Goal: Task Accomplishment & Management: Manage account settings

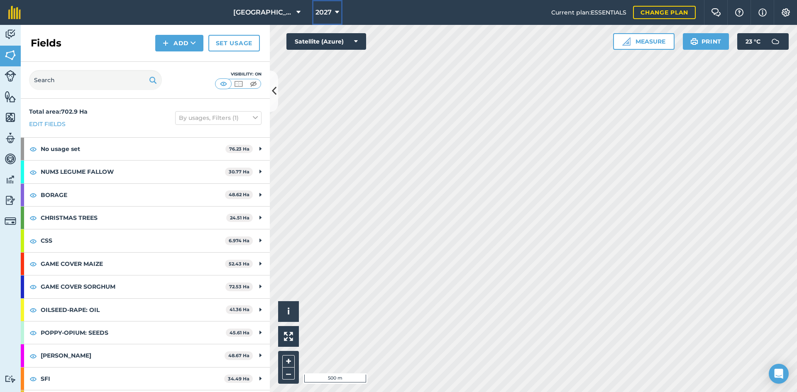
click at [317, 7] on button "2027" at bounding box center [327, 12] width 30 height 25
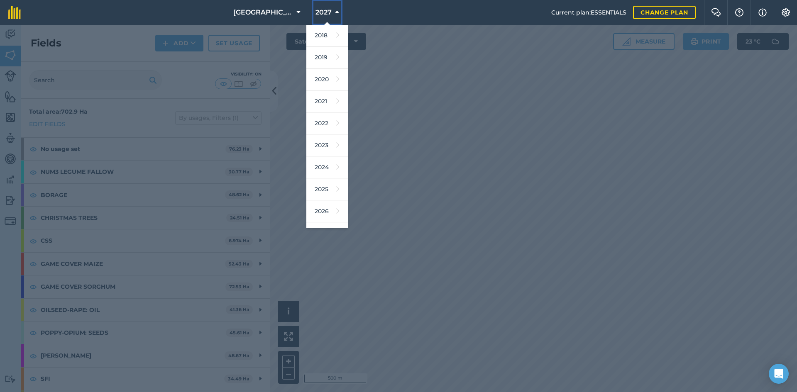
scroll to position [39, 0]
click at [321, 201] on link "2026" at bounding box center [327, 195] width 42 height 22
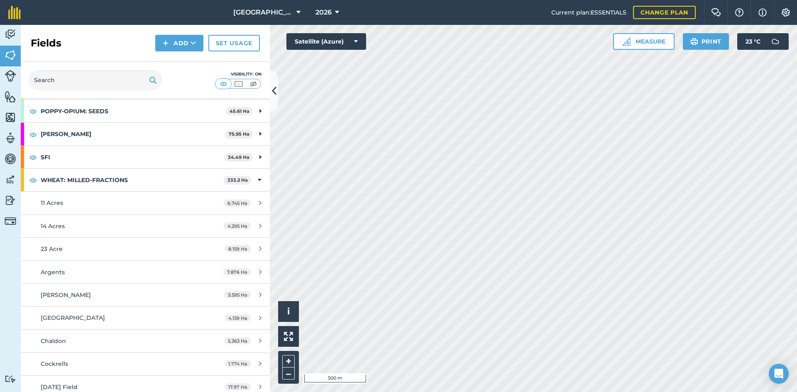
scroll to position [208, 0]
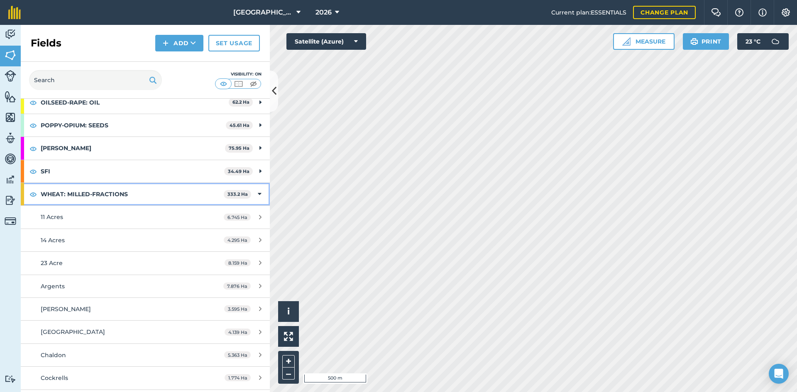
click at [258, 192] on icon at bounding box center [260, 194] width 4 height 9
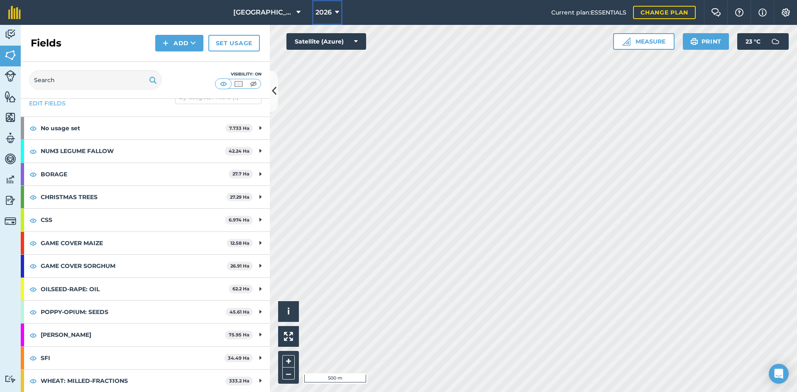
click at [325, 16] on span "2026" at bounding box center [324, 12] width 16 height 10
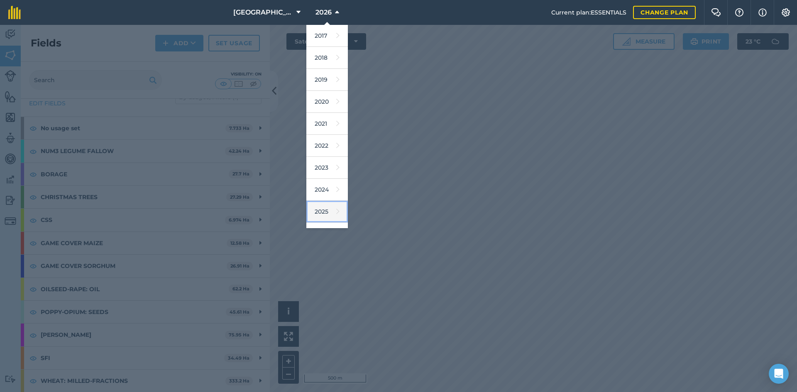
click at [324, 215] on link "2025" at bounding box center [327, 212] width 42 height 22
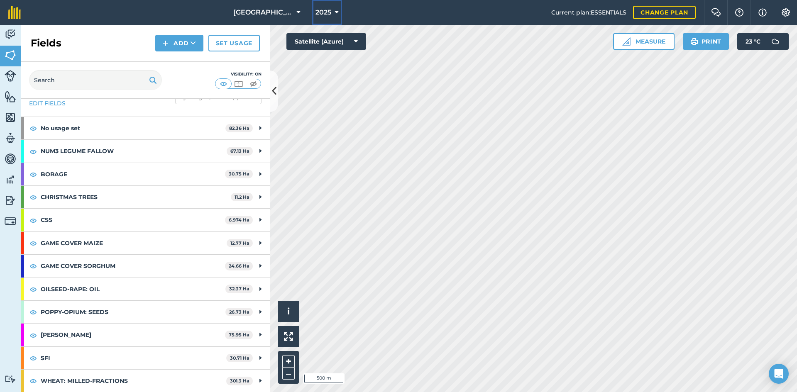
click at [322, 15] on span "2025" at bounding box center [324, 12] width 16 height 10
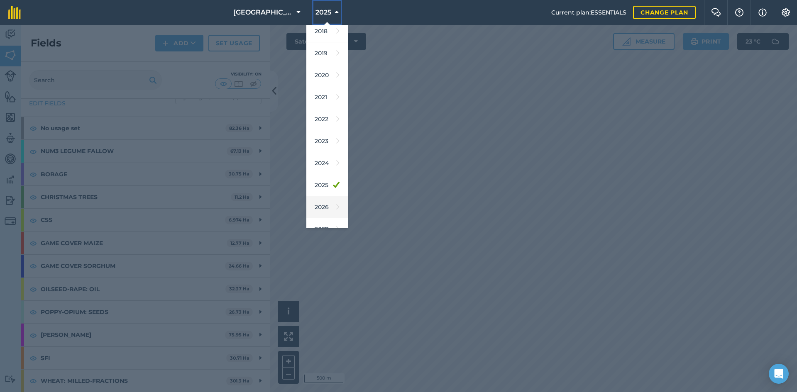
scroll to position [39, 0]
click at [323, 197] on link "2026" at bounding box center [327, 195] width 42 height 22
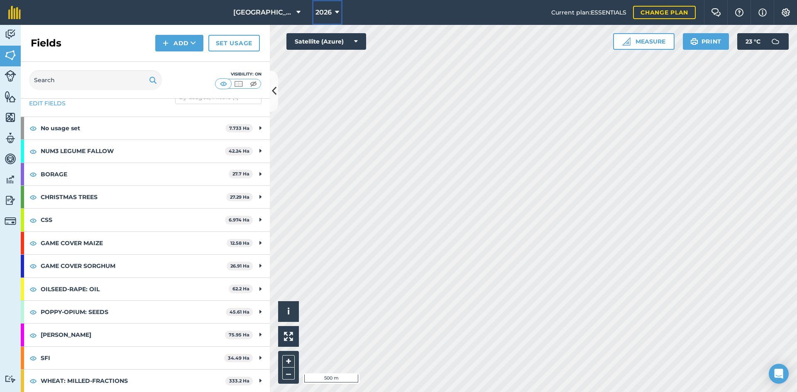
click at [336, 13] on icon at bounding box center [337, 12] width 4 height 10
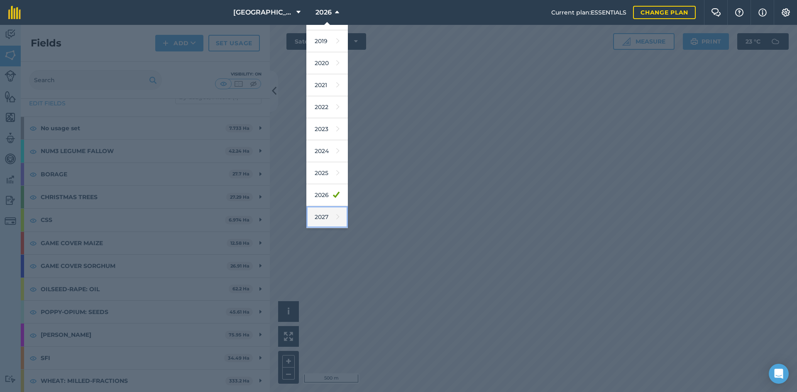
click at [325, 215] on link "2027" at bounding box center [327, 217] width 42 height 22
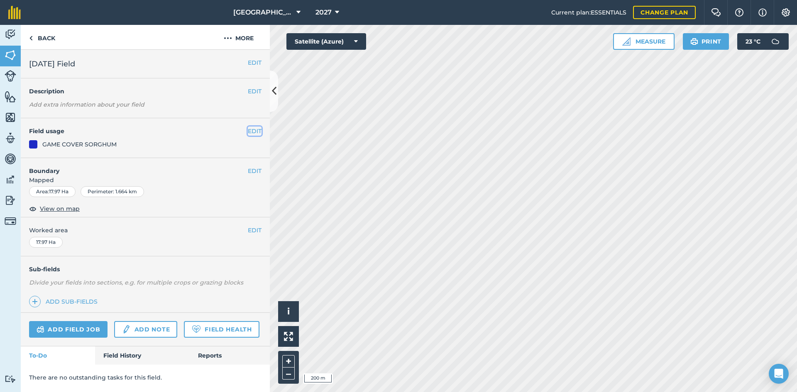
click at [256, 132] on button "EDIT" at bounding box center [255, 131] width 14 height 9
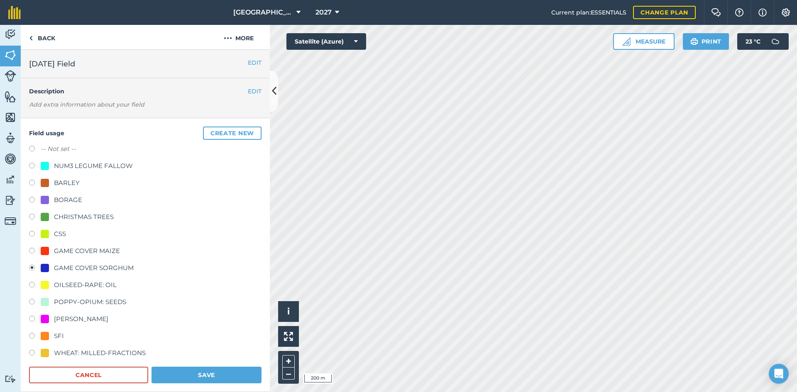
click at [54, 358] on div "WHEAT: MILLED-FRACTIONS" at bounding box center [100, 353] width 92 height 10
radio input "true"
radio input "false"
click at [235, 373] on button "Save" at bounding box center [207, 375] width 110 height 17
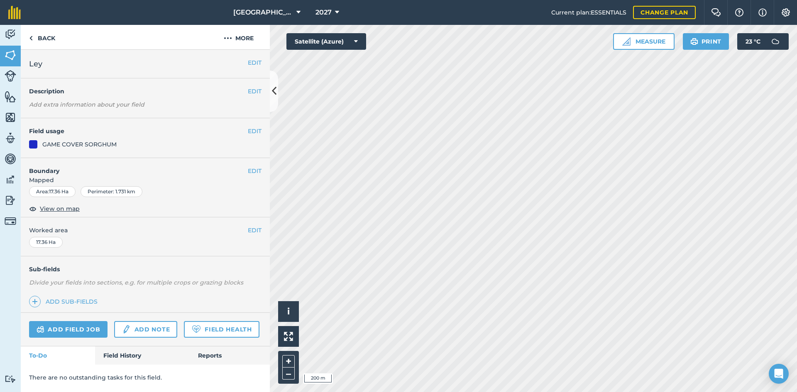
click at [245, 131] on h4 "Field usage" at bounding box center [138, 131] width 219 height 9
click at [253, 129] on button "EDIT" at bounding box center [255, 131] width 14 height 9
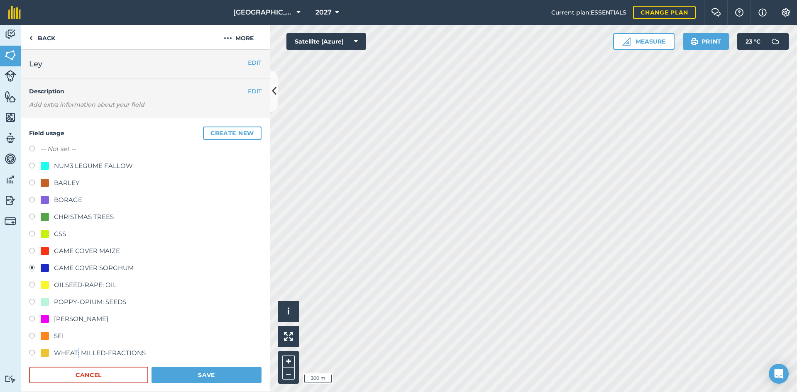
click at [78, 353] on div "WHEAT: MILLED-FRACTIONS" at bounding box center [100, 353] width 92 height 10
click at [109, 352] on div "WHEAT: MILLED-FRACTIONS" at bounding box center [100, 353] width 92 height 10
radio input "true"
radio input "false"
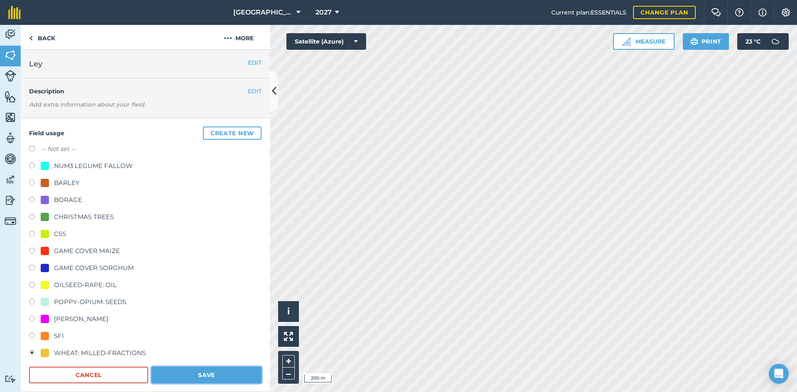
click at [216, 374] on button "Save" at bounding box center [207, 375] width 110 height 17
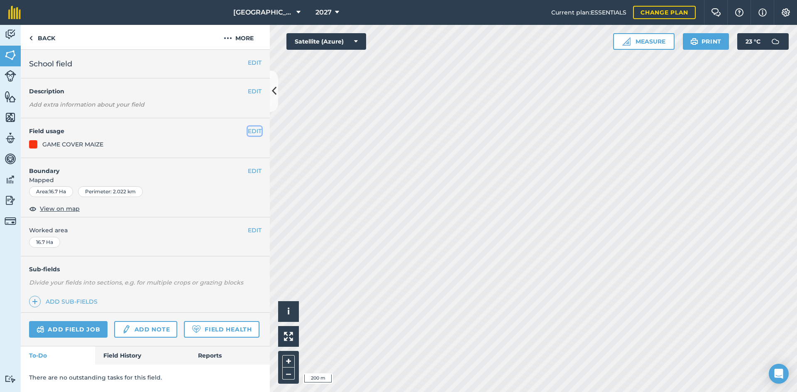
click at [255, 130] on button "EDIT" at bounding box center [255, 131] width 14 height 9
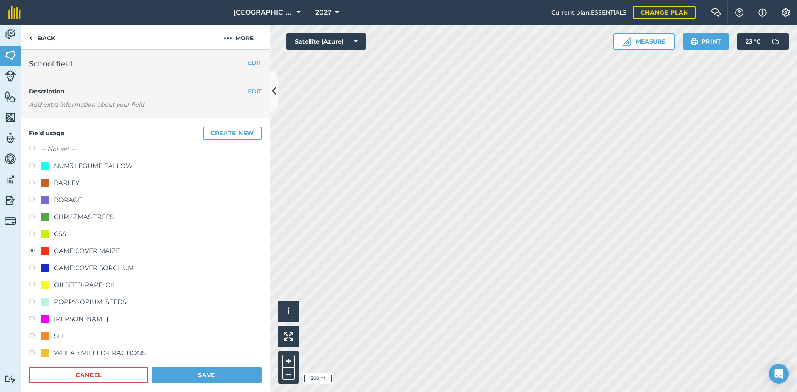
click at [75, 354] on div "WHEAT: MILLED-FRACTIONS" at bounding box center [100, 353] width 92 height 10
radio input "true"
radio input "false"
click at [198, 373] on button "Save" at bounding box center [207, 375] width 110 height 17
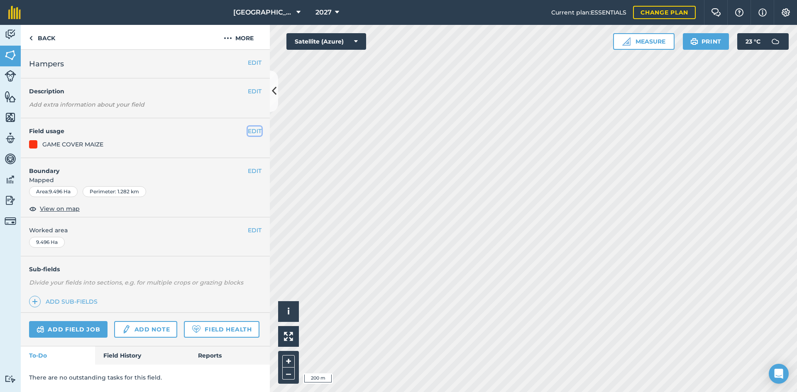
click at [259, 132] on button "EDIT" at bounding box center [255, 131] width 14 height 9
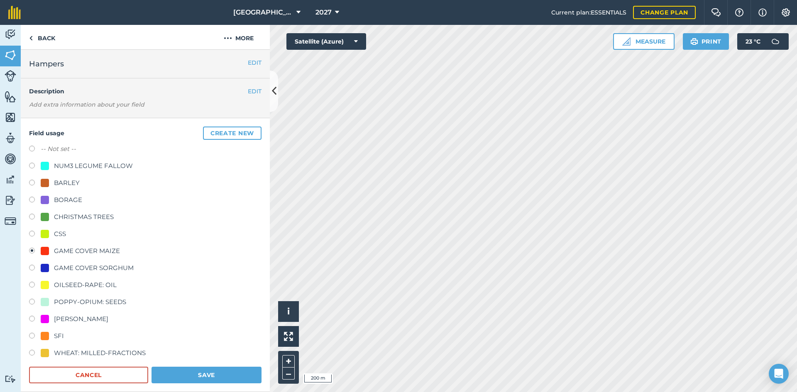
click at [118, 348] on div "-- Not set -- NUM3 LEGUME FALLOW BARLEY BORAGE CHRISTMAS TREES CSS GAME COVER M…" at bounding box center [145, 252] width 233 height 216
drag, startPoint x: 120, startPoint y: 351, endPoint x: 139, endPoint y: 360, distance: 20.4
click at [120, 352] on div "WHEAT: MILLED-FRACTIONS" at bounding box center [100, 353] width 92 height 10
radio input "true"
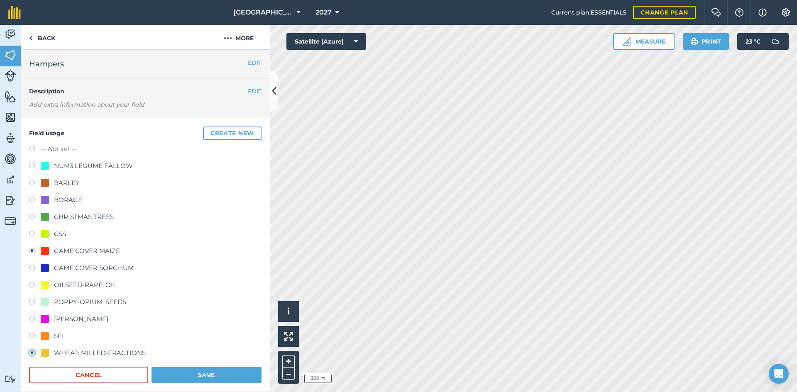
radio input "false"
click at [187, 375] on button "Save" at bounding box center [207, 375] width 110 height 17
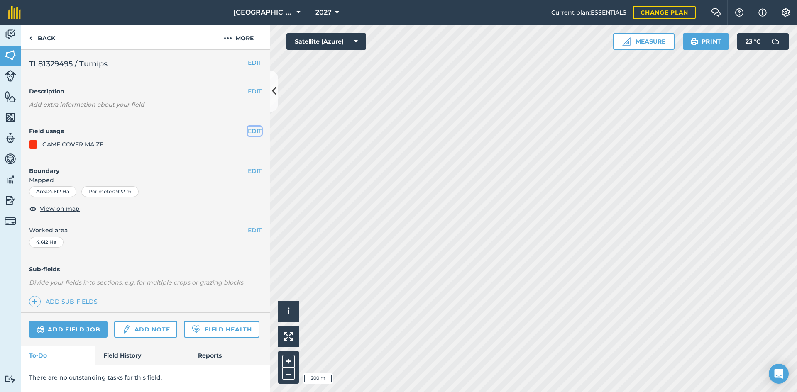
click at [250, 128] on button "EDIT" at bounding box center [255, 131] width 14 height 9
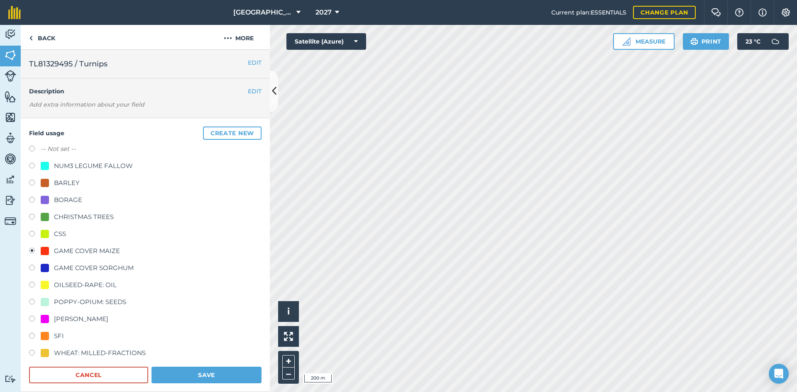
click at [133, 350] on div "WHEAT: MILLED-FRACTIONS" at bounding box center [100, 353] width 92 height 10
radio input "true"
radio input "false"
click at [186, 373] on button "Save" at bounding box center [207, 375] width 110 height 17
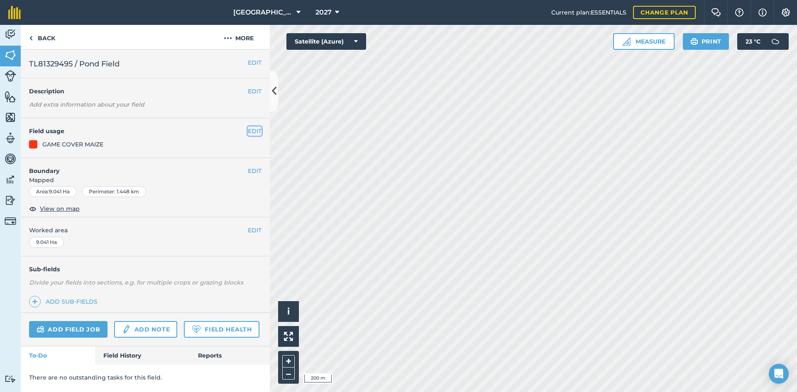
click at [252, 130] on button "EDIT" at bounding box center [255, 131] width 14 height 9
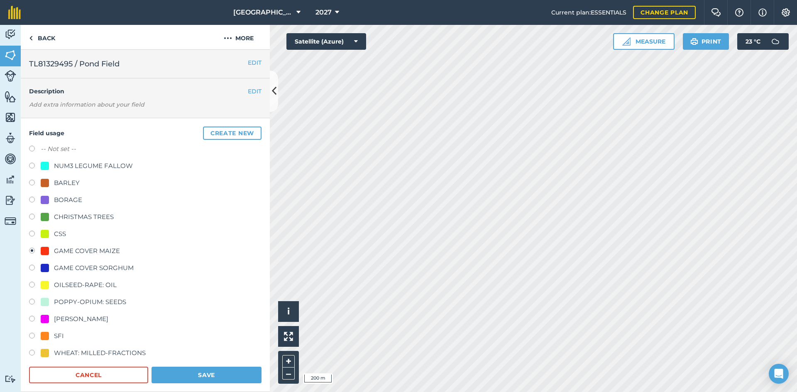
click at [78, 358] on div "WHEAT: MILLED-FRACTIONS" at bounding box center [100, 353] width 92 height 10
radio input "true"
radio input "false"
click at [199, 376] on button "Save" at bounding box center [207, 375] width 110 height 17
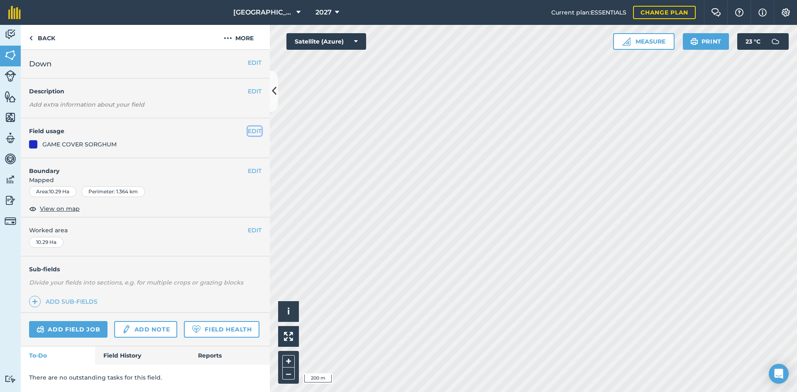
click at [249, 130] on button "EDIT" at bounding box center [255, 131] width 14 height 9
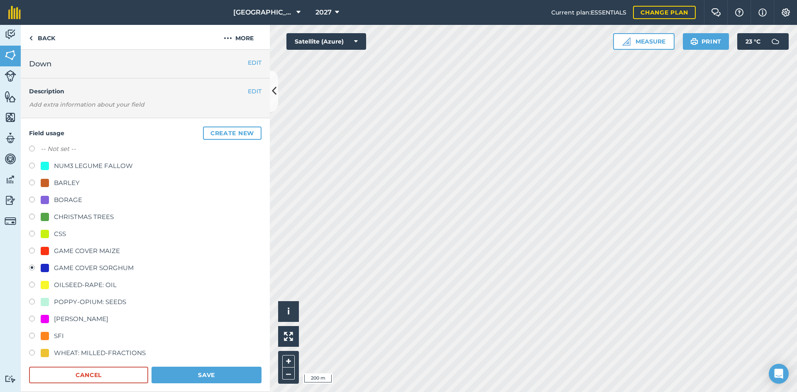
click at [64, 352] on div "WHEAT: MILLED-FRACTIONS" at bounding box center [100, 353] width 92 height 10
radio input "true"
radio input "false"
click at [205, 375] on button "Save" at bounding box center [207, 375] width 110 height 17
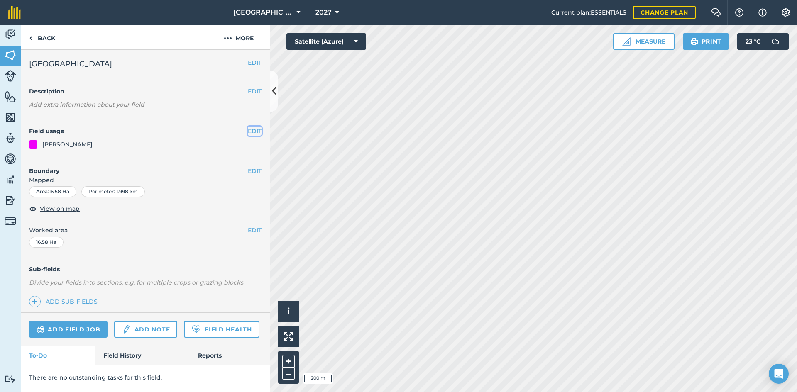
click at [251, 132] on button "EDIT" at bounding box center [255, 131] width 14 height 9
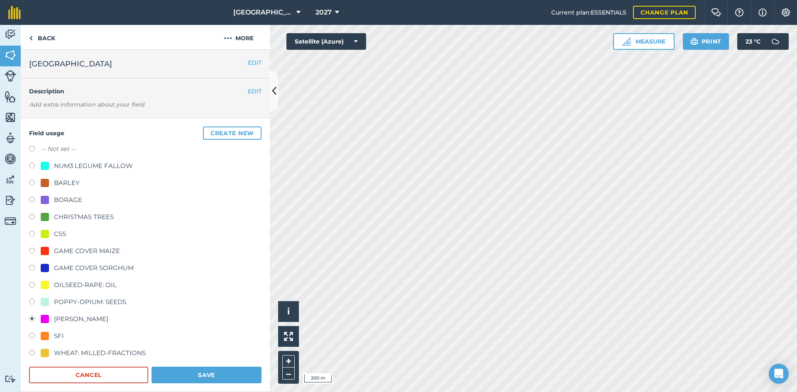
click at [105, 351] on div "WHEAT: MILLED-FRACTIONS" at bounding box center [100, 353] width 92 height 10
radio input "true"
radio input "false"
click at [220, 373] on button "Save" at bounding box center [207, 375] width 110 height 17
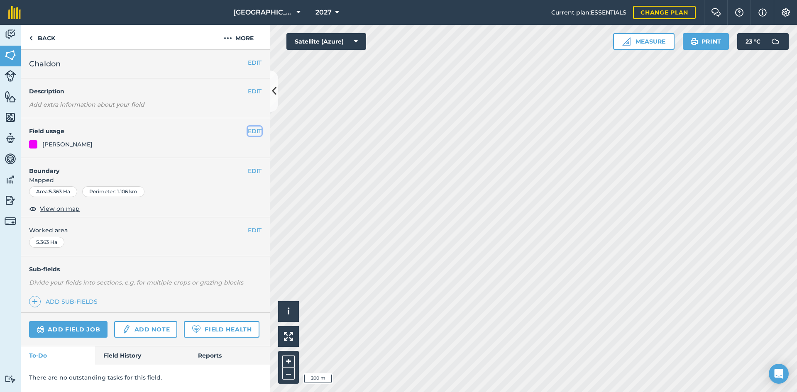
click at [251, 132] on button "EDIT" at bounding box center [255, 131] width 14 height 9
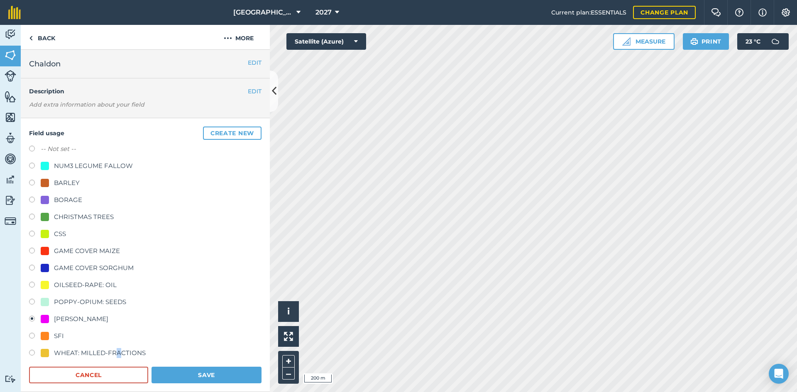
click at [118, 349] on div "WHEAT: MILLED-FRACTIONS" at bounding box center [100, 353] width 92 height 10
click at [123, 348] on div "WHEAT: MILLED-FRACTIONS" at bounding box center [100, 353] width 92 height 10
radio input "true"
radio input "false"
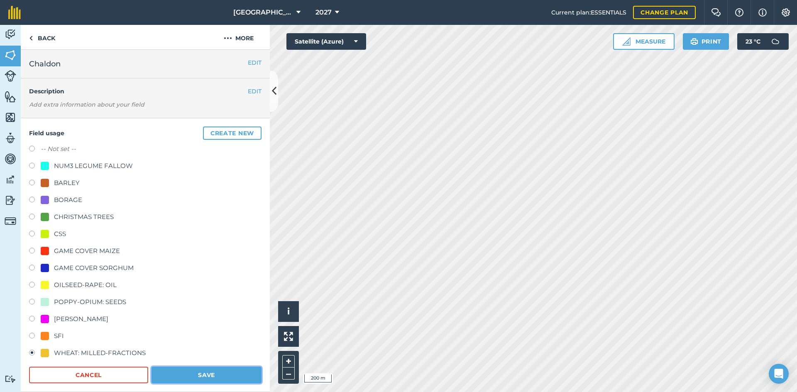
click at [167, 373] on button "Save" at bounding box center [207, 375] width 110 height 17
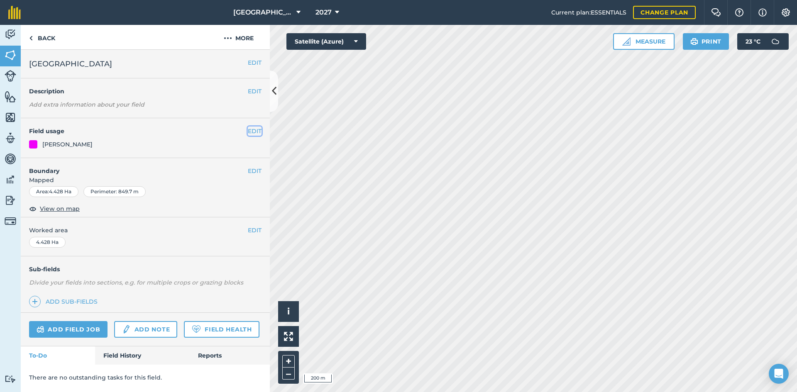
click at [255, 132] on button "EDIT" at bounding box center [255, 131] width 14 height 9
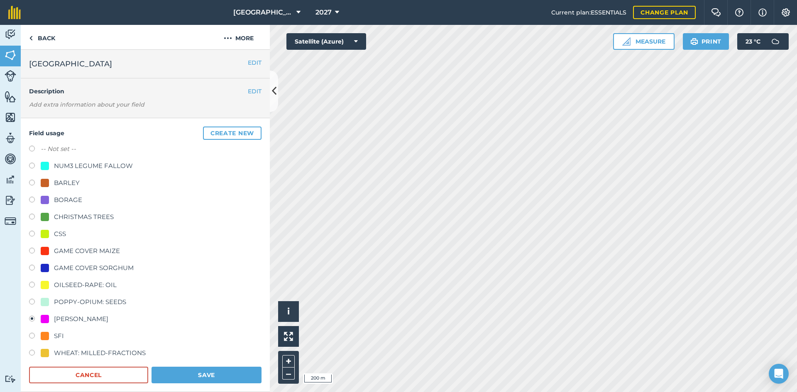
click at [120, 351] on div "WHEAT: MILLED-FRACTIONS" at bounding box center [100, 353] width 92 height 10
radio input "true"
radio input "false"
click at [189, 370] on button "Save" at bounding box center [207, 375] width 110 height 17
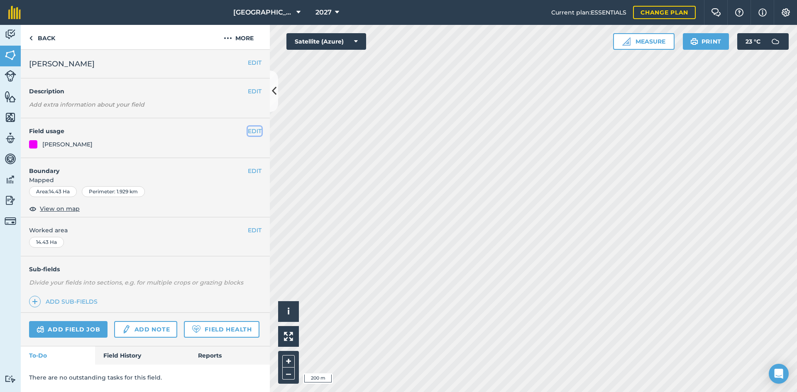
click at [255, 131] on button "EDIT" at bounding box center [255, 131] width 14 height 9
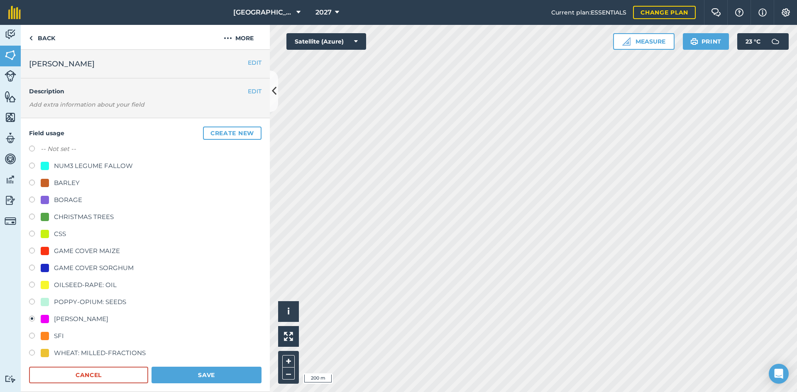
drag, startPoint x: 105, startPoint y: 349, endPoint x: 112, endPoint y: 353, distance: 8.2
click at [105, 350] on div "WHEAT: MILLED-FRACTIONS" at bounding box center [100, 353] width 92 height 10
radio input "true"
radio input "false"
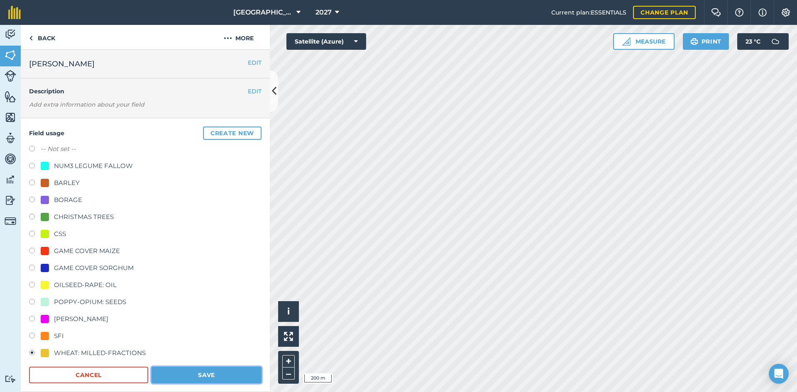
drag, startPoint x: 181, startPoint y: 379, endPoint x: 186, endPoint y: 376, distance: 4.8
click at [182, 379] on button "Save" at bounding box center [207, 375] width 110 height 17
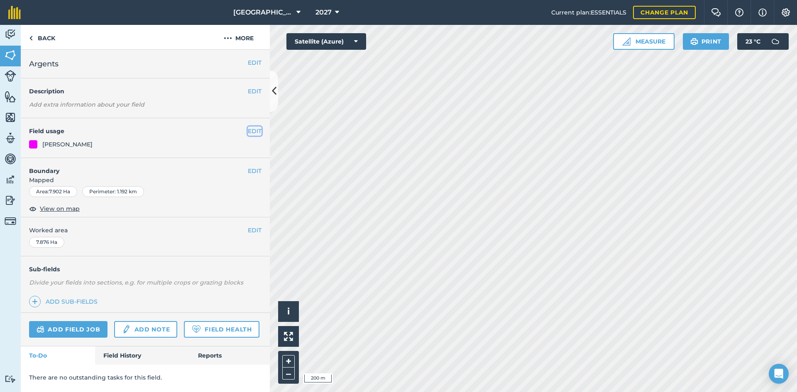
click at [259, 131] on button "EDIT" at bounding box center [255, 131] width 14 height 9
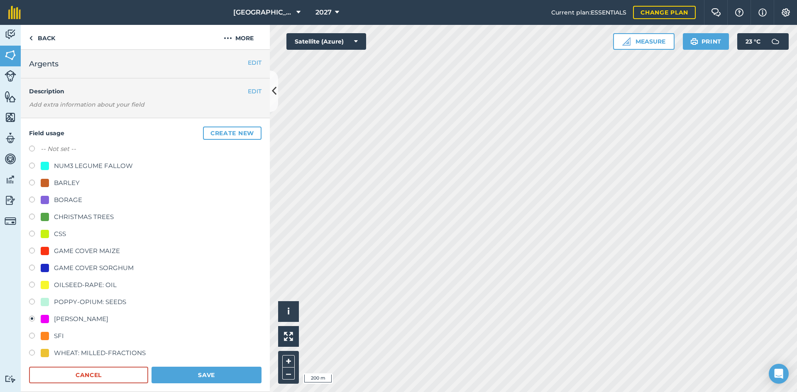
click at [123, 351] on div "WHEAT: MILLED-FRACTIONS" at bounding box center [100, 353] width 92 height 10
radio input "true"
radio input "false"
click at [198, 373] on button "Save" at bounding box center [207, 375] width 110 height 17
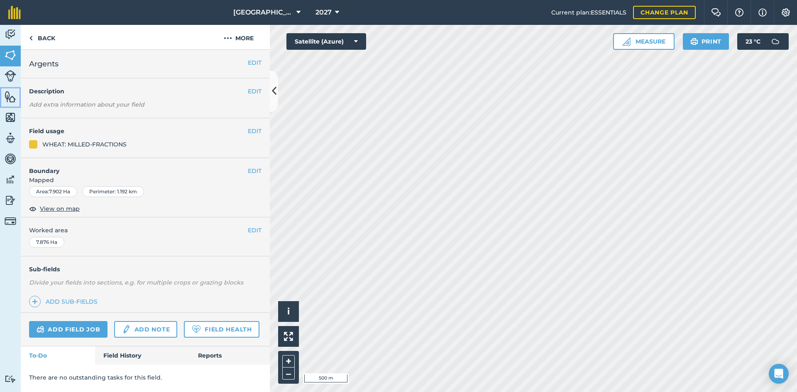
click at [7, 98] on img at bounding box center [11, 97] width 12 height 12
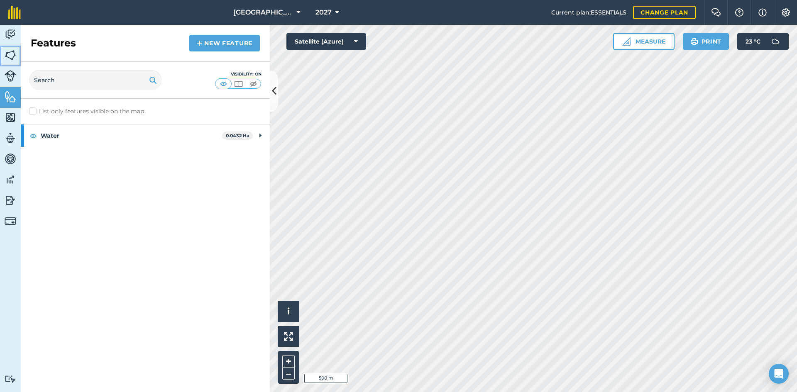
click at [8, 52] on img at bounding box center [11, 55] width 12 height 12
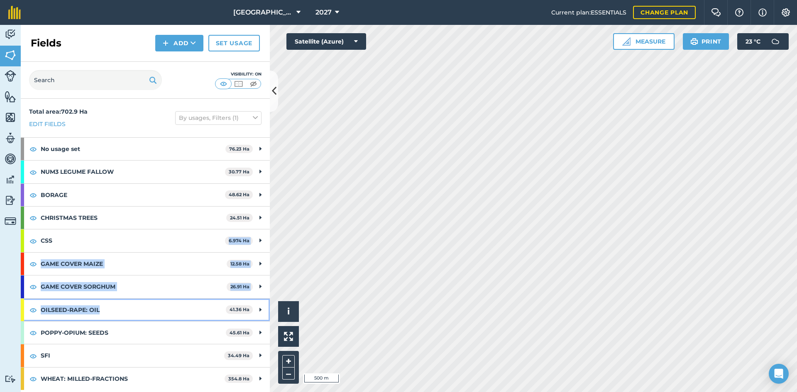
drag, startPoint x: 137, startPoint y: 312, endPoint x: 150, endPoint y: 247, distance: 66.5
click at [150, 247] on div "Total area : 702.9 Ha Edit fields By usages, Filters (1) No usage set 76.23 Ha …" at bounding box center [145, 246] width 249 height 294
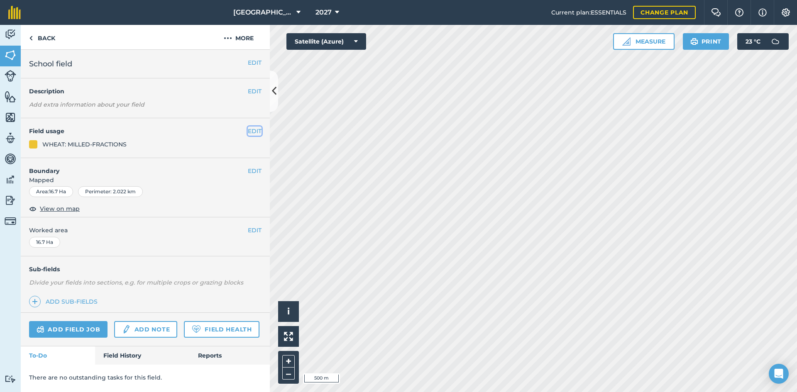
click at [249, 132] on button "EDIT" at bounding box center [255, 131] width 14 height 9
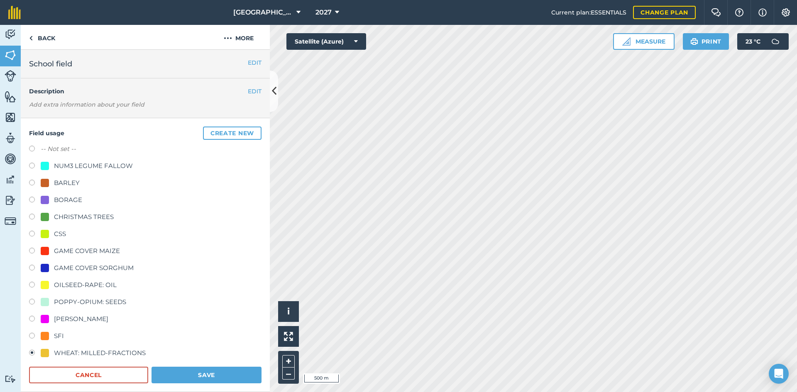
click at [54, 293] on div "-- Not set -- NUM3 LEGUME FALLOW BARLEY BORAGE CHRISTMAS TREES CSS GAME COVER M…" at bounding box center [145, 252] width 233 height 216
click at [57, 286] on div "OILSEED-RAPE: OIL" at bounding box center [85, 285] width 63 height 10
radio input "true"
radio input "false"
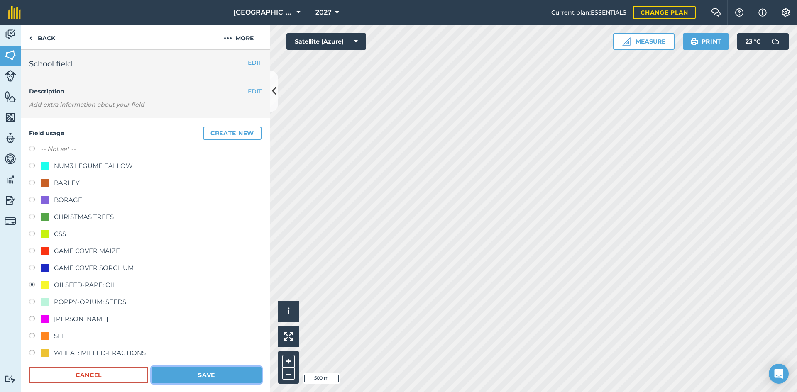
click at [179, 376] on button "Save" at bounding box center [207, 375] width 110 height 17
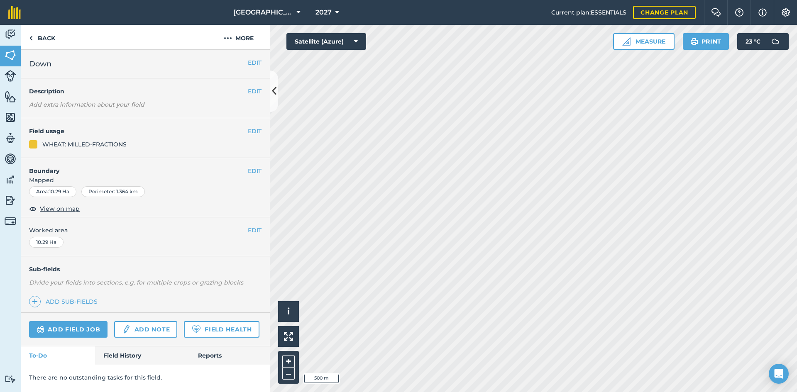
click at [262, 130] on div "EDIT Field usage WHEAT: MILLED-FRACTIONS" at bounding box center [145, 138] width 249 height 40
click at [256, 135] on button "EDIT" at bounding box center [255, 131] width 14 height 9
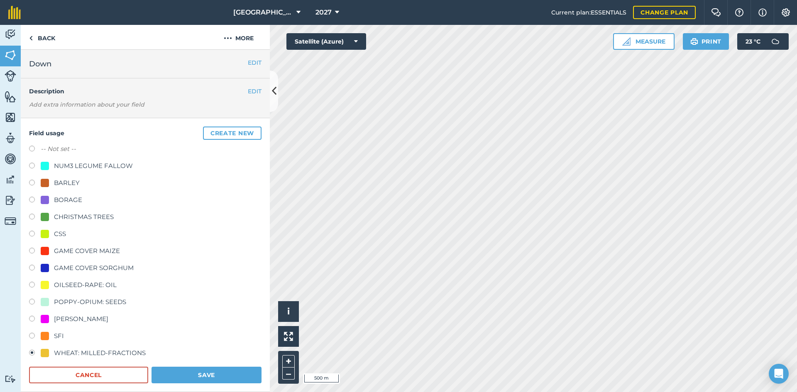
click at [96, 285] on div "OILSEED-RAPE: OIL" at bounding box center [85, 285] width 63 height 10
radio input "true"
radio input "false"
click at [199, 371] on button "Save" at bounding box center [207, 375] width 110 height 17
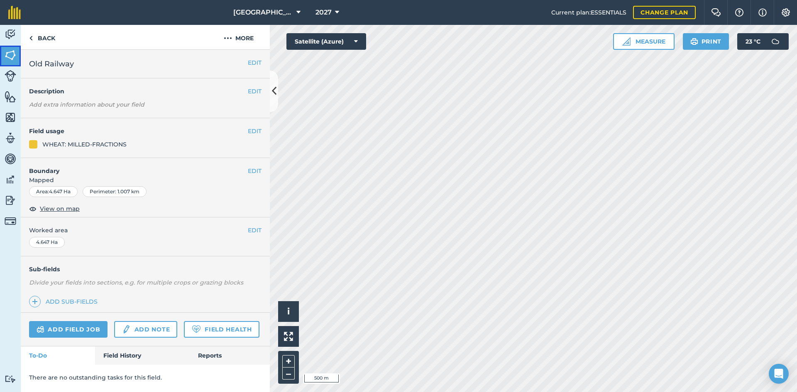
click at [16, 56] on link "Fields" at bounding box center [10, 56] width 21 height 21
click at [248, 132] on button "EDIT" at bounding box center [255, 131] width 14 height 9
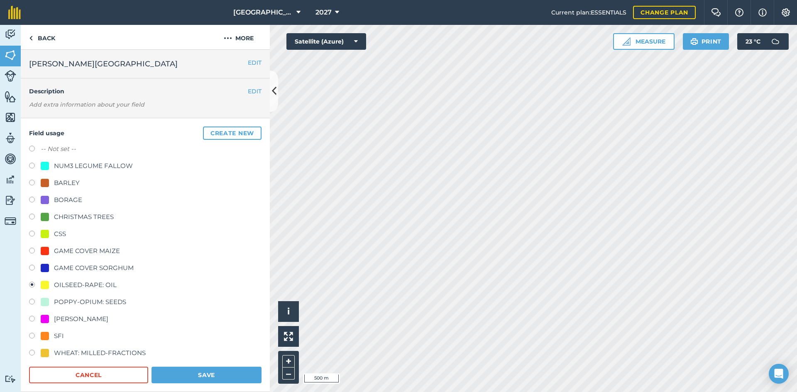
click at [58, 354] on div "WHEAT: MILLED-FRACTIONS" at bounding box center [100, 353] width 92 height 10
radio input "true"
radio input "false"
click at [162, 368] on button "Save" at bounding box center [207, 375] width 110 height 17
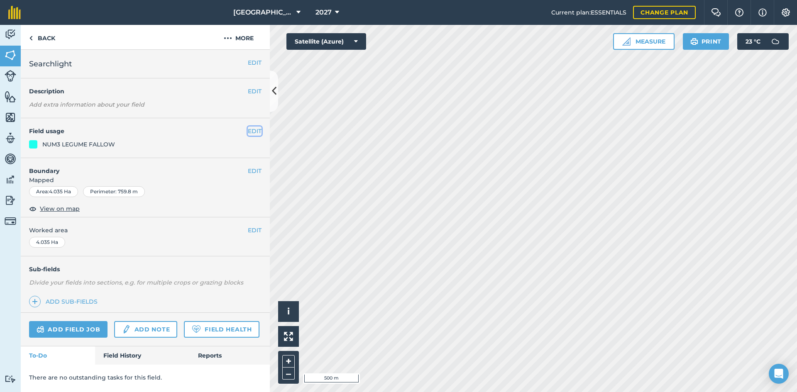
click at [248, 130] on button "EDIT" at bounding box center [255, 131] width 14 height 9
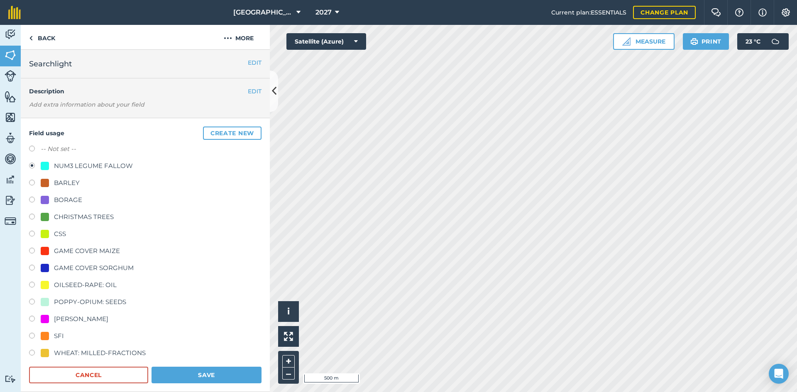
click at [74, 358] on div "WHEAT: MILLED-FRACTIONS" at bounding box center [100, 353] width 92 height 10
radio input "true"
radio input "false"
click at [177, 375] on button "Save" at bounding box center [207, 375] width 110 height 17
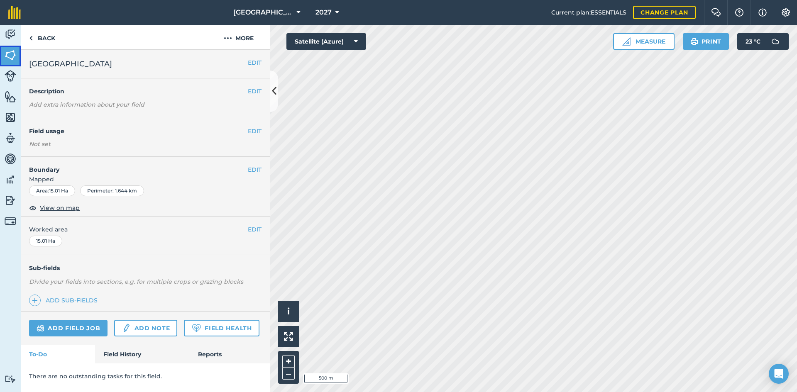
click at [12, 56] on img at bounding box center [11, 55] width 12 height 12
click at [254, 130] on button "EDIT" at bounding box center [255, 131] width 14 height 9
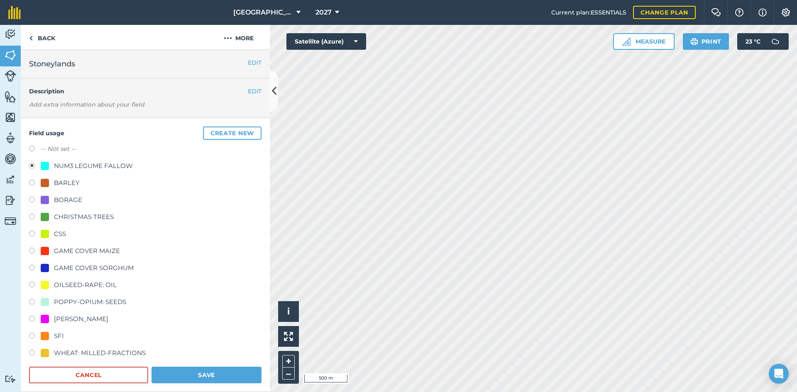
click at [55, 282] on div "OILSEED-RAPE: OIL" at bounding box center [85, 285] width 63 height 10
radio input "true"
radio input "false"
click at [226, 375] on button "Save" at bounding box center [207, 375] width 110 height 17
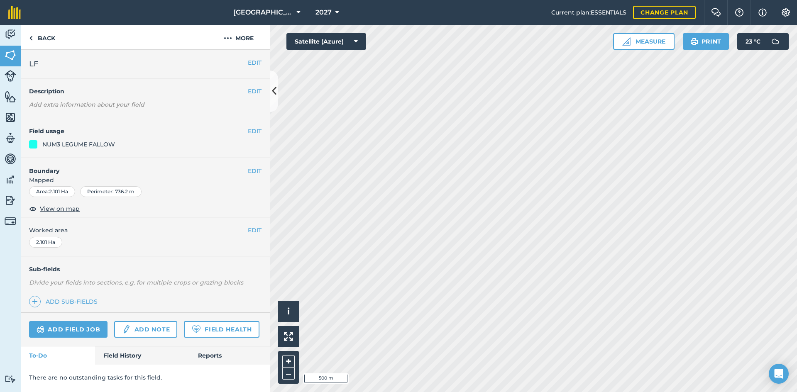
click at [260, 137] on div "EDIT Field usage NUM3 LEGUME FALLOW" at bounding box center [145, 138] width 249 height 40
click at [257, 132] on button "EDIT" at bounding box center [255, 131] width 14 height 9
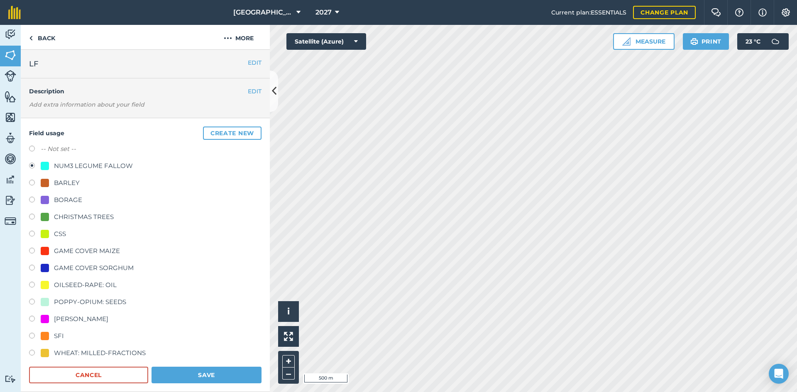
click at [68, 281] on div "OILSEED-RAPE: OIL" at bounding box center [85, 285] width 63 height 10
radio input "true"
radio input "false"
click at [206, 383] on button "Save" at bounding box center [207, 375] width 110 height 17
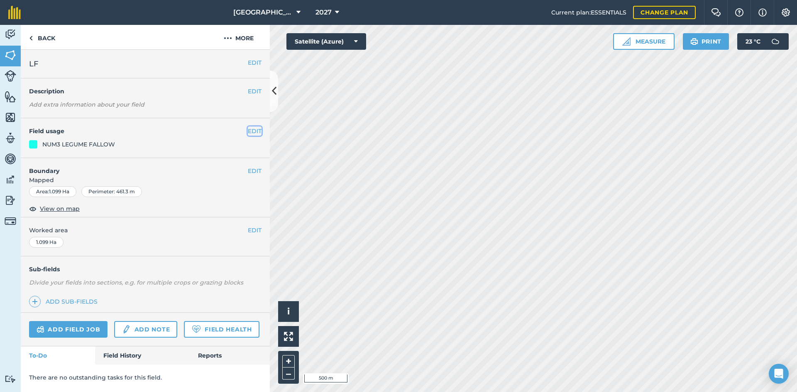
click at [255, 132] on button "EDIT" at bounding box center [255, 131] width 14 height 9
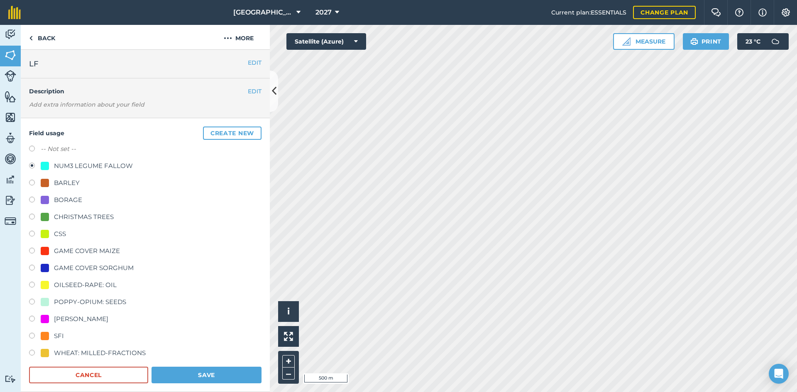
click at [54, 348] on div "WHEAT: MILLED-FRACTIONS" at bounding box center [93, 353] width 105 height 10
radio input "true"
radio input "false"
click at [189, 373] on button "Save" at bounding box center [207, 375] width 110 height 17
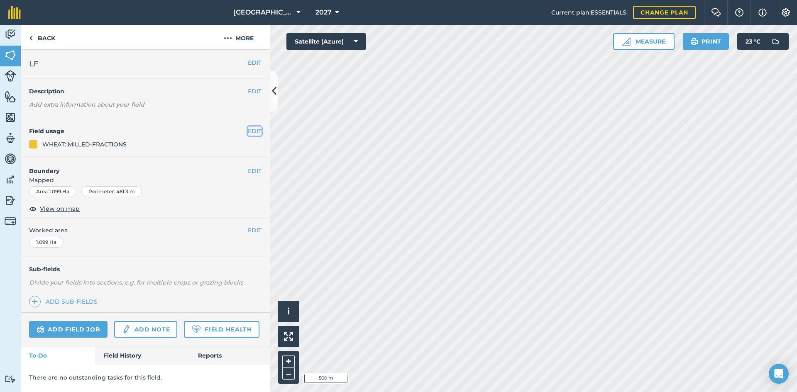
click at [257, 133] on button "EDIT" at bounding box center [255, 131] width 14 height 9
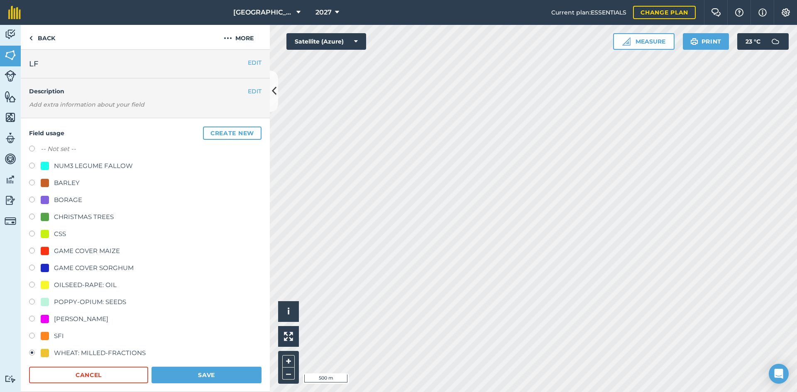
click at [66, 287] on div "OILSEED-RAPE: OIL" at bounding box center [85, 285] width 63 height 10
radio input "true"
radio input "false"
click at [190, 373] on button "Save" at bounding box center [207, 375] width 110 height 17
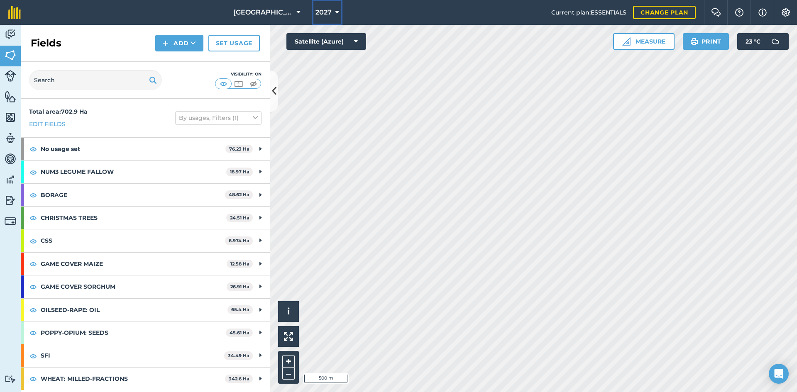
click at [336, 13] on icon at bounding box center [337, 12] width 4 height 10
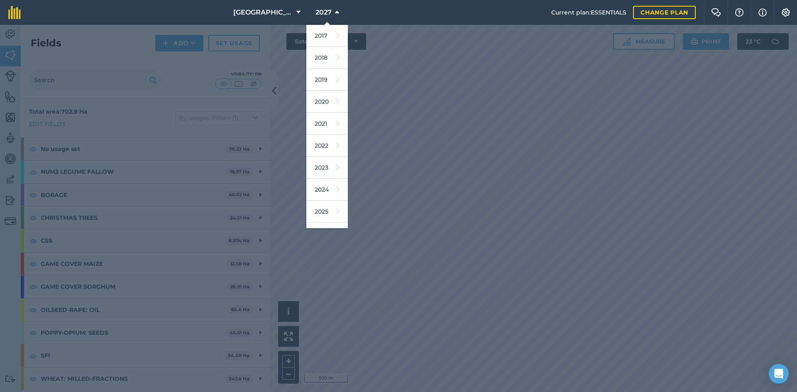
click at [460, 235] on div at bounding box center [398, 209] width 797 height 368
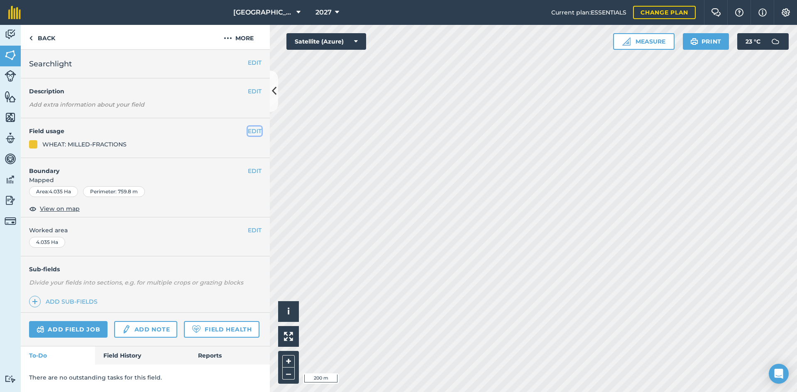
click at [258, 132] on button "EDIT" at bounding box center [255, 131] width 14 height 9
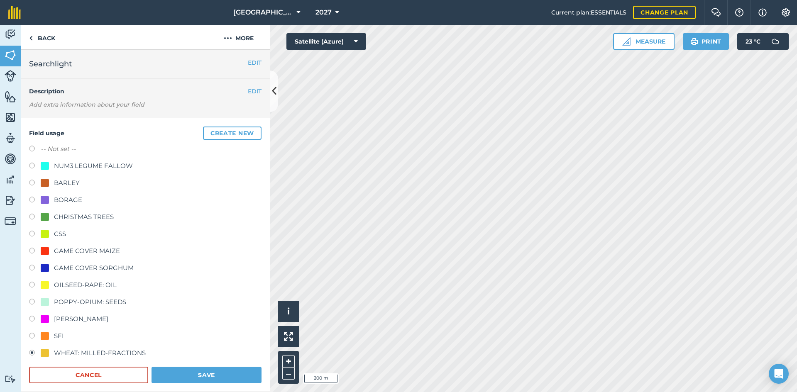
click at [69, 168] on div "NUM3 LEGUME FALLOW" at bounding box center [93, 166] width 79 height 10
radio input "true"
radio input "false"
click at [204, 373] on button "Save" at bounding box center [207, 375] width 110 height 17
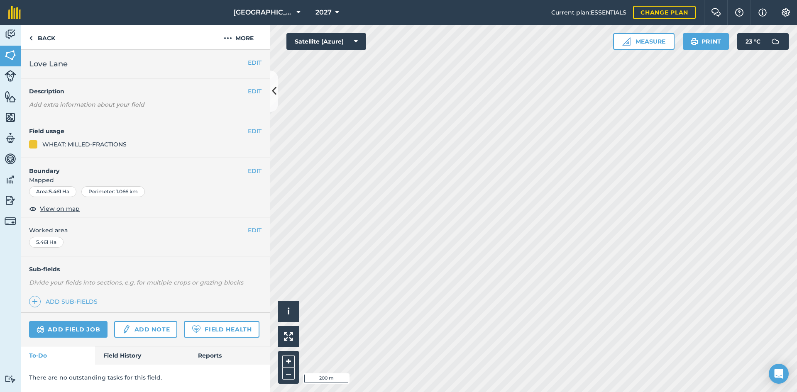
click at [245, 133] on h4 "Field usage" at bounding box center [138, 131] width 219 height 9
click at [251, 129] on button "EDIT" at bounding box center [255, 131] width 14 height 9
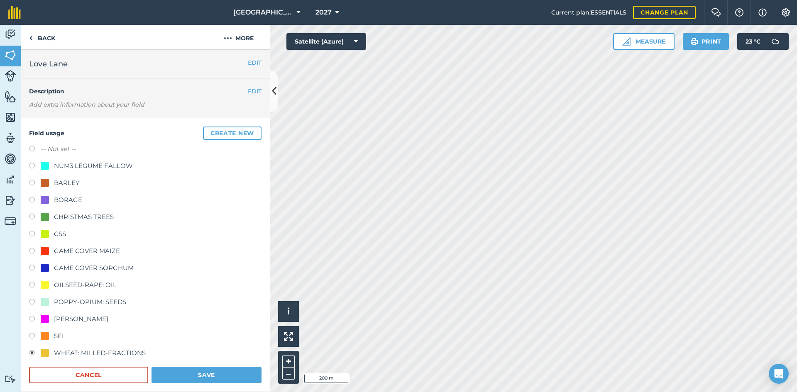
click at [70, 159] on div "-- Not set -- NUM3 LEGUME FALLOW BARLEY BORAGE CHRISTMAS TREES CSS GAME COVER M…" at bounding box center [145, 252] width 233 height 216
click at [67, 166] on div "NUM3 LEGUME FALLOW" at bounding box center [93, 166] width 79 height 10
radio input "true"
radio input "false"
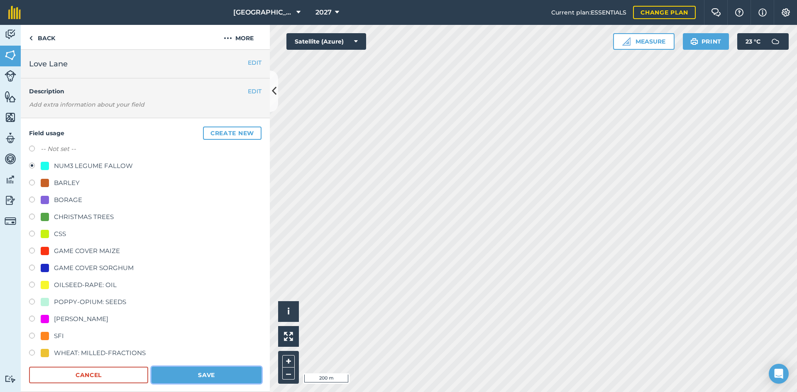
click at [204, 375] on button "Save" at bounding box center [207, 375] width 110 height 17
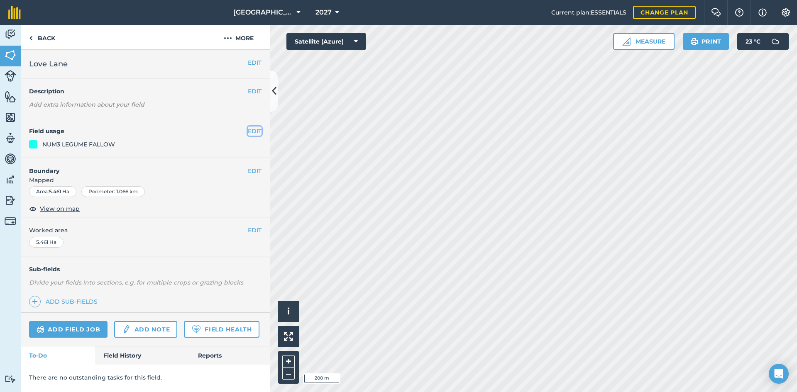
click at [253, 129] on button "EDIT" at bounding box center [255, 131] width 14 height 9
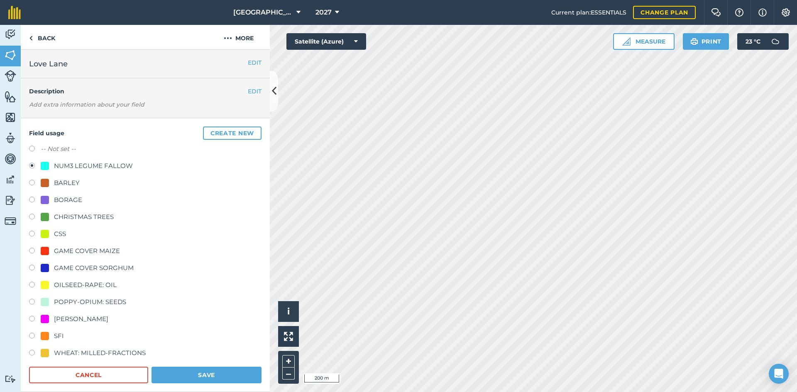
click at [69, 354] on div "WHEAT: MILLED-FRACTIONS" at bounding box center [100, 353] width 92 height 10
radio input "true"
radio input "false"
click at [202, 374] on button "Save" at bounding box center [207, 375] width 110 height 17
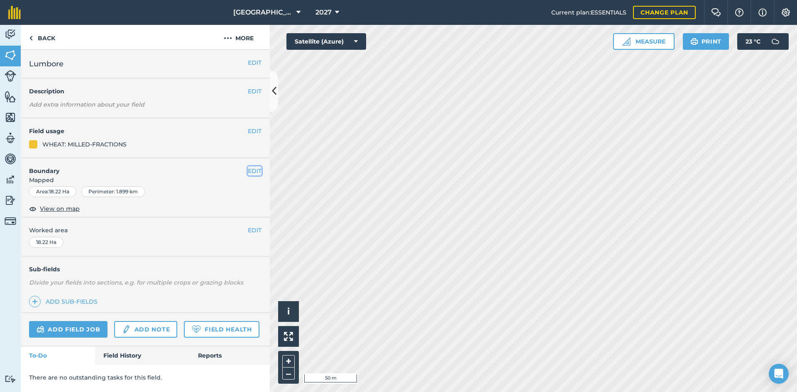
click at [253, 169] on button "EDIT" at bounding box center [255, 171] width 14 height 9
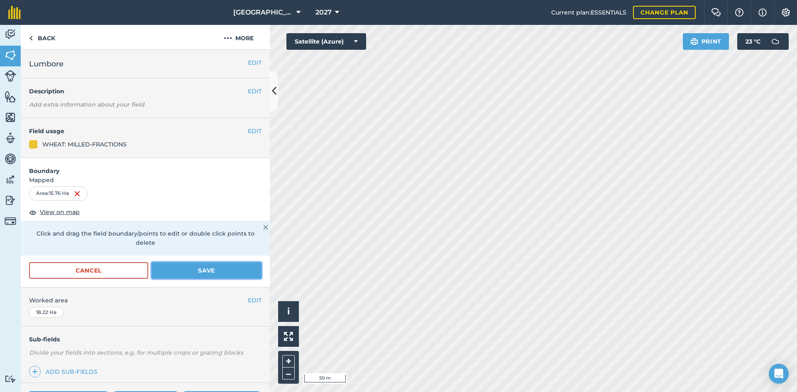
click at [213, 271] on button "Save" at bounding box center [207, 270] width 110 height 17
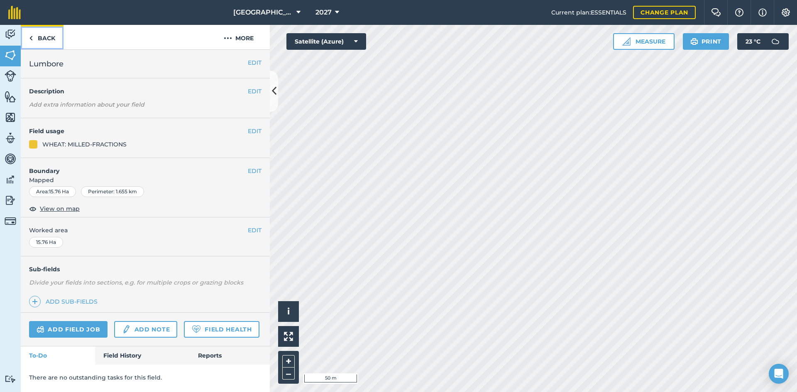
click at [35, 39] on link "Back" at bounding box center [42, 37] width 43 height 25
click at [37, 36] on link "Back" at bounding box center [42, 37] width 43 height 25
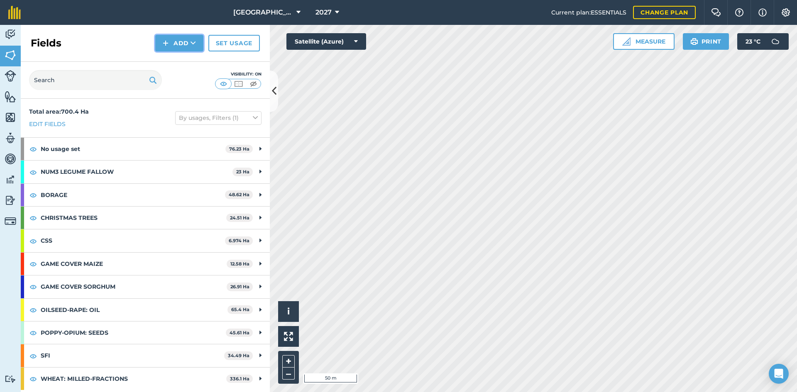
click at [185, 43] on button "Add" at bounding box center [179, 43] width 48 height 17
click at [189, 63] on link "Draw" at bounding box center [180, 62] width 46 height 18
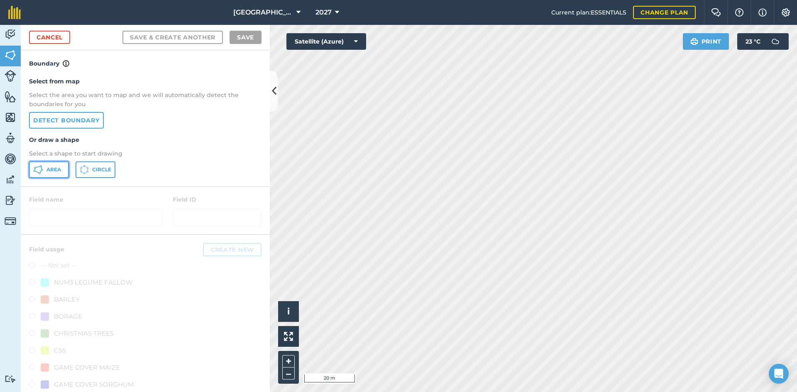
click at [58, 166] on button "Area" at bounding box center [49, 170] width 40 height 17
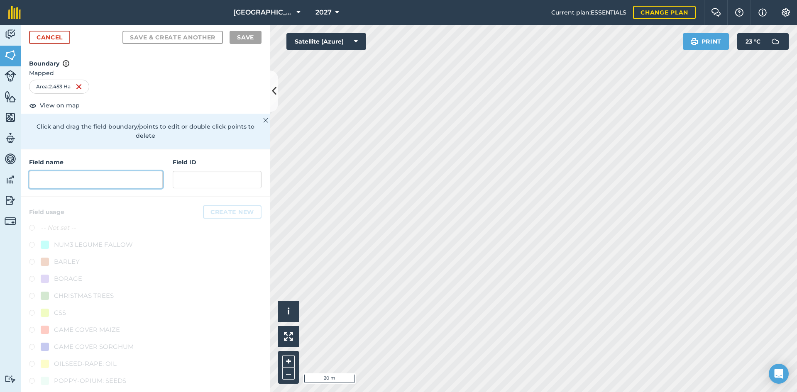
click at [85, 179] on input "text" at bounding box center [96, 179] width 134 height 17
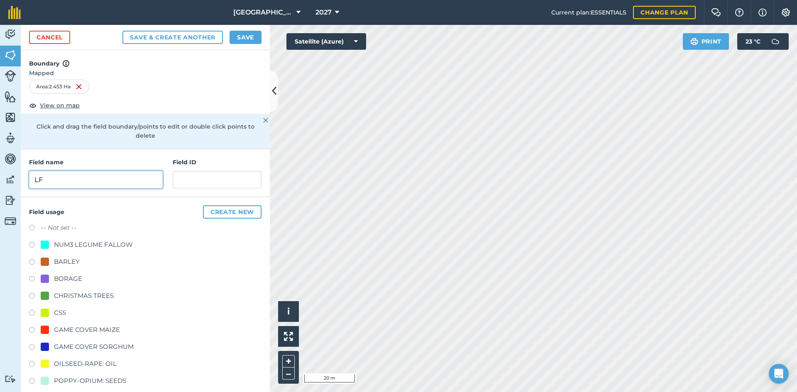
type input "LF"
click at [64, 242] on div "NUM3 LEGUME FALLOW" at bounding box center [93, 245] width 79 height 10
radio input "true"
click at [246, 36] on button "Save" at bounding box center [246, 37] width 32 height 13
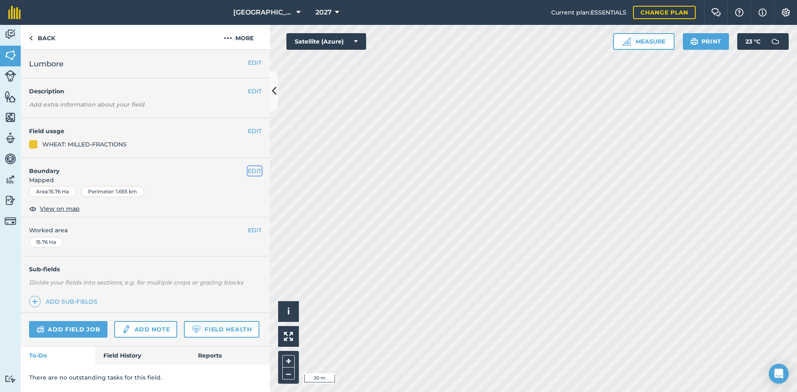
click at [248, 169] on button "EDIT" at bounding box center [255, 171] width 14 height 9
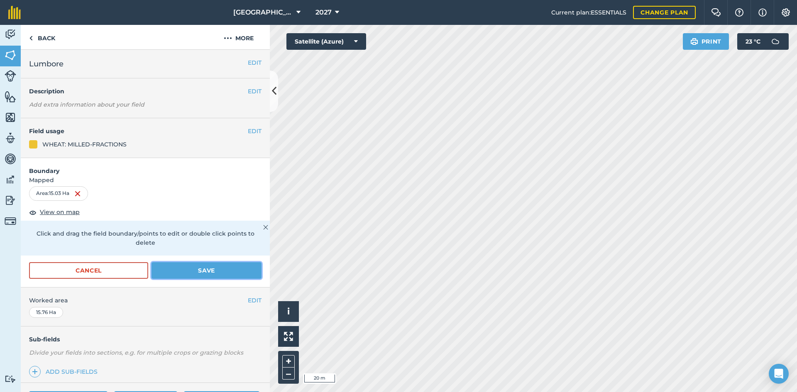
click at [176, 272] on button "Save" at bounding box center [207, 270] width 110 height 17
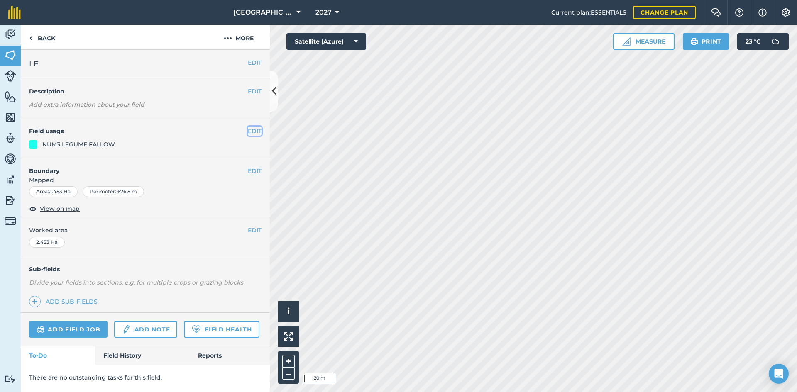
click at [255, 129] on button "EDIT" at bounding box center [255, 131] width 14 height 9
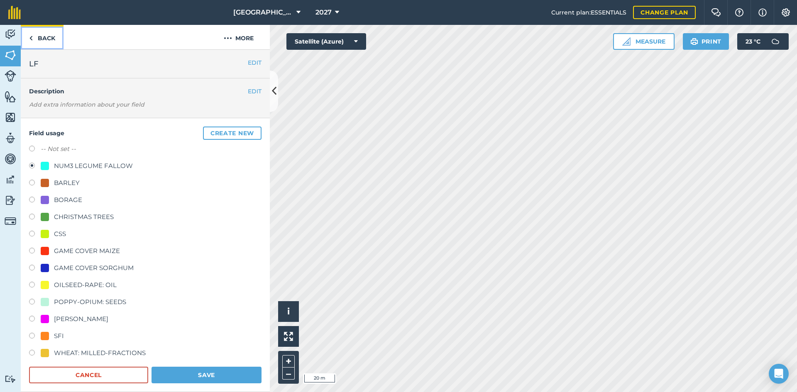
click at [32, 38] on img at bounding box center [31, 38] width 4 height 10
click at [44, 39] on link "Back" at bounding box center [42, 37] width 43 height 25
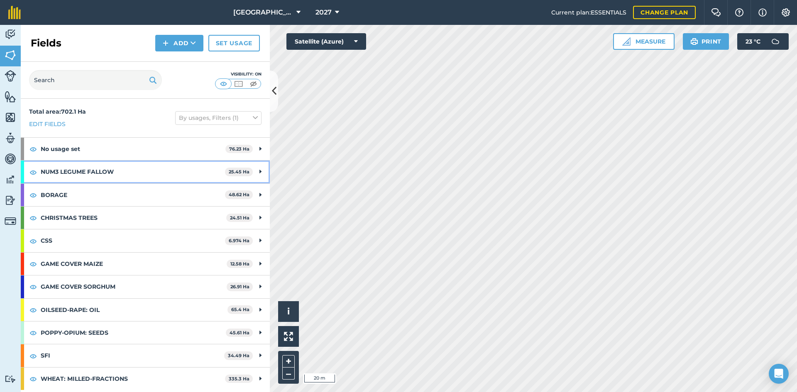
click at [141, 165] on strong "NUM3 LEGUME FALLOW" at bounding box center [133, 172] width 184 height 22
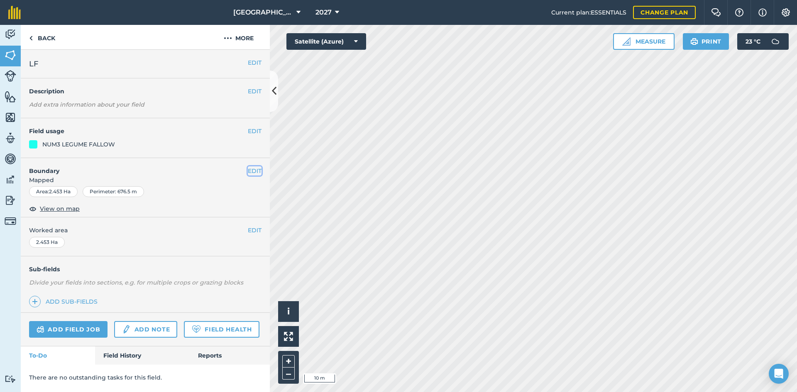
click at [253, 171] on button "EDIT" at bounding box center [255, 171] width 14 height 9
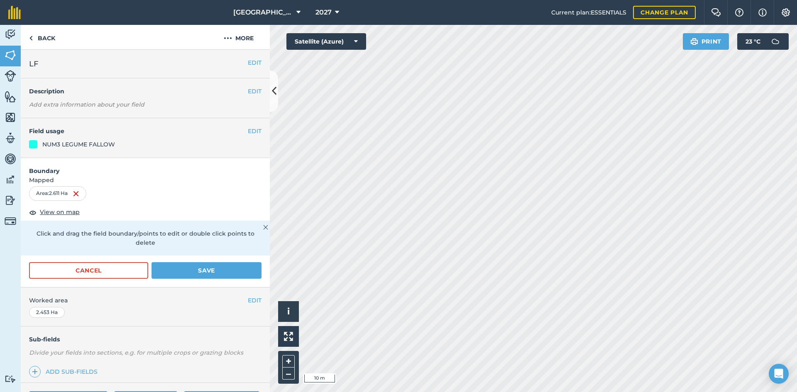
click at [173, 263] on div "Activity Fields Livestock Features Maps Team Vehicles Data Reporting Billing Tu…" at bounding box center [398, 209] width 797 height 368
click at [220, 267] on button "Save" at bounding box center [207, 270] width 110 height 17
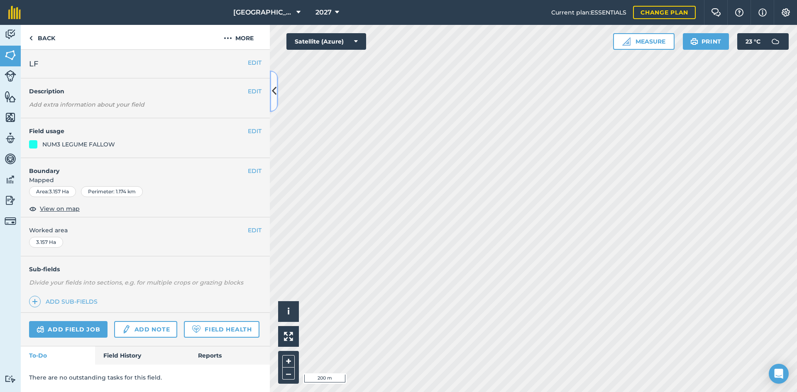
click at [273, 86] on icon at bounding box center [274, 91] width 5 height 15
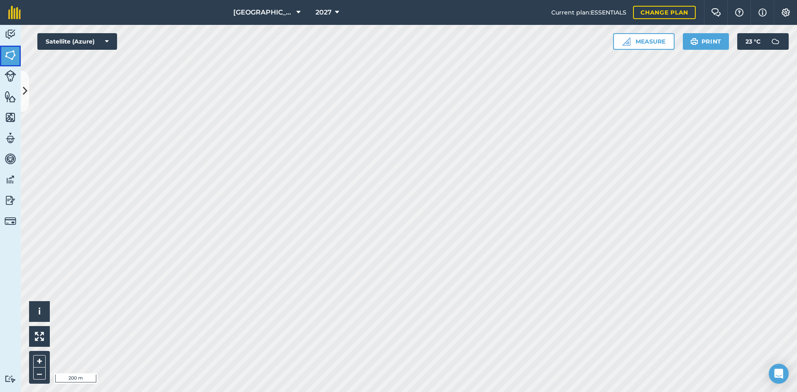
click at [7, 59] on img at bounding box center [11, 55] width 12 height 12
click at [10, 97] on img at bounding box center [11, 97] width 12 height 12
click at [14, 78] on img at bounding box center [11, 76] width 12 height 12
click at [11, 52] on img at bounding box center [11, 55] width 12 height 12
click at [22, 78] on button at bounding box center [25, 92] width 8 height 42
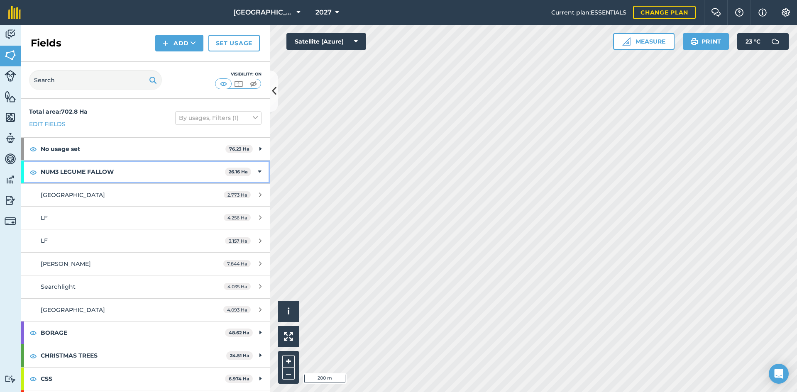
click at [257, 172] on div "NUM3 LEGUME FALLOW 26.16 Ha" at bounding box center [145, 172] width 249 height 22
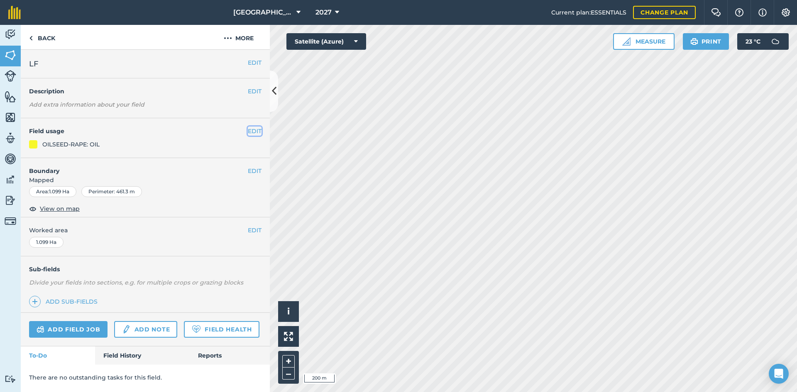
click at [254, 135] on button "EDIT" at bounding box center [255, 131] width 14 height 9
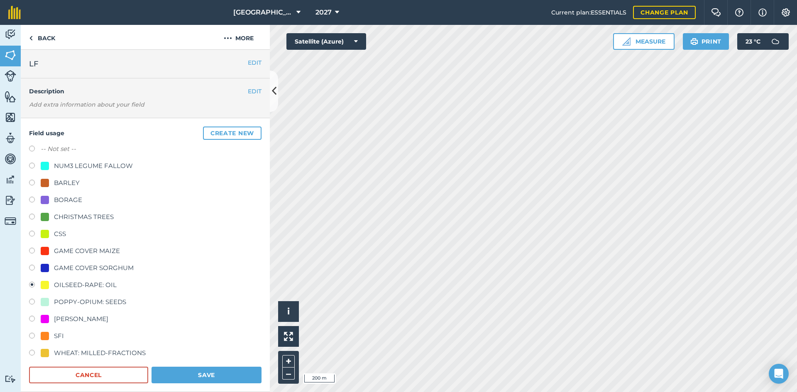
click at [64, 168] on div "NUM3 LEGUME FALLOW" at bounding box center [93, 166] width 79 height 10
radio input "true"
radio input "false"
click at [213, 375] on button "Save" at bounding box center [207, 375] width 110 height 17
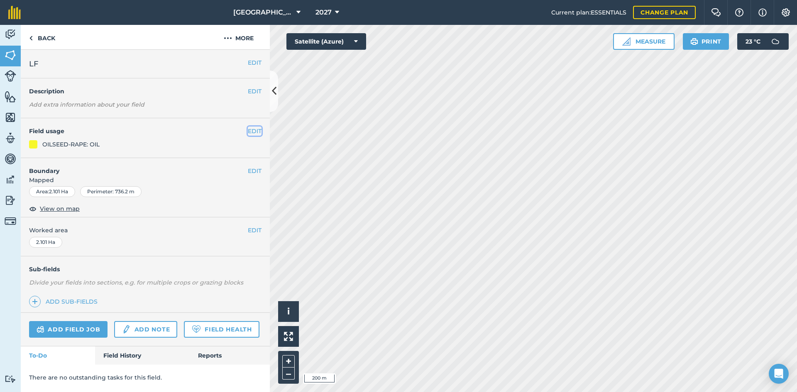
click at [258, 133] on button "EDIT" at bounding box center [255, 131] width 14 height 9
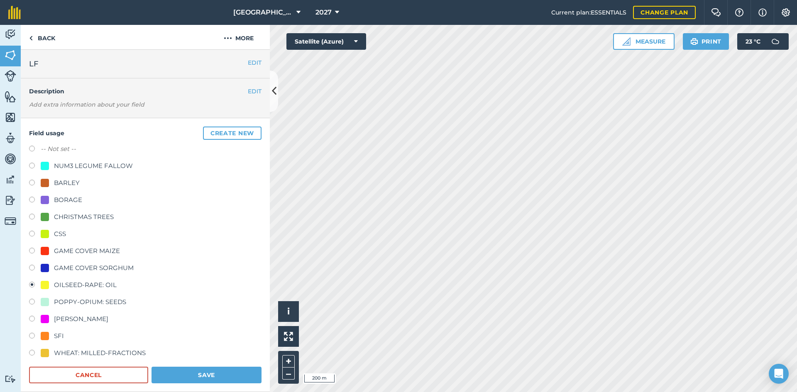
click at [66, 167] on div "NUM3 LEGUME FALLOW" at bounding box center [93, 166] width 79 height 10
radio input "true"
radio input "false"
click at [189, 375] on button "Save" at bounding box center [207, 375] width 110 height 17
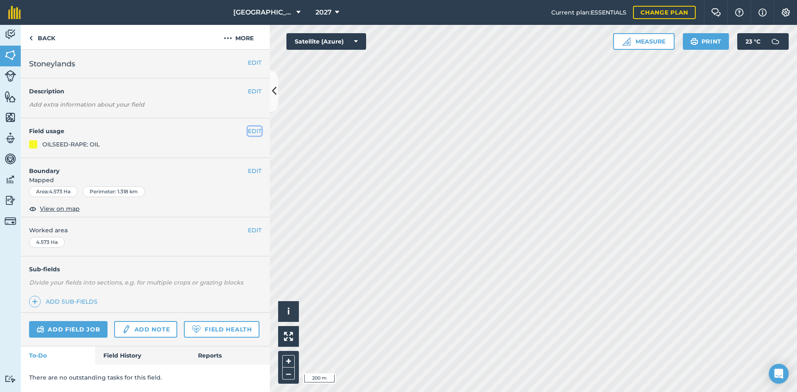
click at [250, 127] on button "EDIT" at bounding box center [255, 131] width 14 height 9
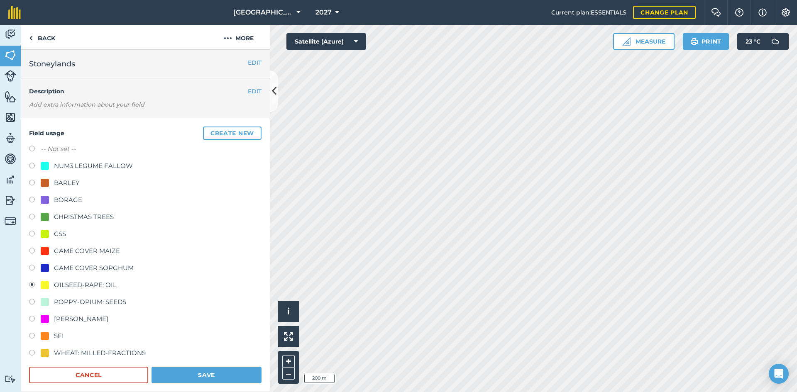
click at [86, 164] on div "NUM3 LEGUME FALLOW" at bounding box center [93, 166] width 79 height 10
radio input "true"
radio input "false"
click at [215, 369] on button "Save" at bounding box center [207, 375] width 110 height 17
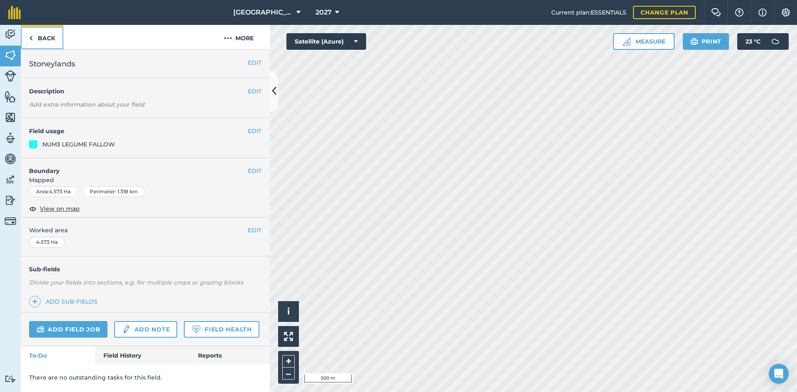
click at [40, 39] on link "Back" at bounding box center [42, 37] width 43 height 25
click at [51, 43] on link "Back" at bounding box center [42, 37] width 43 height 25
click at [250, 128] on button "EDIT" at bounding box center [255, 131] width 14 height 9
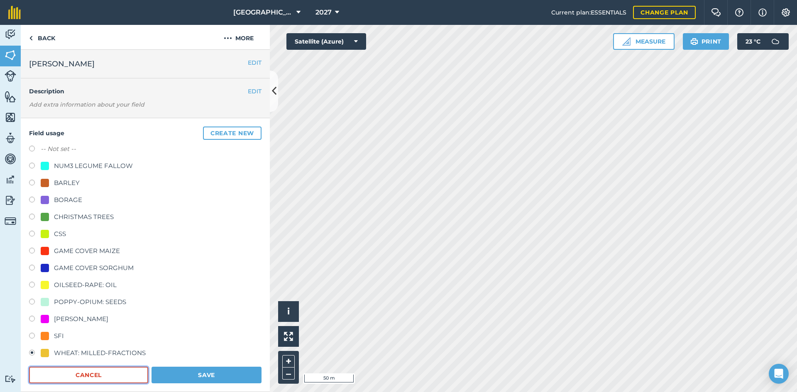
click at [92, 375] on button "Cancel" at bounding box center [88, 375] width 119 height 17
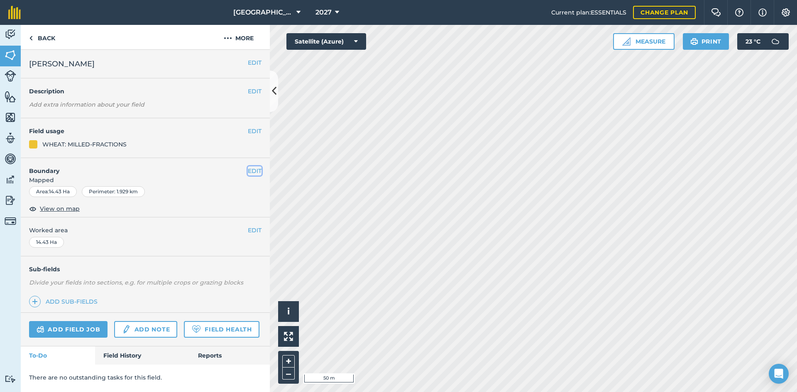
click at [248, 173] on button "EDIT" at bounding box center [255, 171] width 14 height 9
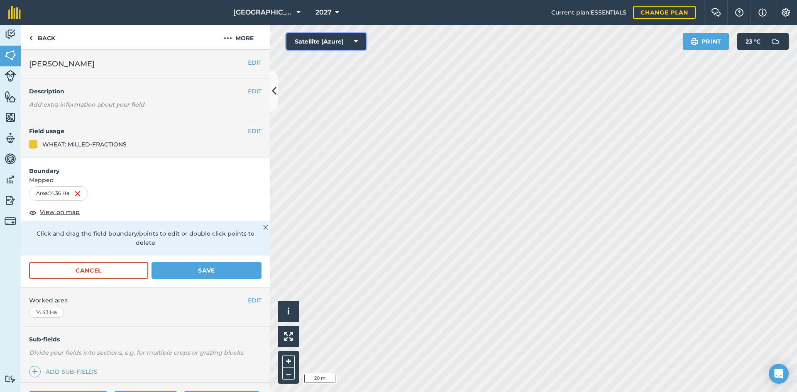
click at [346, 36] on button "Satellite (Azure)" at bounding box center [327, 41] width 80 height 17
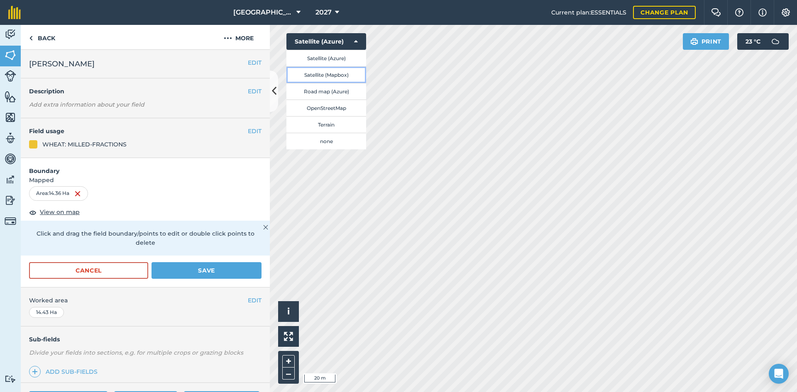
click at [338, 75] on button "Satellite (Mapbox)" at bounding box center [327, 74] width 80 height 17
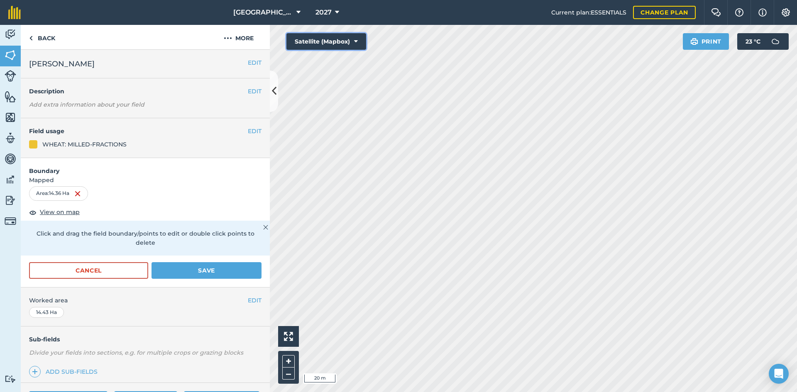
click at [352, 48] on button "Satellite (Mapbox)" at bounding box center [327, 41] width 80 height 17
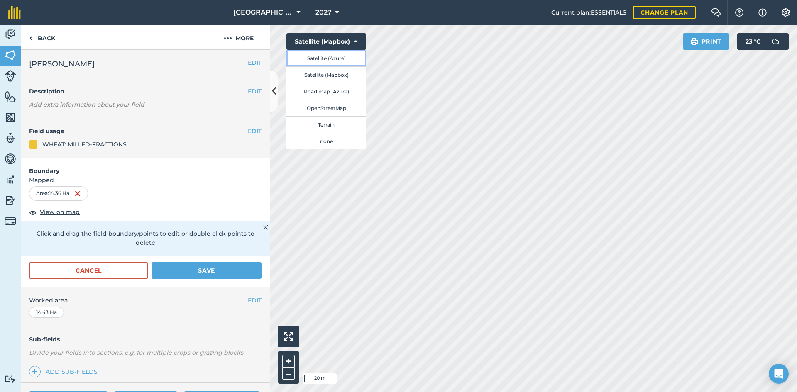
click at [346, 57] on button "Satellite (Azure)" at bounding box center [327, 58] width 80 height 17
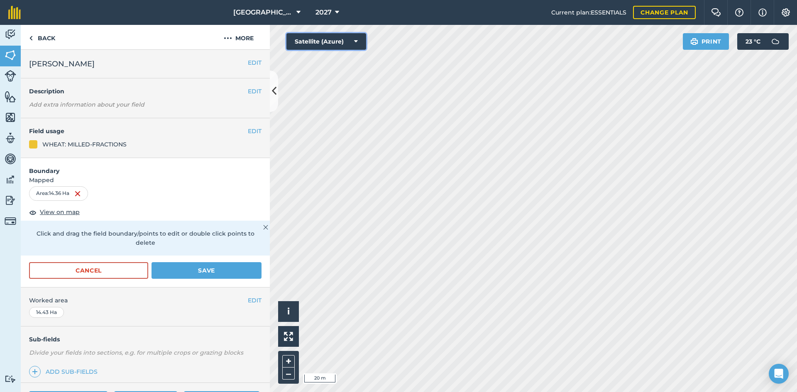
click at [351, 38] on button "Satellite (Azure)" at bounding box center [327, 41] width 80 height 17
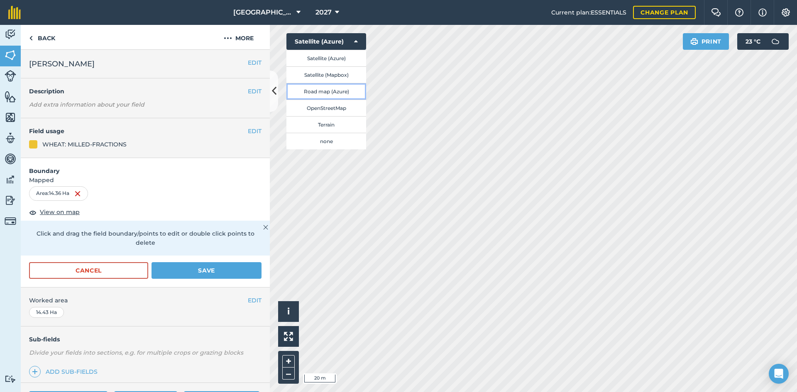
click at [336, 85] on button "Road map (Azure)" at bounding box center [327, 91] width 80 height 17
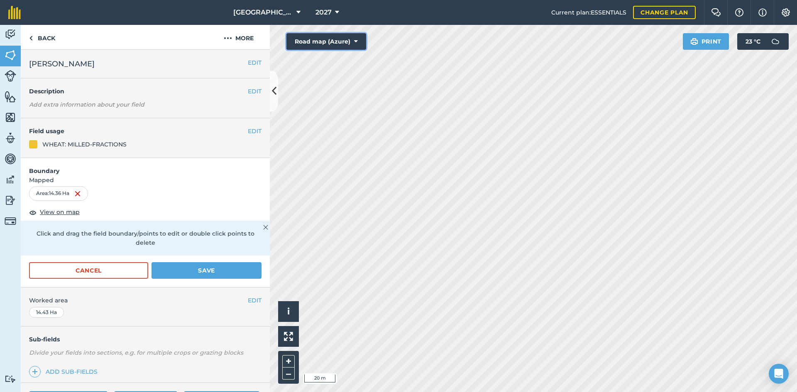
click at [343, 48] on button "Road map (Azure)" at bounding box center [327, 41] width 80 height 17
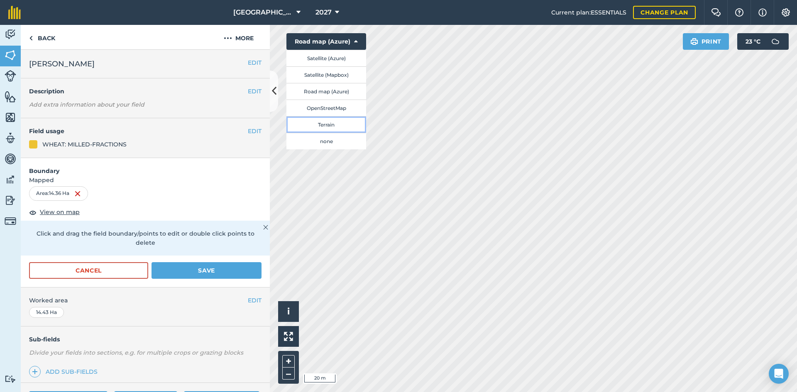
click at [334, 123] on button "Terrain" at bounding box center [327, 124] width 80 height 17
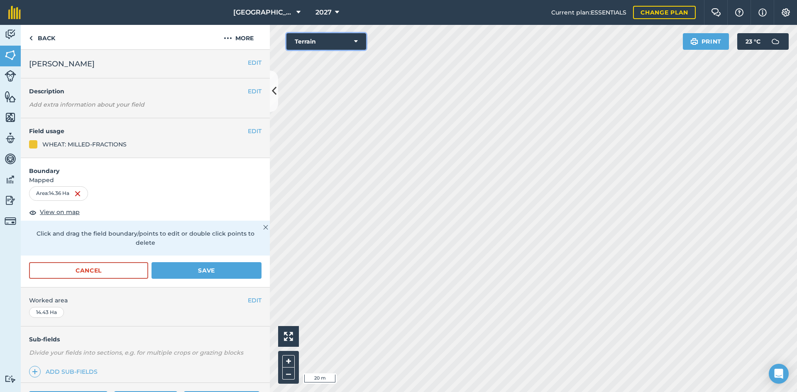
click at [348, 40] on button "Terrain" at bounding box center [327, 41] width 80 height 17
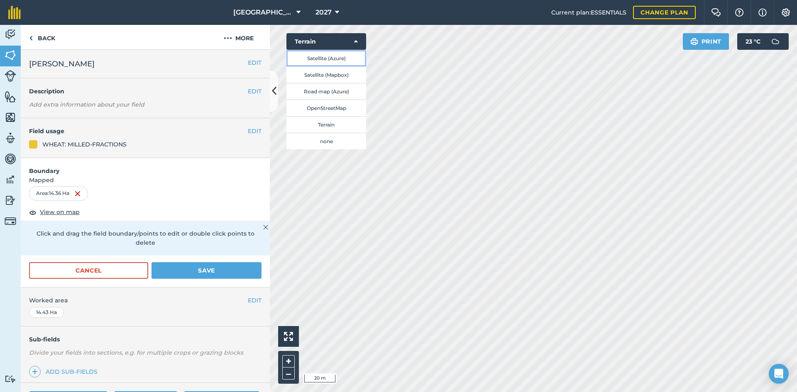
click at [340, 54] on button "Satellite (Azure)" at bounding box center [327, 58] width 80 height 17
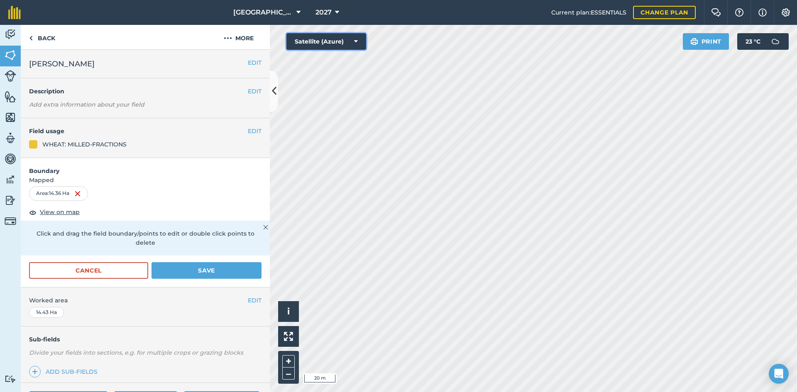
click at [345, 44] on button "Satellite (Azure)" at bounding box center [327, 41] width 80 height 17
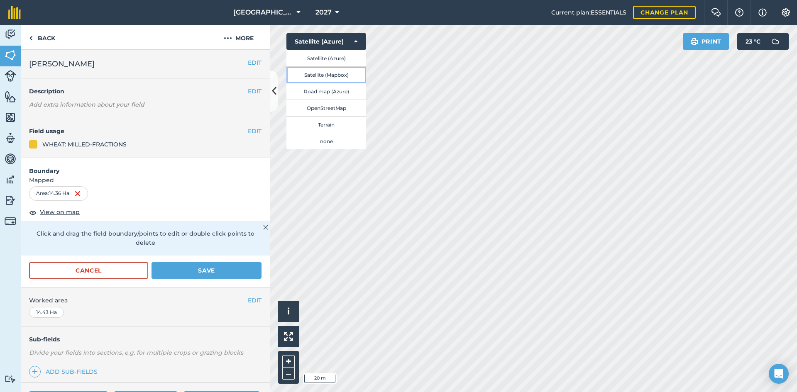
click at [339, 76] on button "Satellite (Mapbox)" at bounding box center [327, 74] width 80 height 17
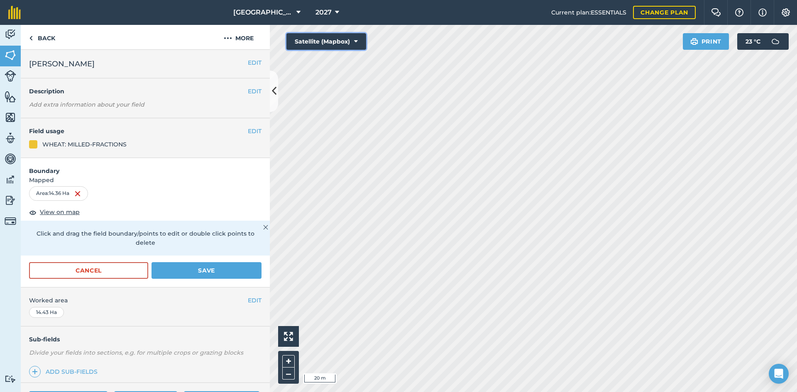
click at [348, 43] on button "Satellite (Mapbox)" at bounding box center [327, 41] width 80 height 17
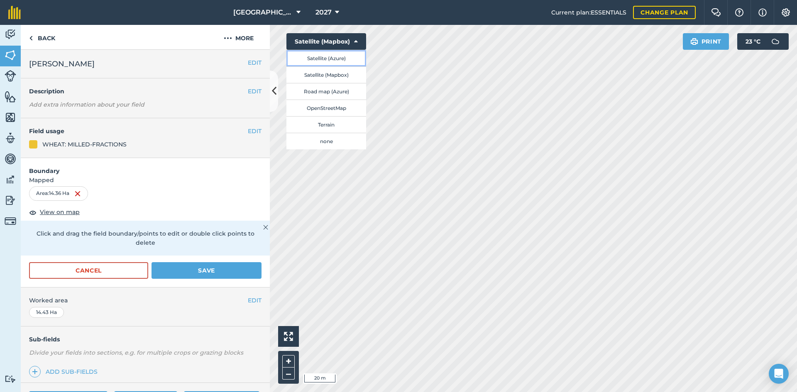
click at [341, 60] on button "Satellite (Azure)" at bounding box center [327, 58] width 80 height 17
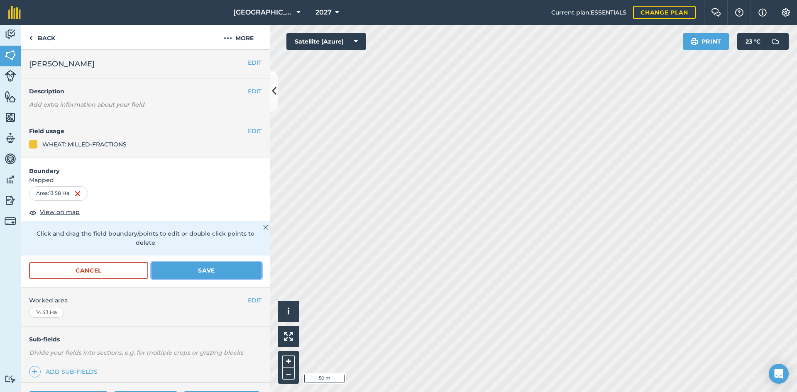
click at [197, 267] on button "Save" at bounding box center [207, 270] width 110 height 17
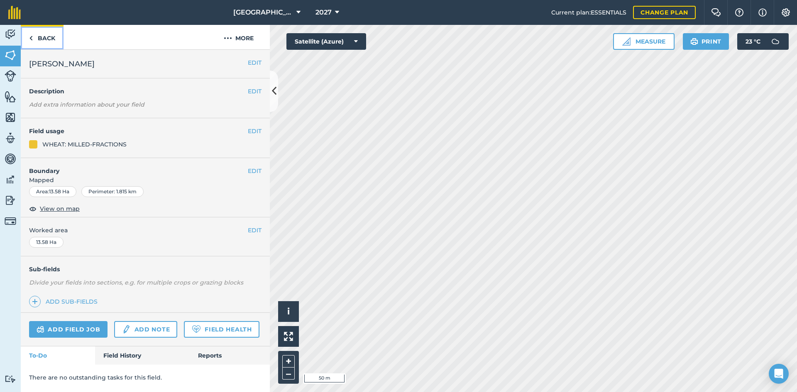
click at [51, 36] on link "Back" at bounding box center [42, 37] width 43 height 25
click at [39, 37] on link "Back" at bounding box center [42, 37] width 43 height 25
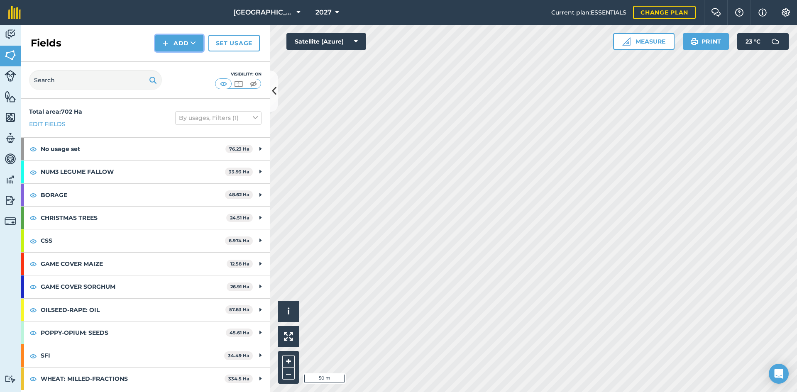
click at [189, 45] on button "Add" at bounding box center [179, 43] width 48 height 17
click at [185, 68] on link "Draw" at bounding box center [180, 62] width 46 height 18
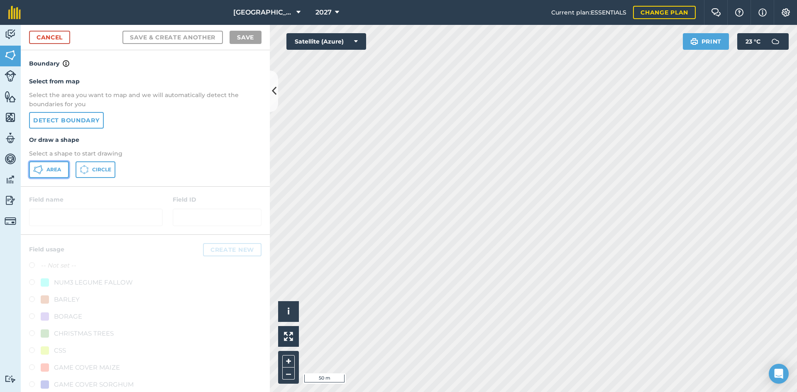
click at [55, 167] on span "Area" at bounding box center [54, 170] width 15 height 7
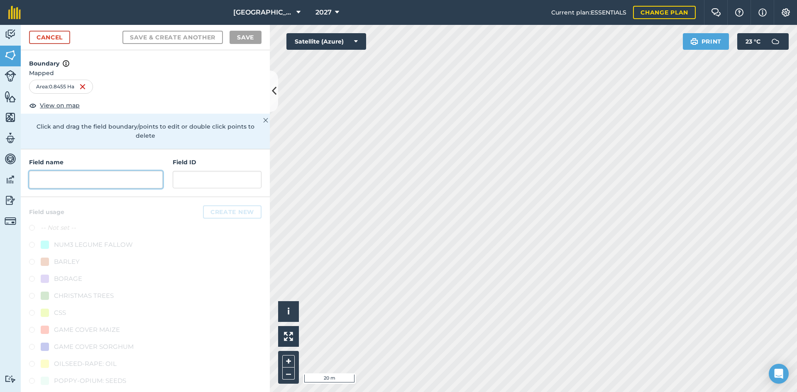
click at [83, 179] on input "text" at bounding box center [96, 179] width 134 height 17
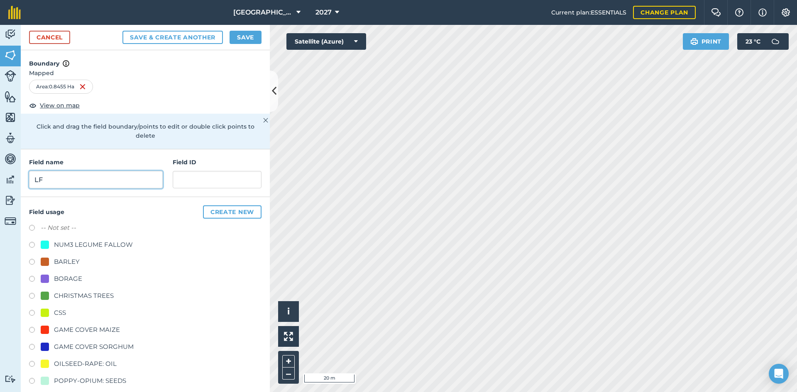
type input "LF"
click at [76, 241] on div "NUM3 LEGUME FALLOW" at bounding box center [93, 245] width 79 height 10
radio input "true"
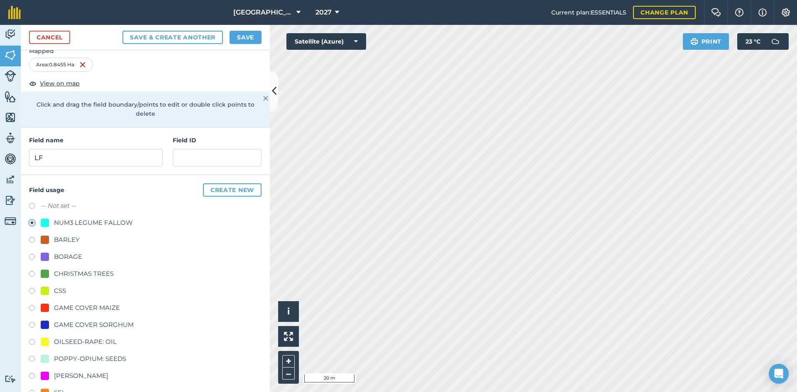
scroll to position [42, 0]
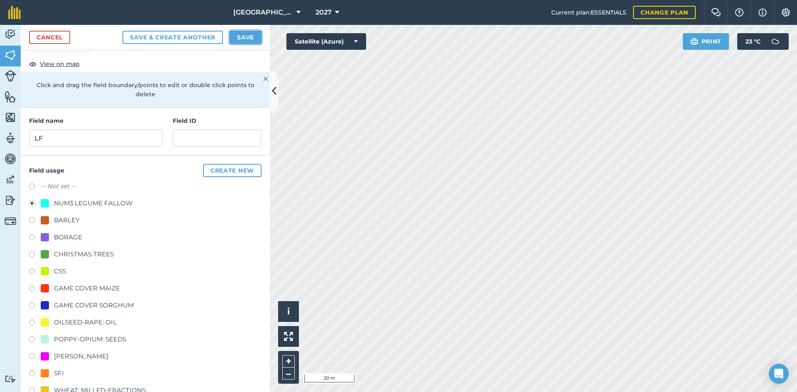
click at [242, 37] on button "Save" at bounding box center [246, 37] width 32 height 13
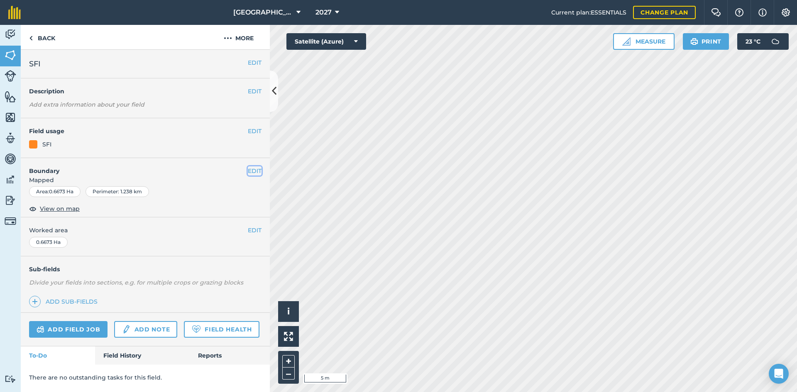
click at [251, 167] on button "EDIT" at bounding box center [255, 171] width 14 height 9
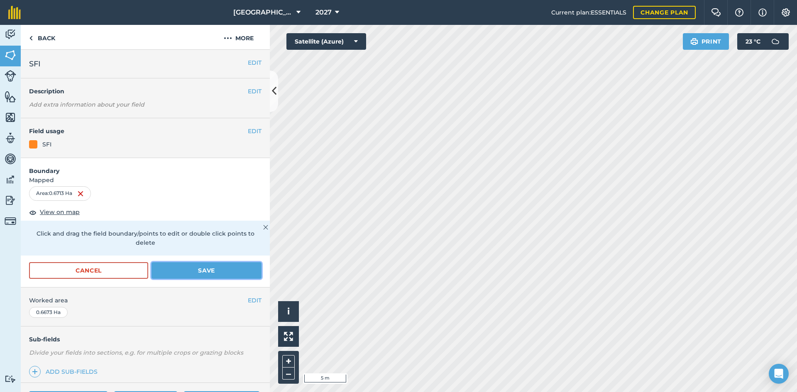
click at [232, 268] on button "Save" at bounding box center [207, 270] width 110 height 17
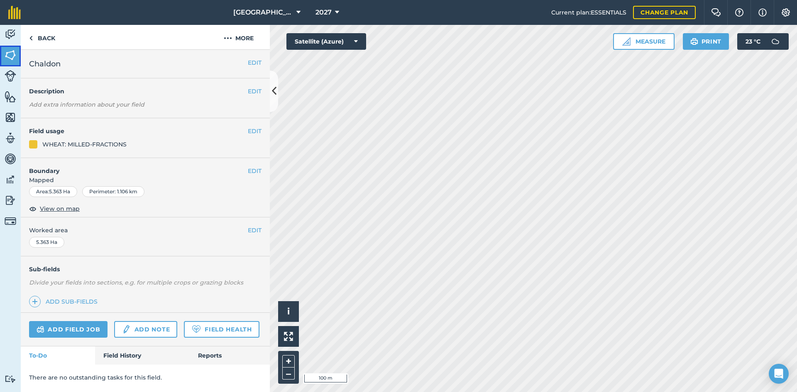
click at [8, 58] on img at bounding box center [11, 55] width 12 height 12
click at [259, 125] on div "EDIT Field usage WHEAT: MILLED-FRACTIONS" at bounding box center [145, 138] width 249 height 40
click at [254, 128] on button "EDIT" at bounding box center [255, 131] width 14 height 9
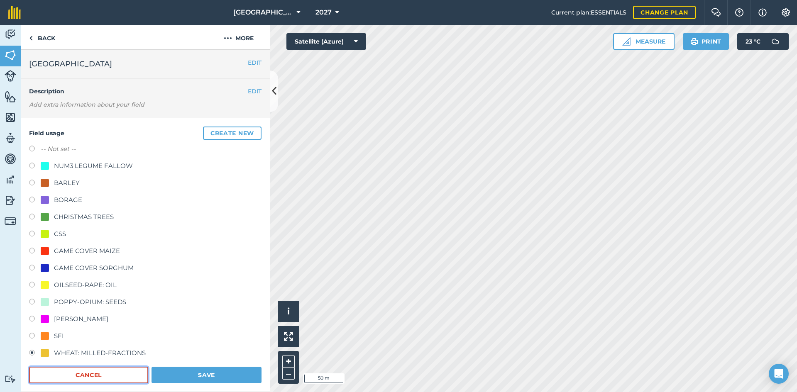
click at [119, 380] on button "Cancel" at bounding box center [88, 375] width 119 height 17
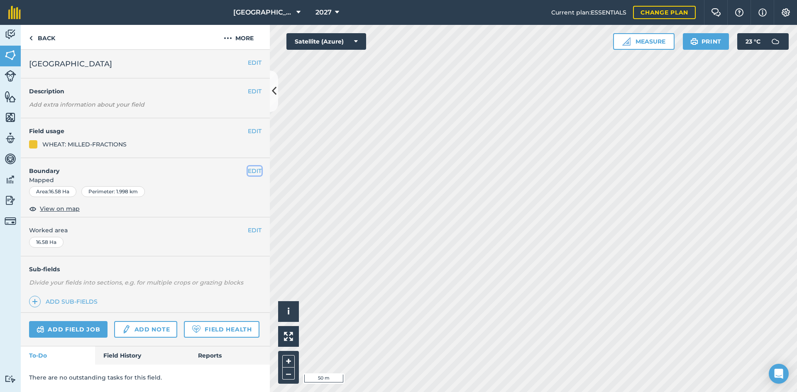
drag, startPoint x: 251, startPoint y: 173, endPoint x: 266, endPoint y: 180, distance: 16.3
click at [252, 172] on button "EDIT" at bounding box center [255, 171] width 14 height 9
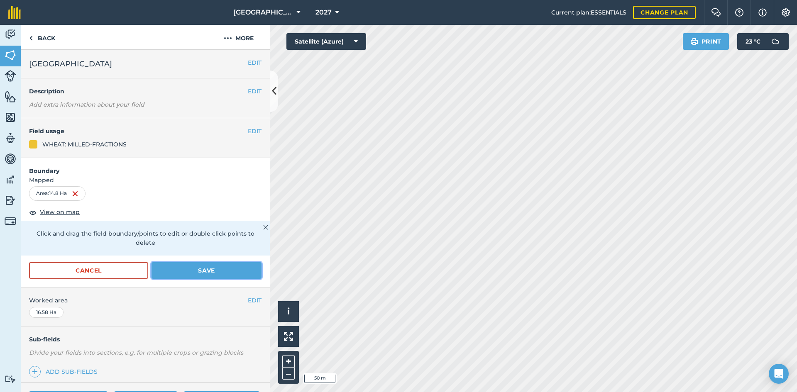
click at [208, 267] on button "Save" at bounding box center [207, 270] width 110 height 17
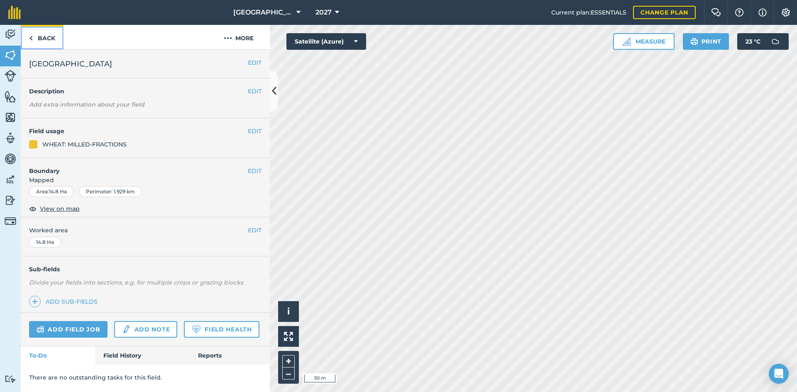
click at [38, 37] on link "Back" at bounding box center [42, 37] width 43 height 25
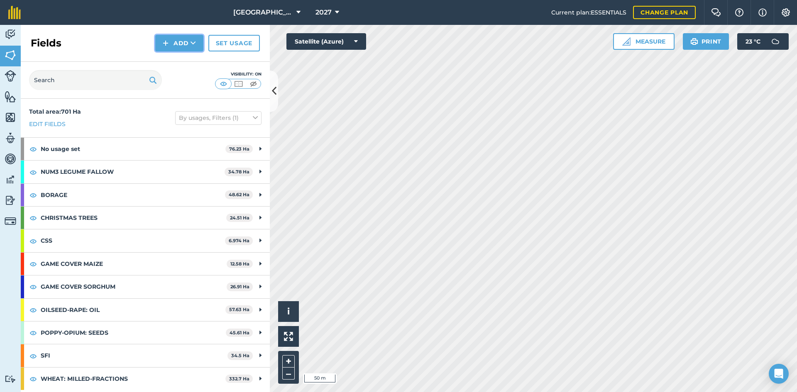
click at [189, 42] on button "Add" at bounding box center [179, 43] width 48 height 17
click at [194, 65] on link "Draw" at bounding box center [180, 62] width 46 height 18
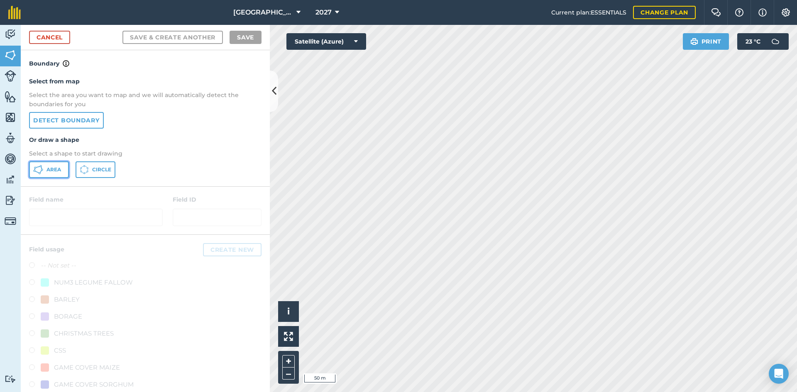
click at [47, 167] on span "Area" at bounding box center [54, 170] width 15 height 7
click at [247, 268] on div "Activity Fields Livestock Features Maps Team Vehicles Data Reporting Billing Tu…" at bounding box center [398, 209] width 797 height 368
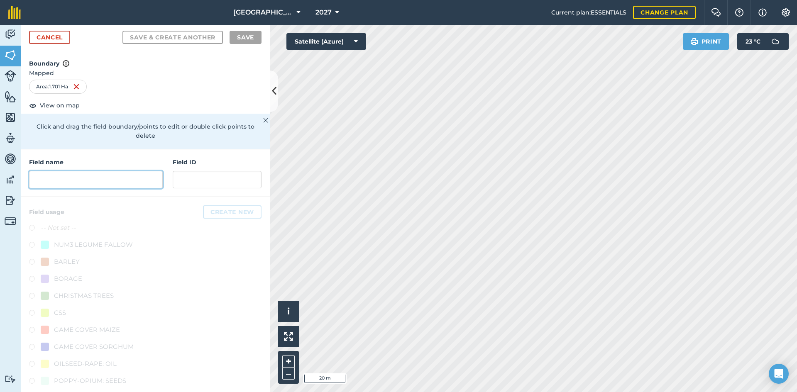
click at [104, 179] on input "text" at bounding box center [96, 179] width 134 height 17
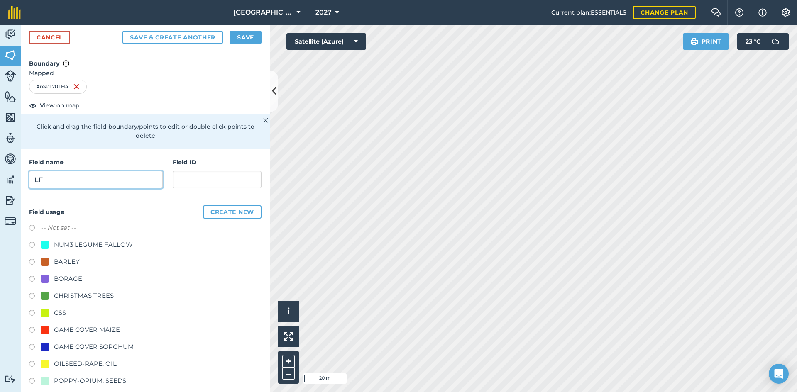
type input "LF"
click at [78, 246] on div "NUM3 LEGUME FALLOW" at bounding box center [93, 245] width 79 height 10
radio input "true"
click at [240, 37] on button "Save" at bounding box center [246, 37] width 32 height 13
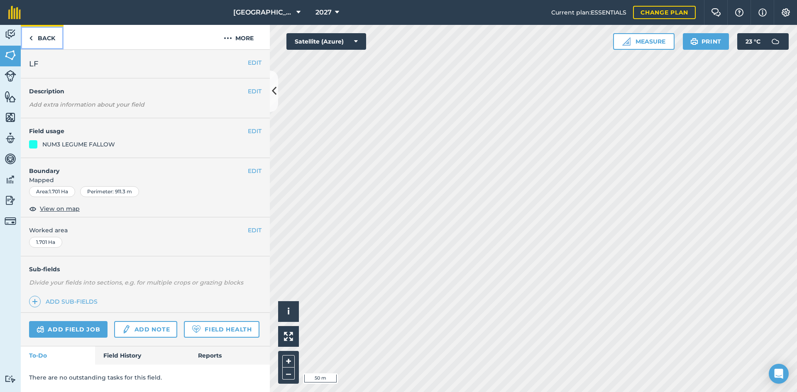
click at [40, 40] on link "Back" at bounding box center [42, 37] width 43 height 25
click at [255, 128] on button "EDIT" at bounding box center [255, 131] width 14 height 9
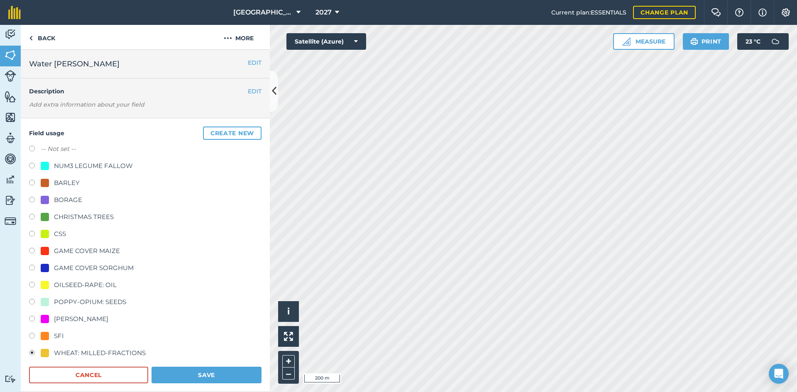
click at [39, 147] on label at bounding box center [35, 150] width 12 height 8
radio input "true"
radio input "false"
click at [226, 375] on button "Save" at bounding box center [207, 375] width 110 height 17
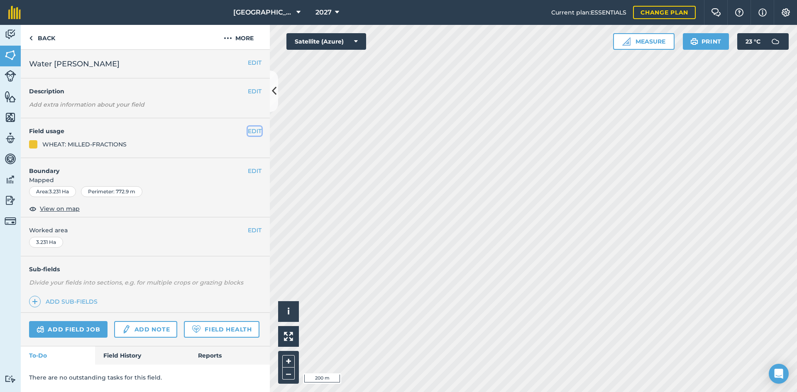
click at [254, 128] on button "EDIT" at bounding box center [255, 131] width 14 height 9
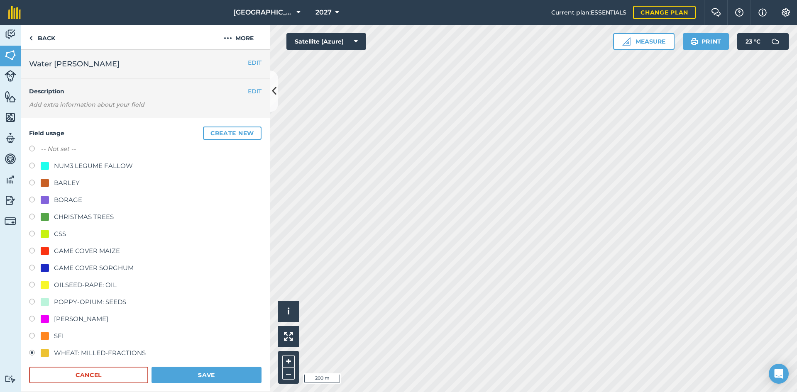
click at [53, 149] on label "-- Not set --" at bounding box center [58, 149] width 35 height 10
radio input "true"
radio input "false"
click at [191, 377] on button "Save" at bounding box center [207, 375] width 110 height 17
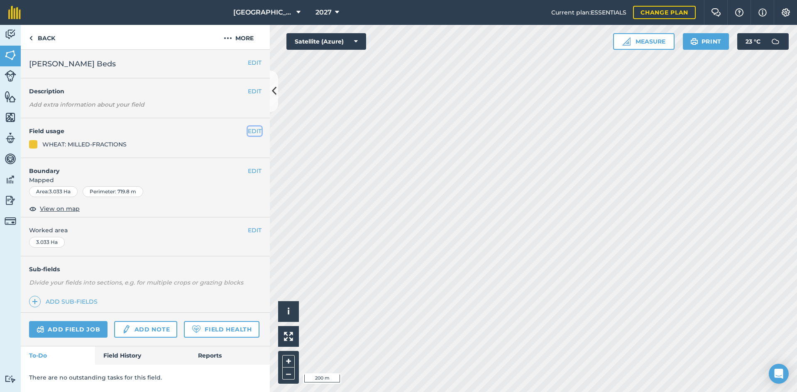
click at [250, 130] on button "EDIT" at bounding box center [255, 131] width 14 height 9
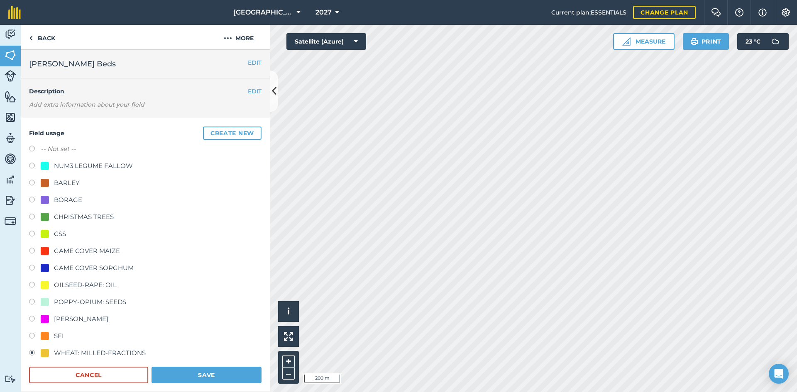
click at [66, 152] on label "-- Not set --" at bounding box center [58, 149] width 35 height 10
radio input "true"
radio input "false"
drag, startPoint x: 200, startPoint y: 375, endPoint x: 239, endPoint y: 352, distance: 45.4
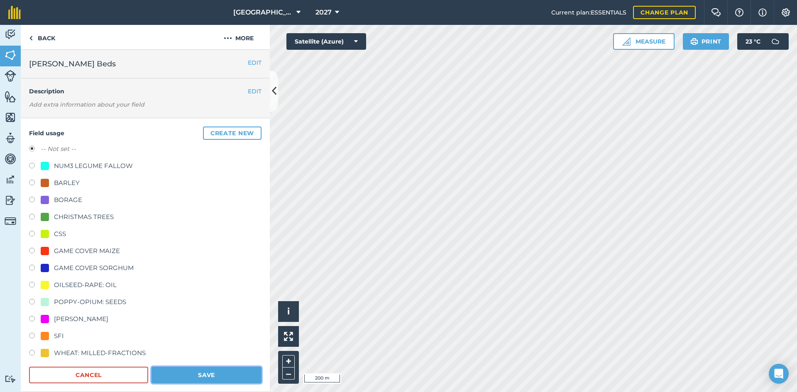
click at [201, 375] on button "Save" at bounding box center [207, 375] width 110 height 17
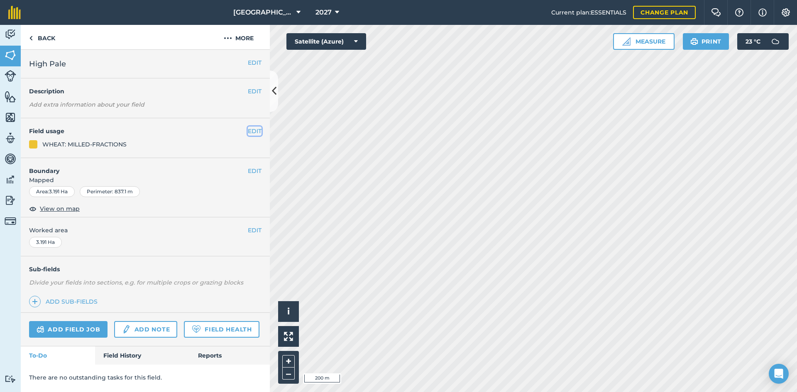
click at [251, 130] on button "EDIT" at bounding box center [255, 131] width 14 height 9
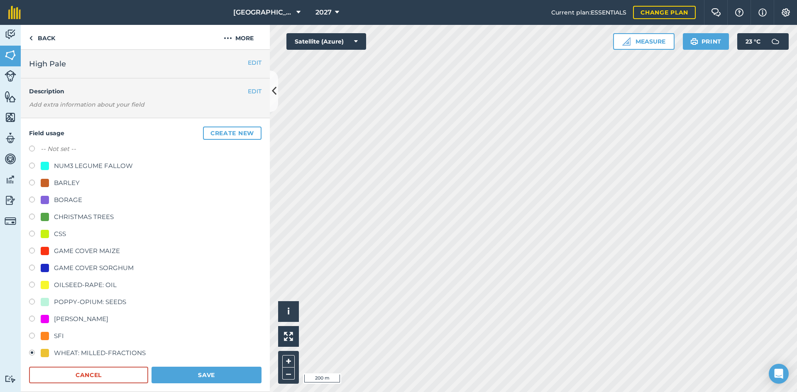
click at [51, 150] on label "-- Not set --" at bounding box center [58, 149] width 35 height 10
radio input "true"
radio input "false"
click at [176, 368] on button "Save" at bounding box center [207, 375] width 110 height 17
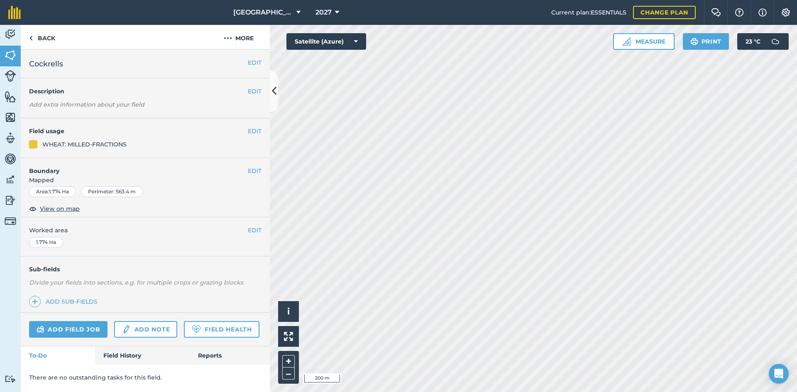
click at [248, 125] on div "EDIT Field usage WHEAT: MILLED-FRACTIONS" at bounding box center [145, 138] width 249 height 40
click at [250, 128] on button "EDIT" at bounding box center [255, 131] width 14 height 9
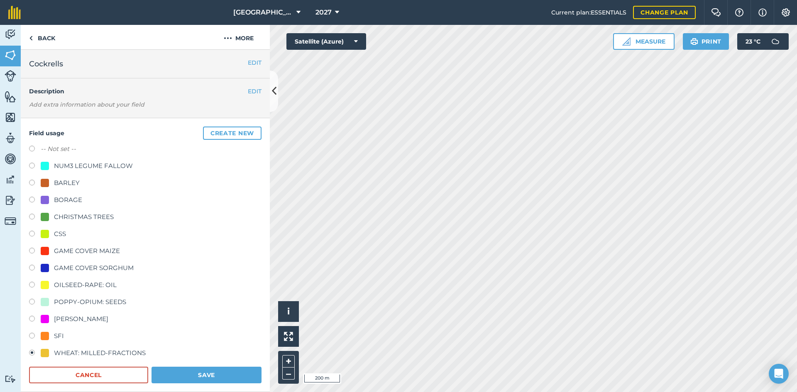
click at [48, 146] on label "-- Not set --" at bounding box center [58, 149] width 35 height 10
radio input "true"
radio input "false"
click at [181, 369] on button "Save" at bounding box center [207, 375] width 110 height 17
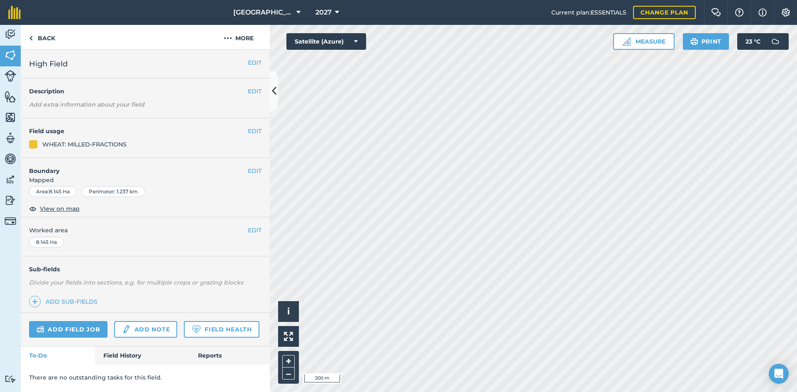
click at [242, 130] on h4 "Field usage" at bounding box center [138, 131] width 219 height 9
click at [257, 130] on button "EDIT" at bounding box center [255, 131] width 14 height 9
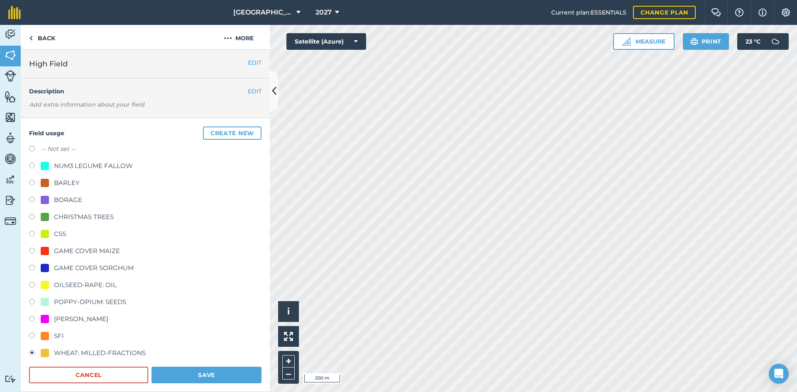
click at [52, 146] on label "-- Not set --" at bounding box center [58, 149] width 35 height 10
radio input "true"
radio input "false"
click at [204, 372] on button "Save" at bounding box center [207, 375] width 110 height 17
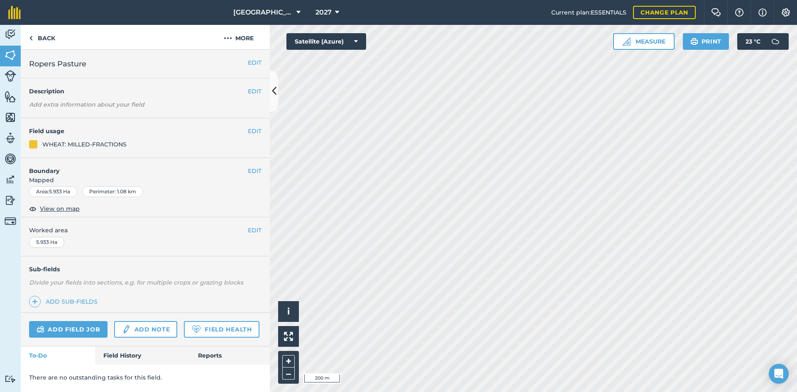
click at [256, 125] on div "EDIT Field usage WHEAT: MILLED-FRACTIONS" at bounding box center [145, 138] width 249 height 40
click at [252, 131] on button "EDIT" at bounding box center [255, 131] width 14 height 9
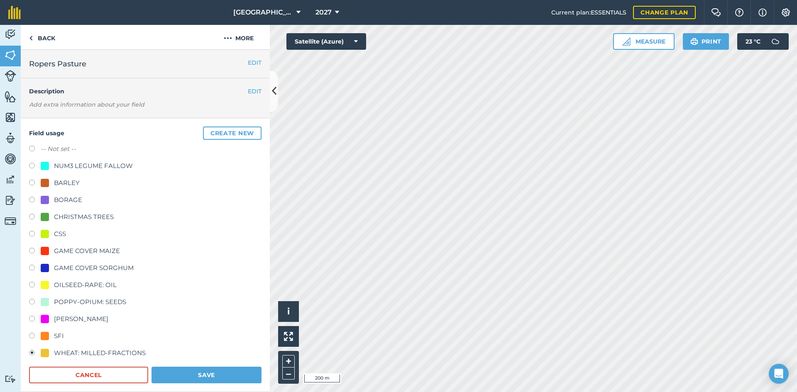
click at [68, 148] on label "-- Not set --" at bounding box center [58, 149] width 35 height 10
radio input "true"
radio input "false"
click at [188, 369] on button "Save" at bounding box center [207, 375] width 110 height 17
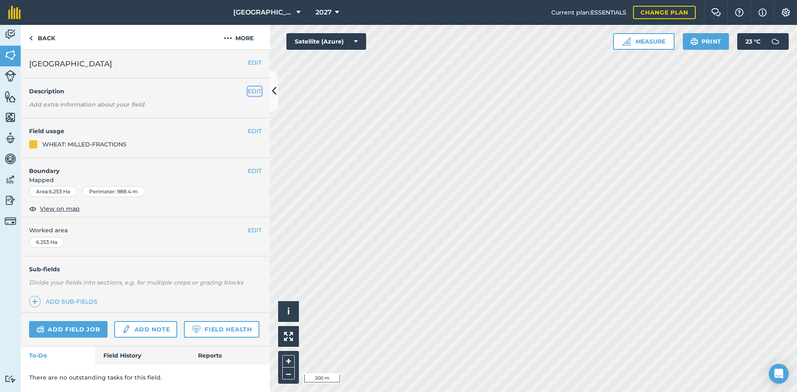
click at [260, 91] on button "EDIT" at bounding box center [255, 91] width 14 height 9
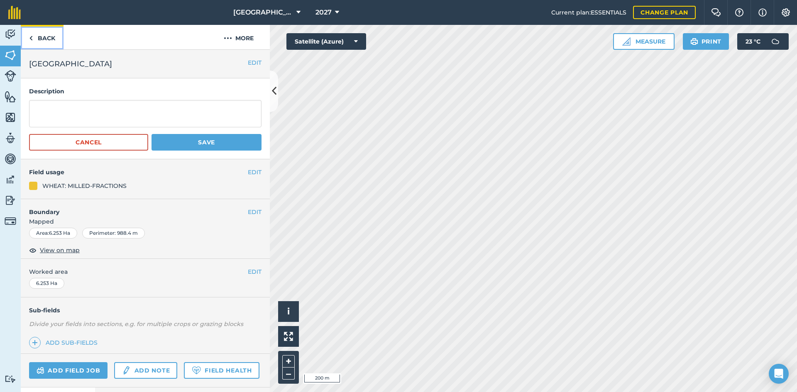
click at [27, 42] on link "Back" at bounding box center [42, 37] width 43 height 25
click at [248, 62] on button "EDIT" at bounding box center [255, 62] width 14 height 9
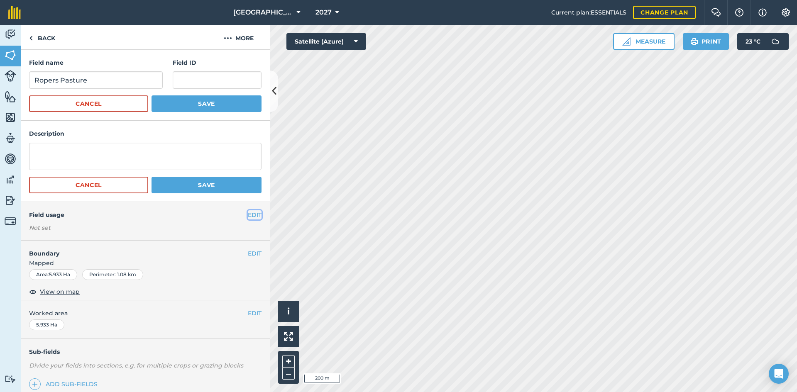
click at [248, 214] on button "EDIT" at bounding box center [255, 215] width 14 height 9
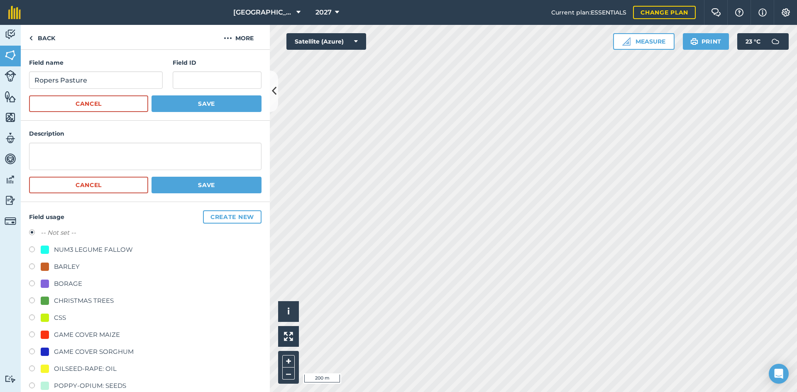
click at [67, 235] on label "-- Not set --" at bounding box center [58, 233] width 35 height 10
click at [214, 103] on button "Save" at bounding box center [207, 104] width 110 height 17
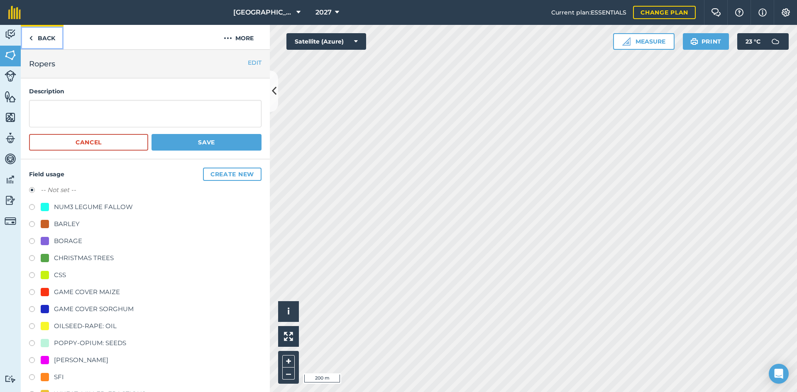
click at [39, 40] on link "Back" at bounding box center [42, 37] width 43 height 25
click at [90, 143] on button "Cancel" at bounding box center [88, 142] width 119 height 17
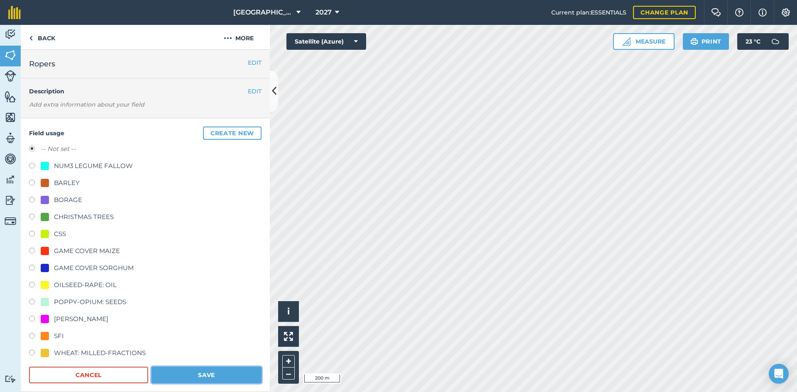
click at [209, 375] on button "Save" at bounding box center [207, 375] width 110 height 17
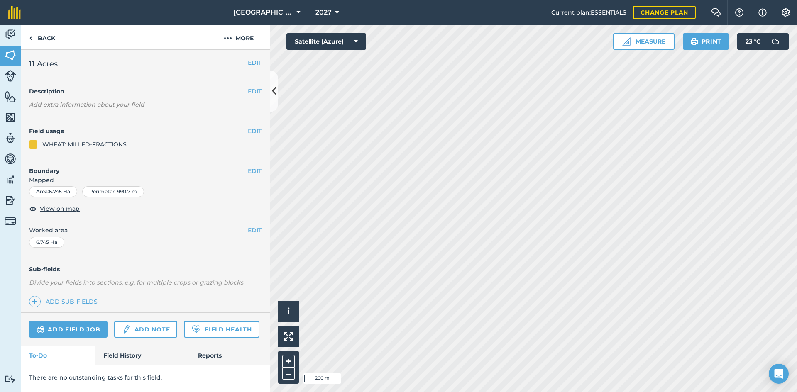
click at [260, 126] on div "EDIT Field usage WHEAT: MILLED-FRACTIONS" at bounding box center [145, 138] width 249 height 40
click at [257, 127] on button "EDIT" at bounding box center [255, 131] width 14 height 9
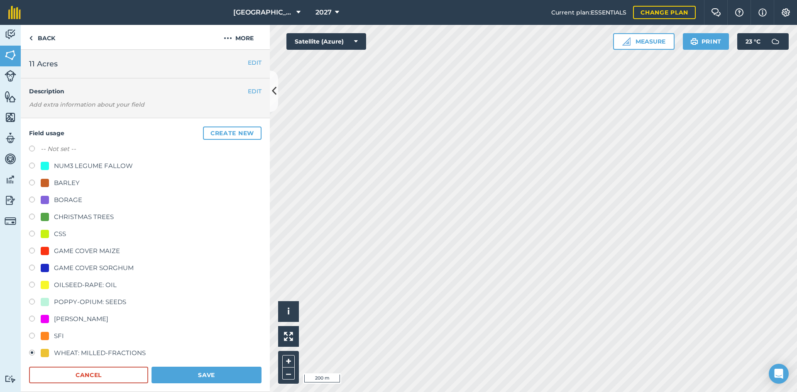
click at [38, 149] on label at bounding box center [35, 150] width 12 height 8
radio input "true"
radio input "false"
click at [206, 374] on button "Save" at bounding box center [207, 375] width 110 height 17
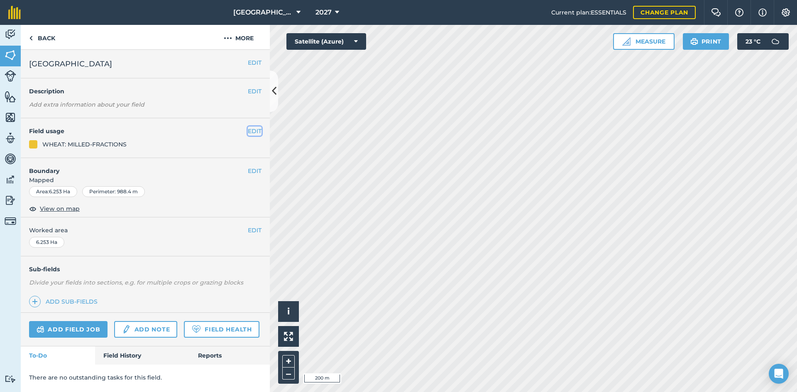
click at [255, 130] on button "EDIT" at bounding box center [255, 131] width 14 height 9
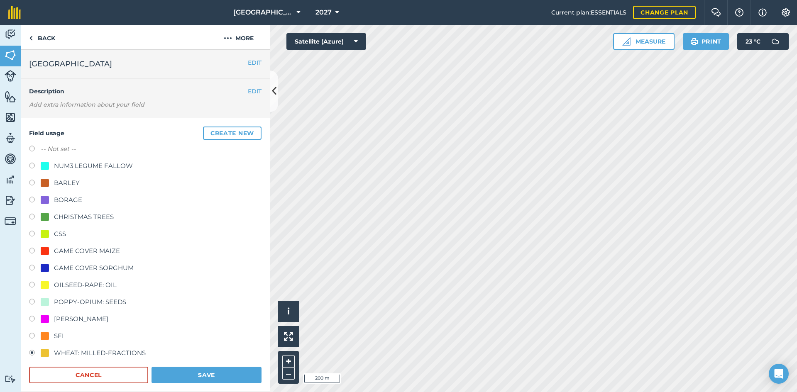
click at [56, 152] on label "-- Not set --" at bounding box center [58, 149] width 35 height 10
radio input "true"
radio input "false"
click at [201, 370] on button "Save" at bounding box center [207, 375] width 110 height 17
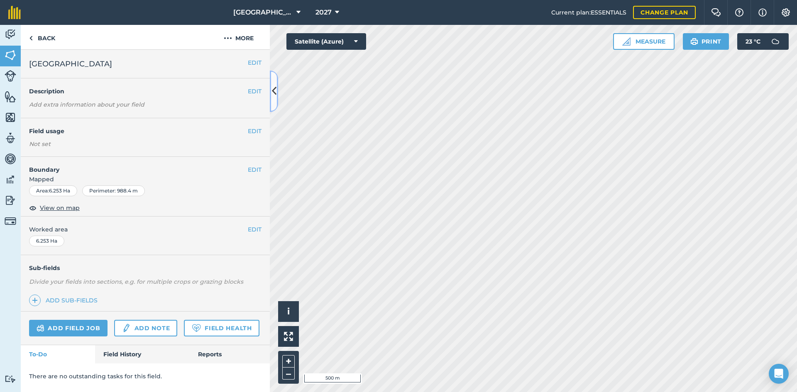
click at [276, 93] on icon at bounding box center [274, 91] width 5 height 15
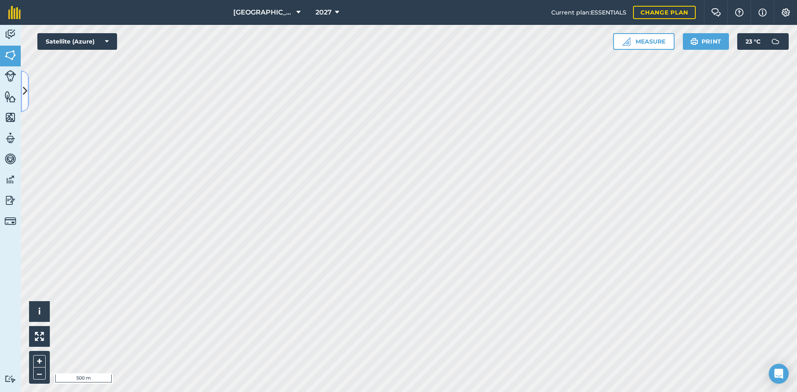
click at [23, 87] on icon at bounding box center [25, 91] width 5 height 15
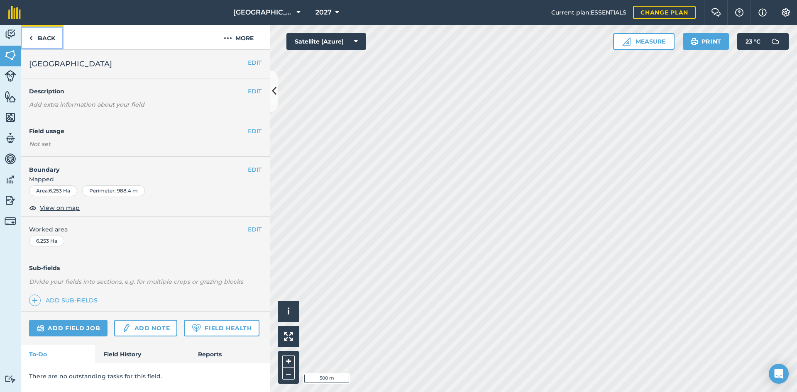
click at [37, 42] on link "Back" at bounding box center [42, 37] width 43 height 25
click at [42, 36] on link "Back" at bounding box center [42, 37] width 43 height 25
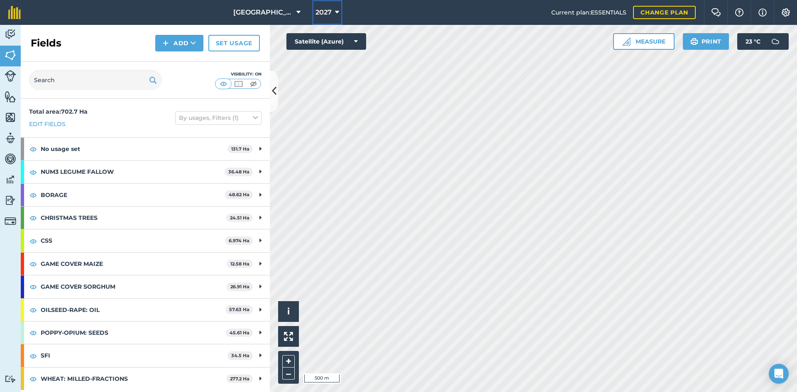
click at [329, 8] on button "2027" at bounding box center [327, 12] width 30 height 25
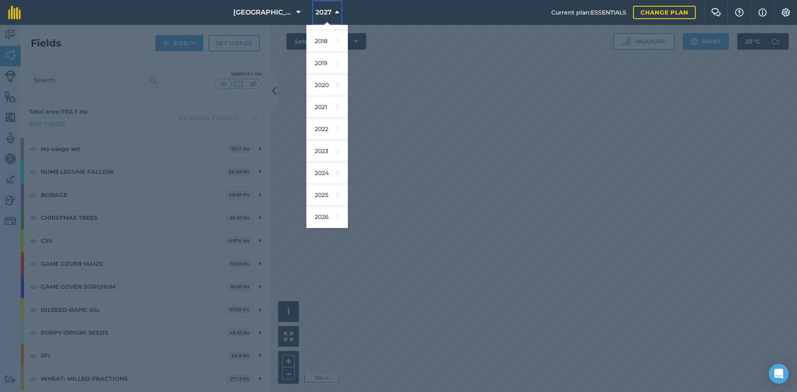
scroll to position [33, 0]
click at [318, 197] on link "2026" at bounding box center [327, 201] width 42 height 22
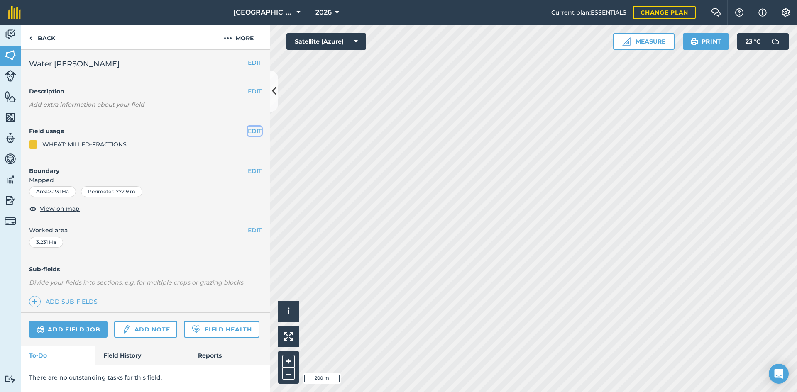
click at [252, 134] on button "EDIT" at bounding box center [255, 131] width 14 height 9
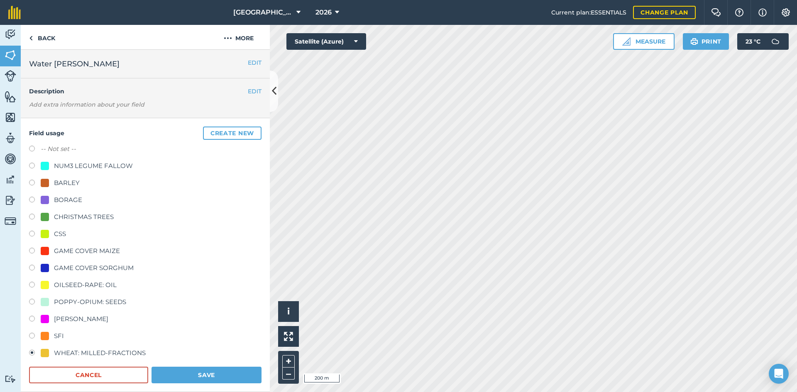
click at [41, 149] on label "-- Not set --" at bounding box center [58, 149] width 35 height 10
radio input "true"
radio input "false"
click at [214, 379] on button "Save" at bounding box center [207, 375] width 110 height 17
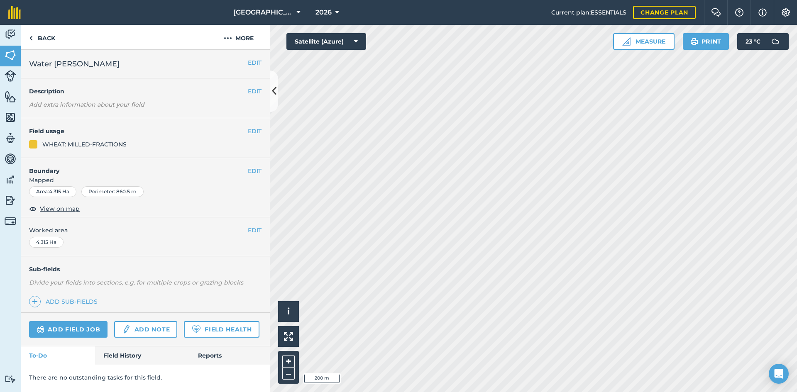
click at [246, 128] on h4 "Field usage" at bounding box center [138, 131] width 219 height 9
click at [251, 130] on button "EDIT" at bounding box center [255, 131] width 14 height 9
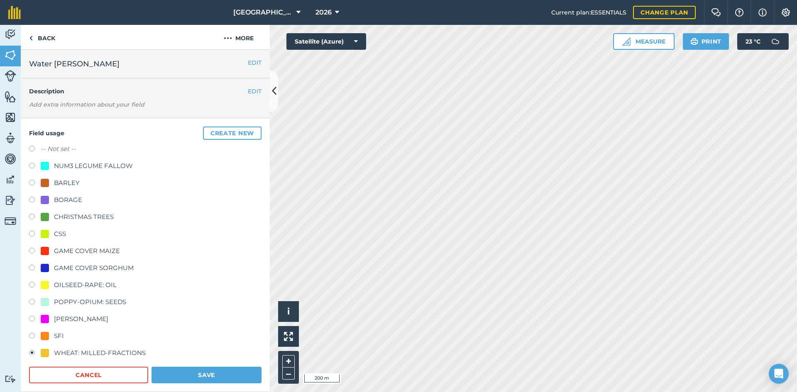
click at [47, 147] on label "-- Not set --" at bounding box center [58, 149] width 35 height 10
radio input "true"
radio input "false"
click at [211, 369] on button "Save" at bounding box center [207, 375] width 110 height 17
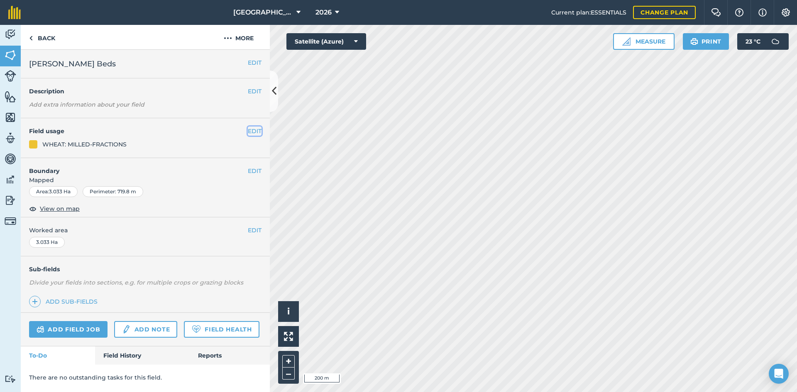
click at [252, 131] on button "EDIT" at bounding box center [255, 131] width 14 height 9
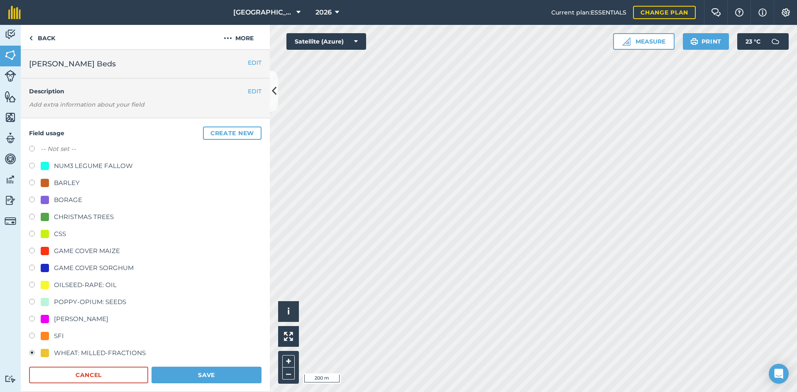
click at [70, 146] on label "-- Not set --" at bounding box center [58, 149] width 35 height 10
radio input "true"
radio input "false"
click at [221, 370] on button "Save" at bounding box center [207, 375] width 110 height 17
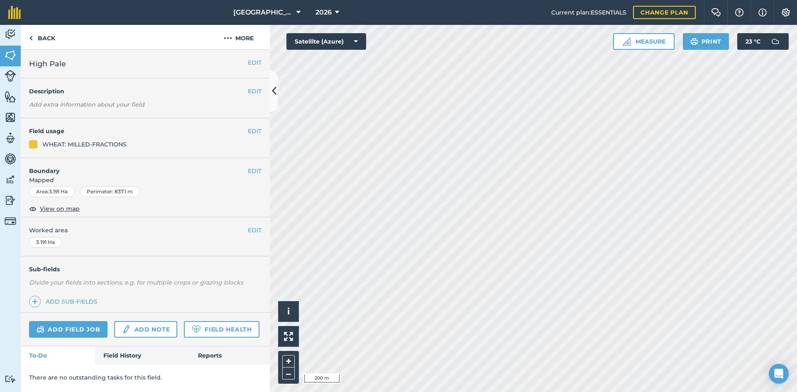
click at [262, 127] on div "EDIT Field usage WHEAT: MILLED-FRACTIONS" at bounding box center [145, 138] width 249 height 40
click at [254, 130] on button "EDIT" at bounding box center [255, 131] width 14 height 9
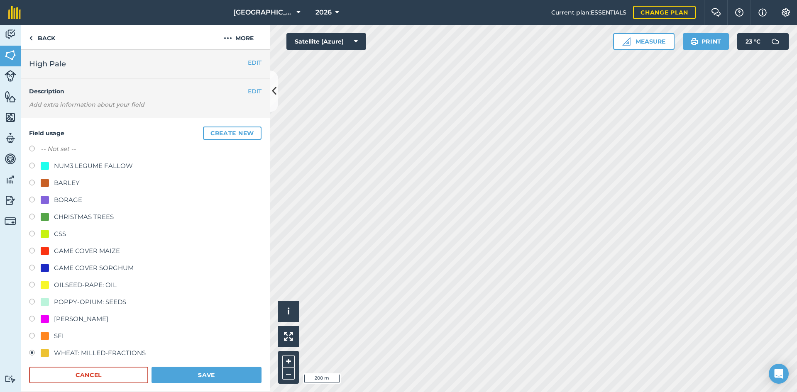
drag, startPoint x: 43, startPoint y: 153, endPoint x: 54, endPoint y: 161, distance: 13.6
click at [42, 153] on label "-- Not set --" at bounding box center [58, 149] width 35 height 10
radio input "true"
radio input "false"
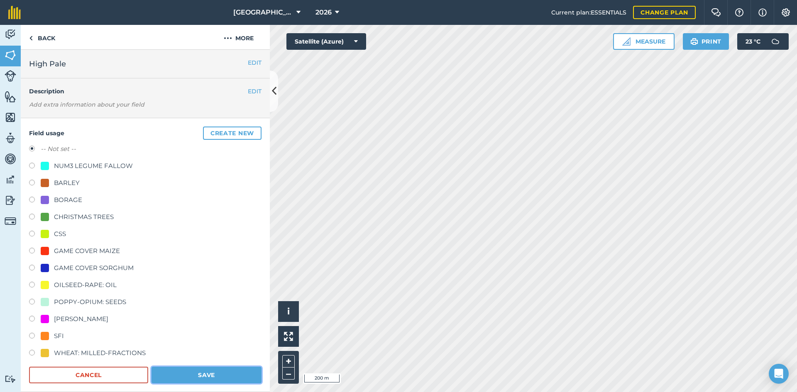
click at [179, 377] on button "Save" at bounding box center [207, 375] width 110 height 17
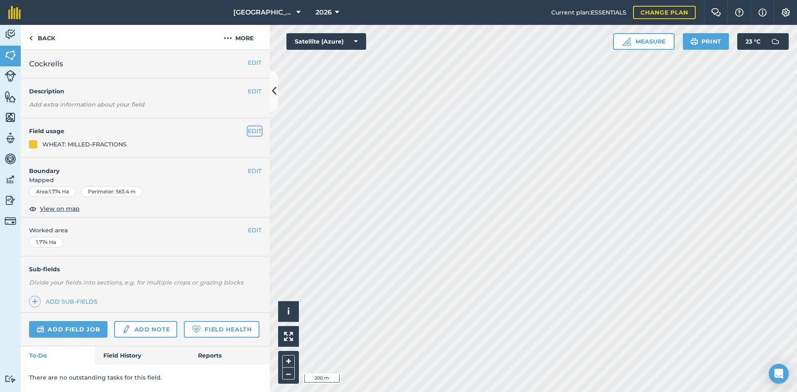
click at [255, 128] on button "EDIT" at bounding box center [255, 131] width 14 height 9
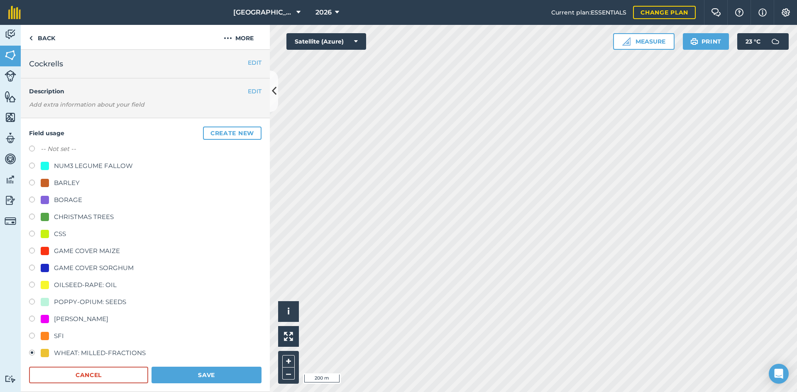
click at [28, 154] on div "Field usage Create new -- Not set -- NUM3 LEGUME FALLOW BARLEY BORAGE CHRISTMAS…" at bounding box center [145, 255] width 249 height 274
click at [32, 150] on label at bounding box center [35, 150] width 12 height 8
radio input "true"
radio input "false"
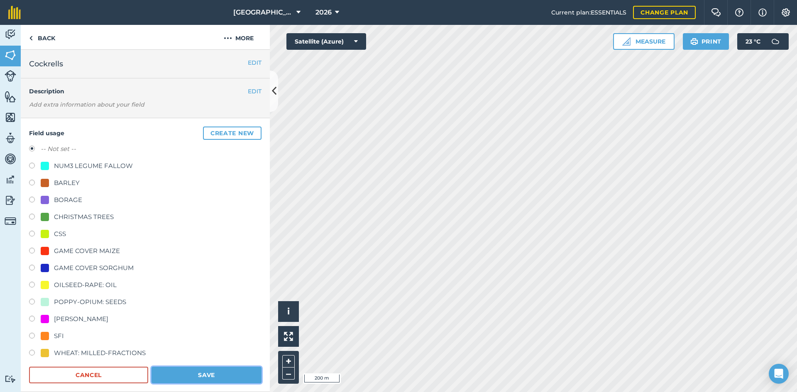
drag, startPoint x: 205, startPoint y: 371, endPoint x: 227, endPoint y: 357, distance: 26.7
click at [205, 370] on button "Save" at bounding box center [207, 375] width 110 height 17
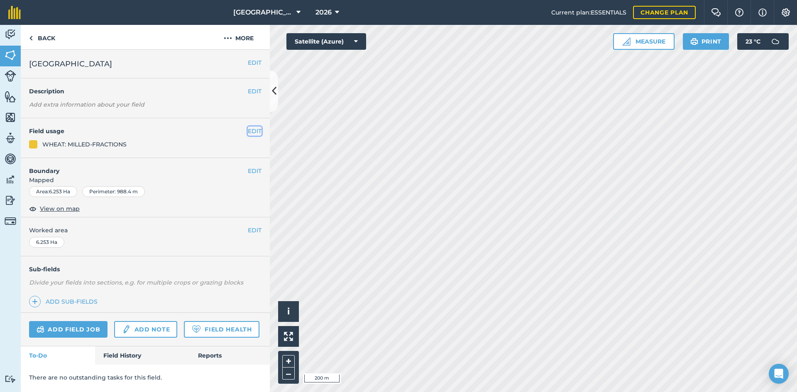
click at [252, 130] on button "EDIT" at bounding box center [255, 131] width 14 height 9
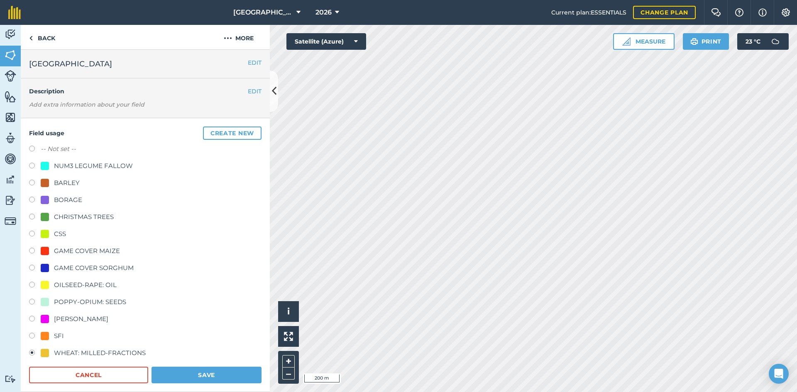
click at [50, 146] on label "-- Not set --" at bounding box center [58, 149] width 35 height 10
radio input "true"
radio input "false"
click at [196, 370] on button "Save" at bounding box center [207, 375] width 110 height 17
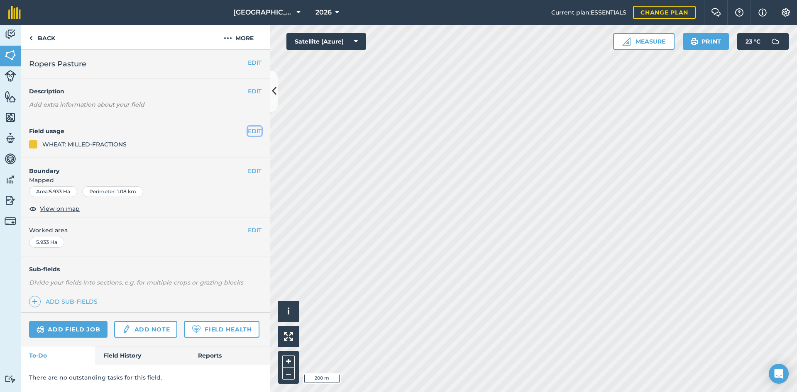
click at [248, 130] on button "EDIT" at bounding box center [255, 131] width 14 height 9
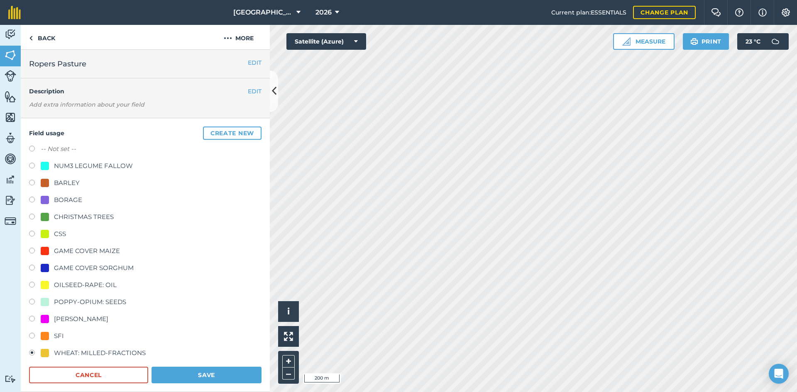
click at [54, 147] on label "-- Not set --" at bounding box center [58, 149] width 35 height 10
radio input "true"
radio input "false"
drag, startPoint x: 208, startPoint y: 368, endPoint x: 218, endPoint y: 362, distance: 11.2
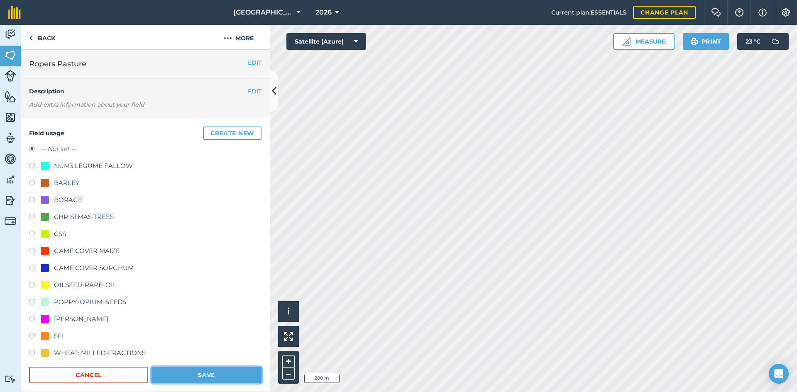
click at [208, 368] on button "Save" at bounding box center [207, 375] width 110 height 17
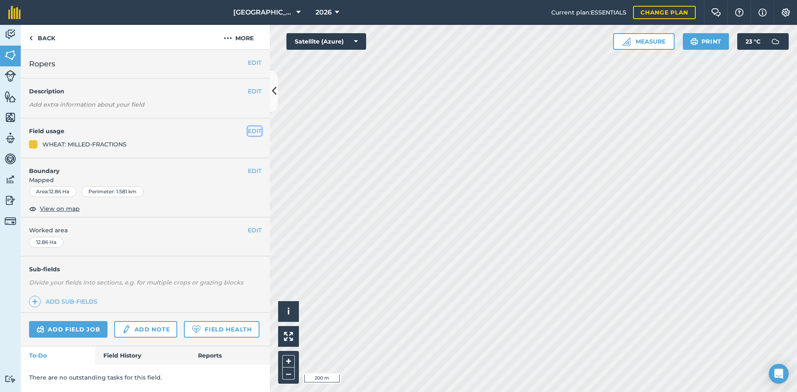
click at [259, 136] on button "EDIT" at bounding box center [255, 131] width 14 height 9
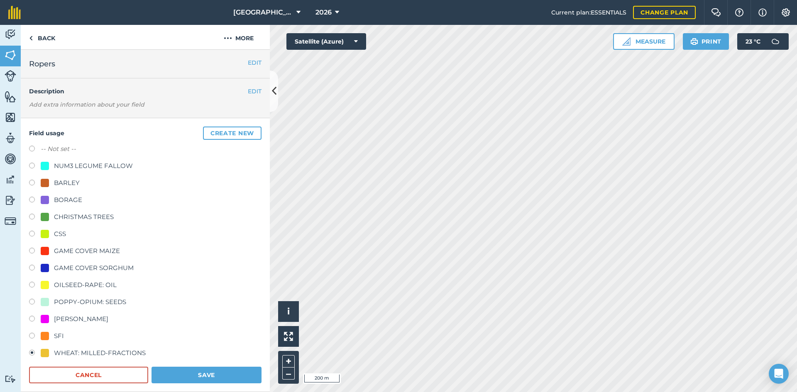
click at [51, 148] on label "-- Not set --" at bounding box center [58, 149] width 35 height 10
radio input "true"
radio input "false"
click at [214, 372] on button "Save" at bounding box center [207, 375] width 110 height 17
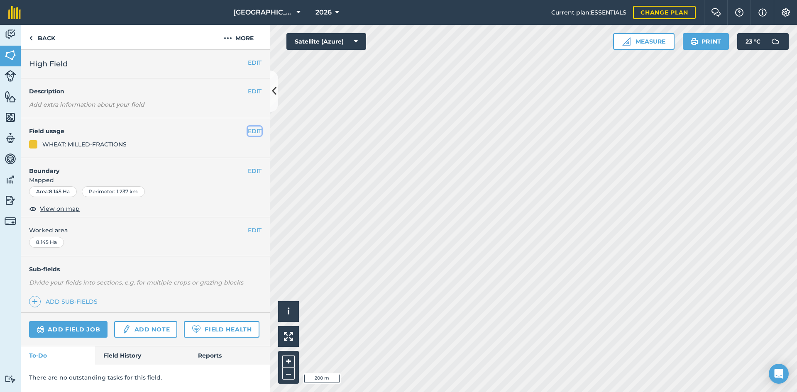
click at [250, 133] on button "EDIT" at bounding box center [255, 131] width 14 height 9
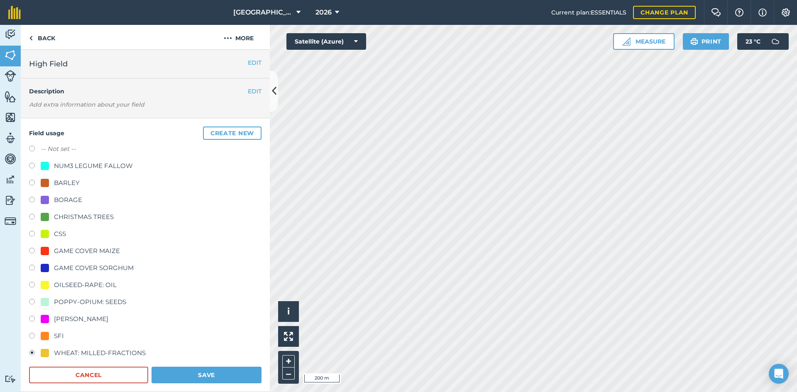
click at [80, 149] on div "-- Not set --" at bounding box center [145, 150] width 233 height 12
click at [49, 149] on label "-- Not set --" at bounding box center [58, 149] width 35 height 10
radio input "true"
radio input "false"
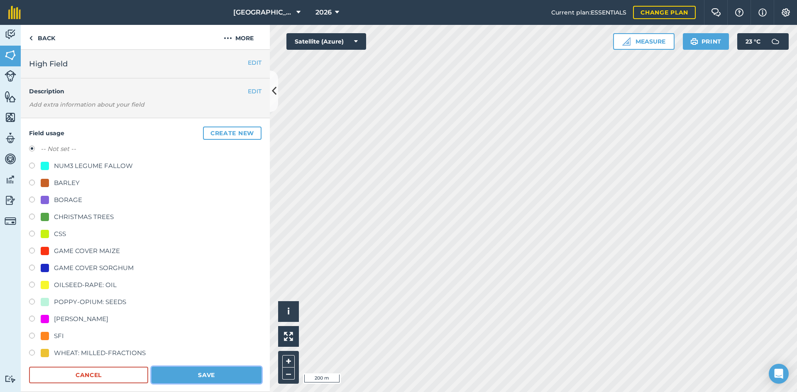
click at [184, 367] on button "Save" at bounding box center [207, 375] width 110 height 17
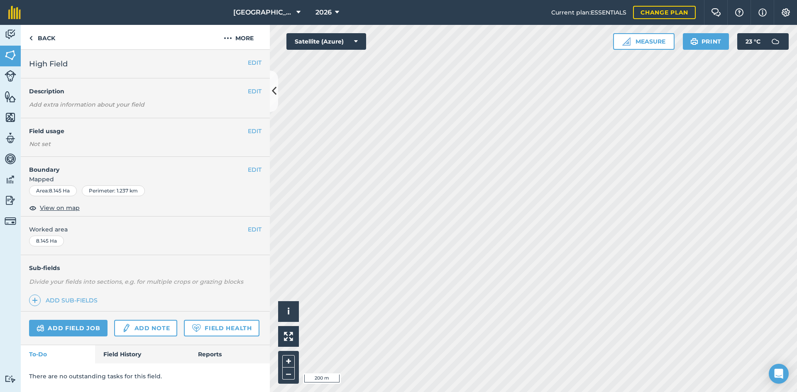
click at [348, 392] on html "[GEOGRAPHIC_DATA] 2026 Current plan : ESSENTIALS Change plan Farm Chat Help Inf…" at bounding box center [398, 196] width 797 height 392
click at [248, 130] on button "EDIT" at bounding box center [255, 131] width 14 height 9
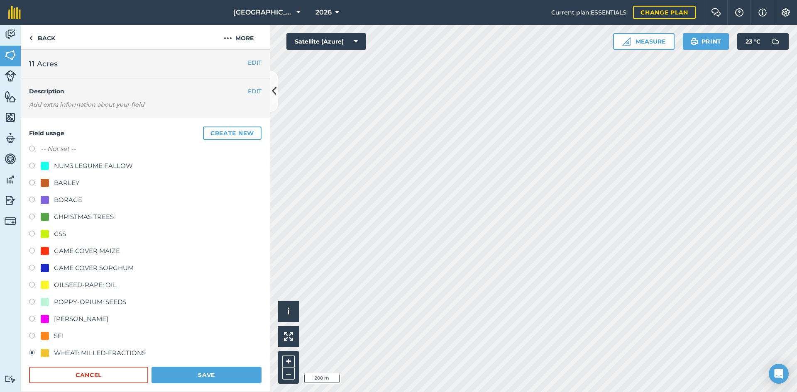
click at [55, 151] on label "-- Not set --" at bounding box center [58, 149] width 35 height 10
radio input "true"
radio input "false"
click at [189, 370] on button "Save" at bounding box center [207, 375] width 110 height 17
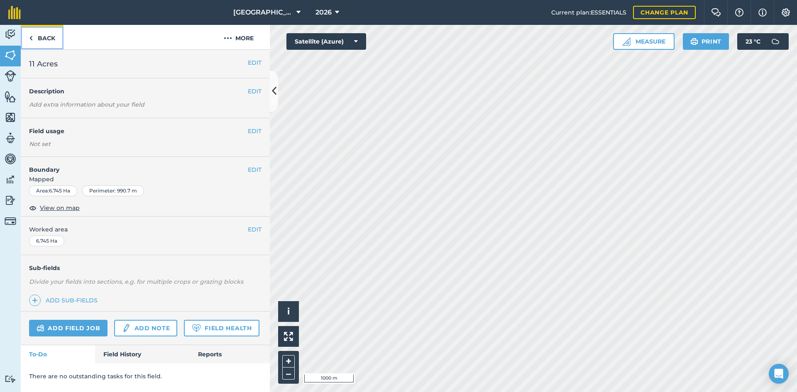
click at [35, 41] on link "Back" at bounding box center [42, 37] width 43 height 25
click at [35, 40] on link "Back" at bounding box center [42, 37] width 43 height 25
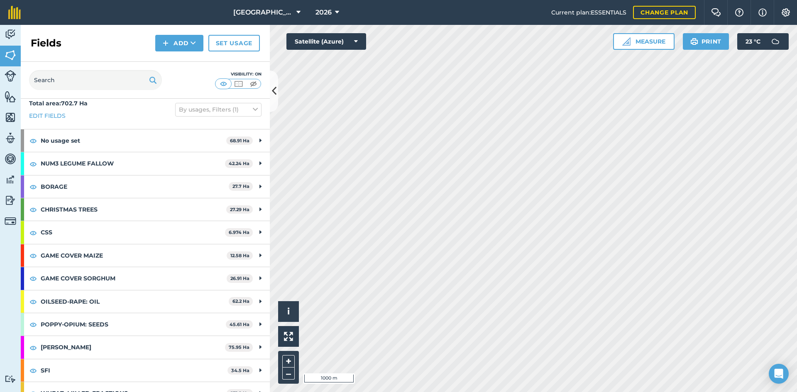
scroll to position [21, 0]
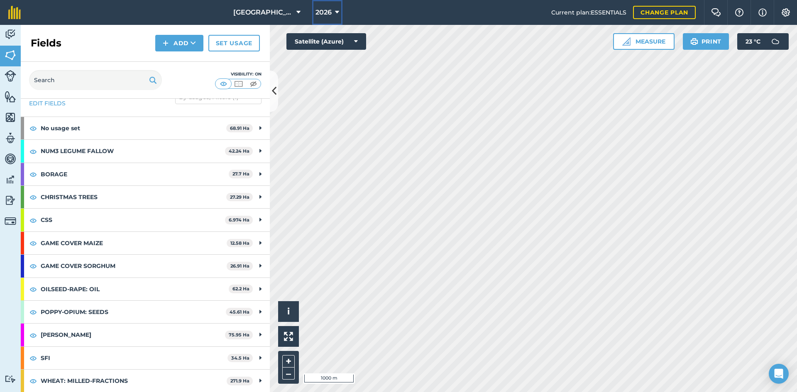
click at [321, 8] on span "2026" at bounding box center [324, 12] width 16 height 10
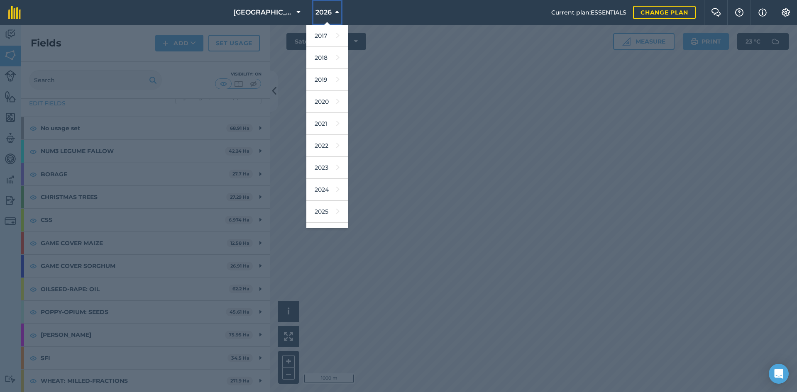
scroll to position [39, 0]
click at [322, 179] on link "2025" at bounding box center [327, 173] width 42 height 22
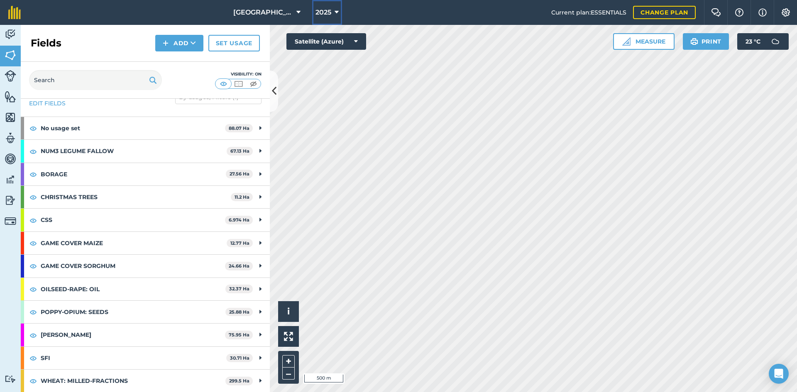
click at [319, 14] on span "2025" at bounding box center [324, 12] width 16 height 10
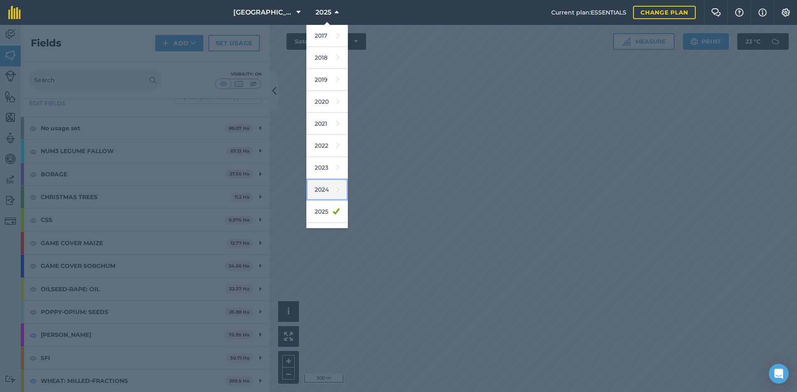
click at [323, 192] on link "2024" at bounding box center [327, 190] width 42 height 22
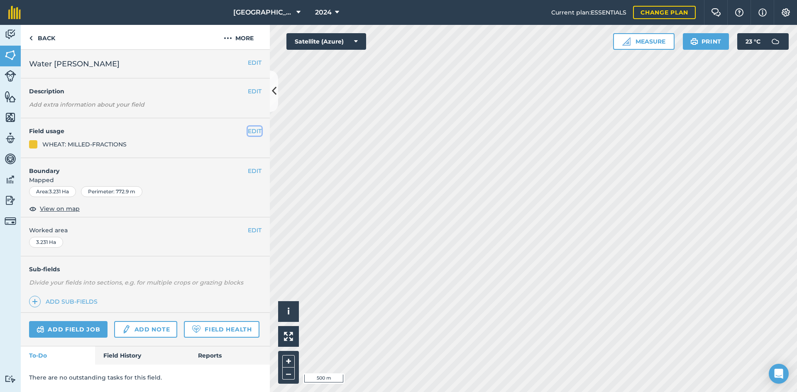
click at [251, 130] on button "EDIT" at bounding box center [255, 131] width 14 height 9
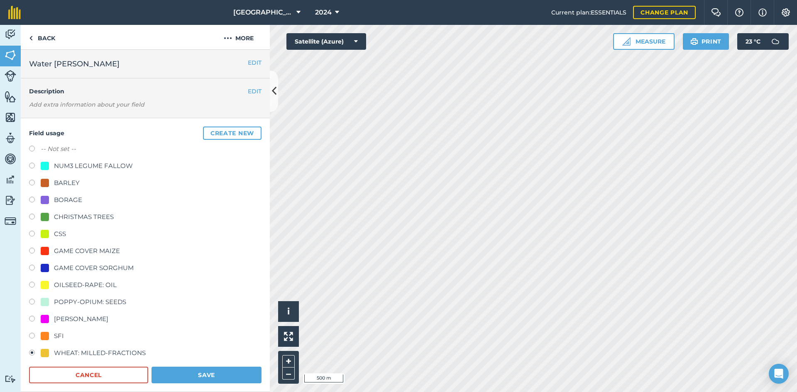
click at [56, 150] on label "-- Not set --" at bounding box center [58, 149] width 35 height 10
radio input "true"
radio input "false"
click at [209, 368] on button "Save" at bounding box center [207, 375] width 110 height 17
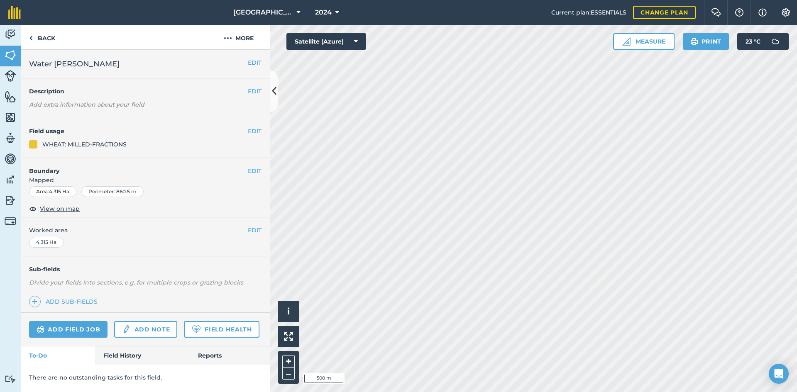
click at [247, 132] on h4 "Field usage" at bounding box center [138, 131] width 219 height 9
click at [255, 130] on button "EDIT" at bounding box center [255, 131] width 14 height 9
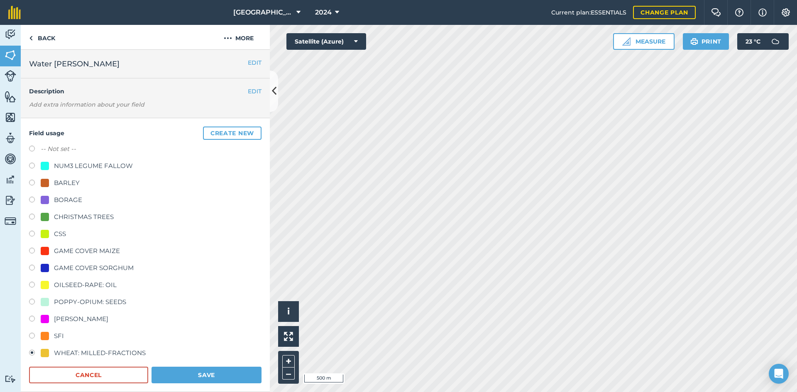
click at [57, 151] on label "-- Not set --" at bounding box center [58, 149] width 35 height 10
radio input "true"
radio input "false"
click at [214, 368] on button "Save" at bounding box center [207, 375] width 110 height 17
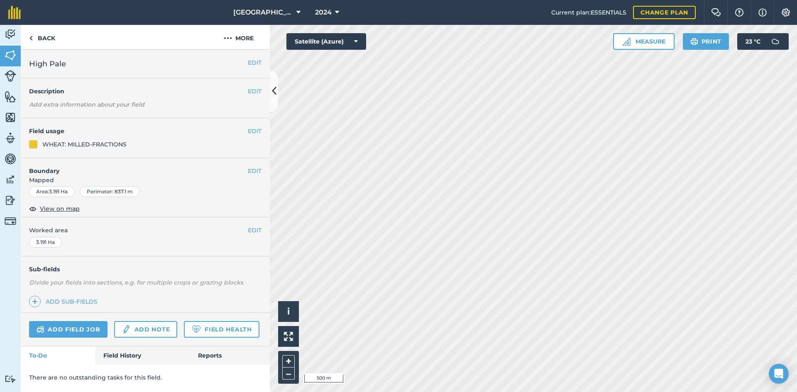
click at [262, 131] on div "EDIT Field usage WHEAT: MILLED-FRACTIONS" at bounding box center [145, 138] width 249 height 40
click at [258, 131] on button "EDIT" at bounding box center [255, 131] width 14 height 9
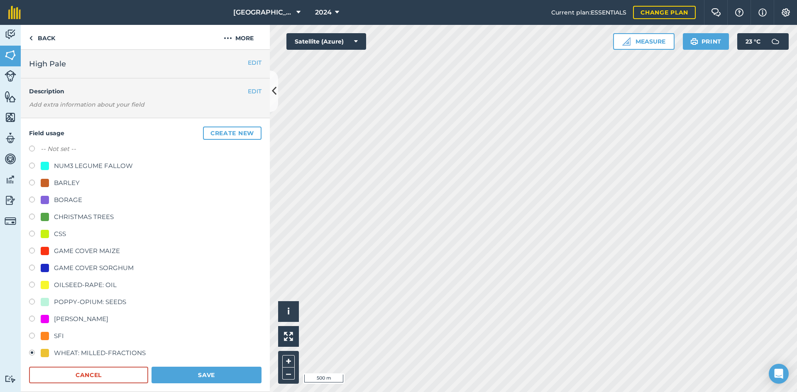
click at [115, 162] on div "NUM3 LEGUME FALLOW" at bounding box center [93, 166] width 79 height 10
radio input "true"
radio input "false"
click at [81, 153] on div "-- Not set --" at bounding box center [145, 150] width 233 height 12
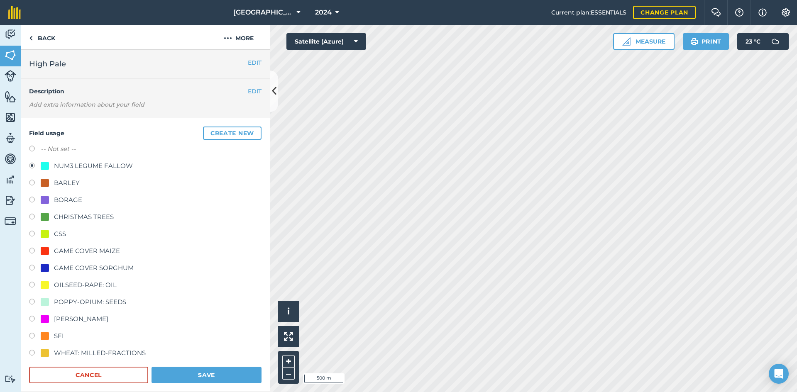
click at [73, 151] on label "-- Not set --" at bounding box center [58, 149] width 35 height 10
radio input "true"
radio input "false"
click at [213, 374] on button "Save" at bounding box center [207, 375] width 110 height 17
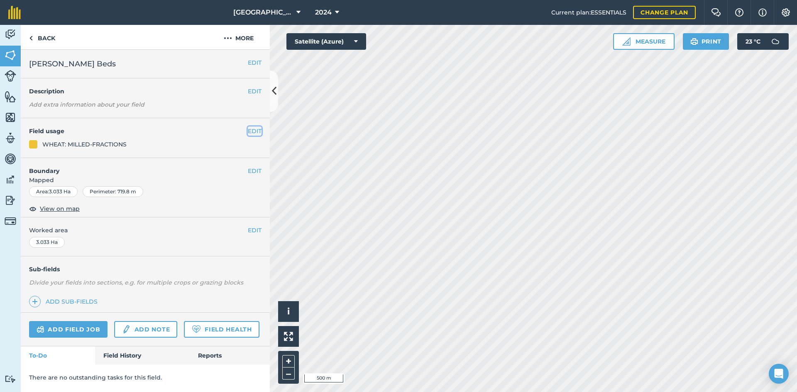
click at [250, 131] on button "EDIT" at bounding box center [255, 131] width 14 height 9
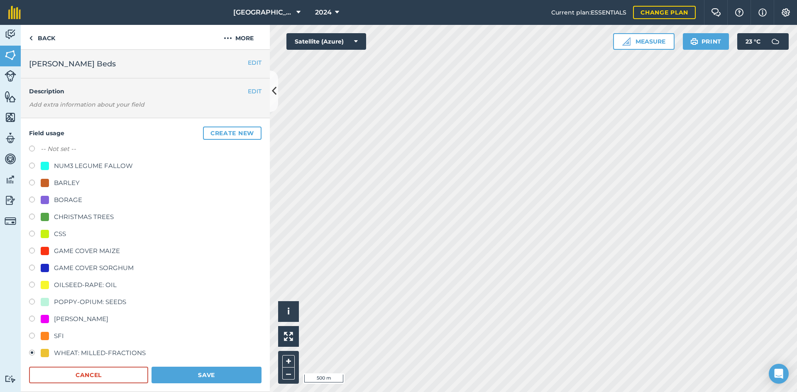
click at [55, 150] on label "-- Not set --" at bounding box center [58, 149] width 35 height 10
radio input "true"
radio input "false"
click at [202, 380] on button "Save" at bounding box center [207, 375] width 110 height 17
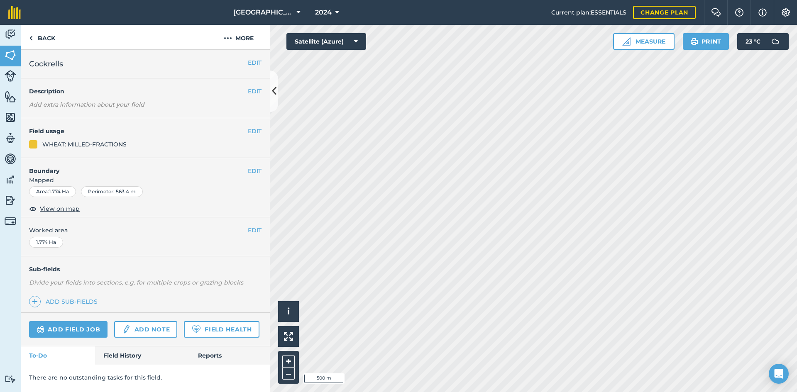
click at [266, 138] on div "EDIT Field usage WHEAT: MILLED-FRACTIONS" at bounding box center [145, 138] width 249 height 40
click at [254, 135] on button "EDIT" at bounding box center [255, 131] width 14 height 9
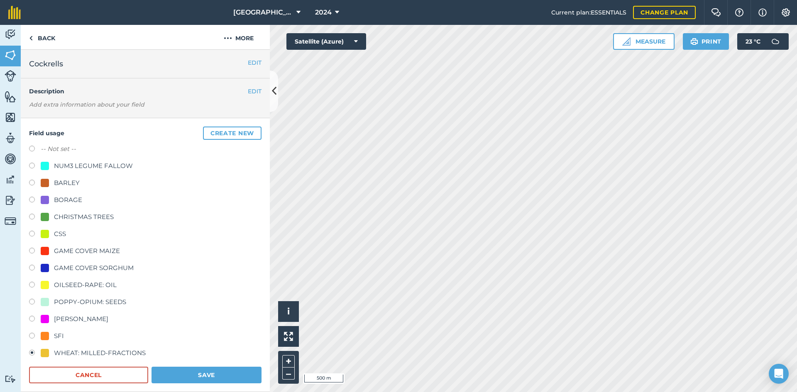
click at [60, 147] on label "-- Not set --" at bounding box center [58, 149] width 35 height 10
radio input "true"
radio input "false"
click at [218, 377] on button "Save" at bounding box center [207, 375] width 110 height 17
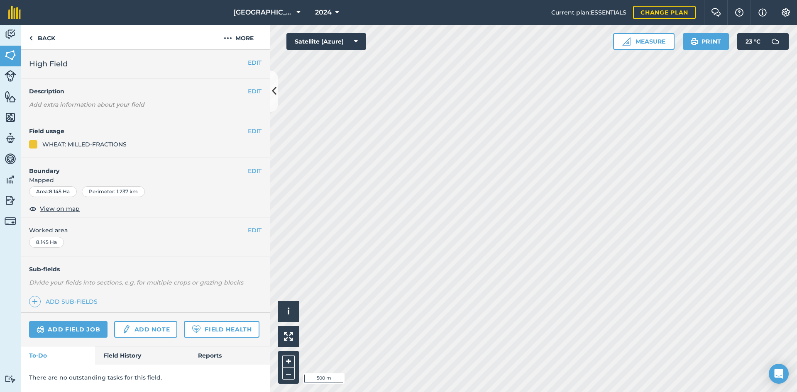
click at [244, 129] on h4 "Field usage" at bounding box center [138, 131] width 219 height 9
click at [249, 133] on button "EDIT" at bounding box center [255, 131] width 14 height 9
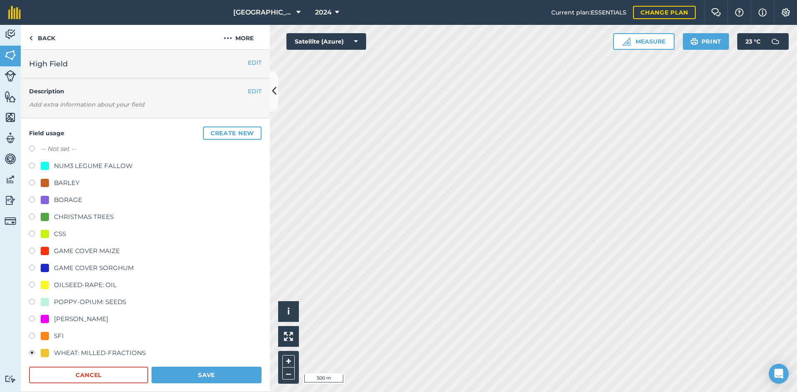
click at [48, 147] on label "-- Not set --" at bounding box center [58, 149] width 35 height 10
radio input "true"
radio input "false"
click at [218, 375] on button "Save" at bounding box center [207, 375] width 110 height 17
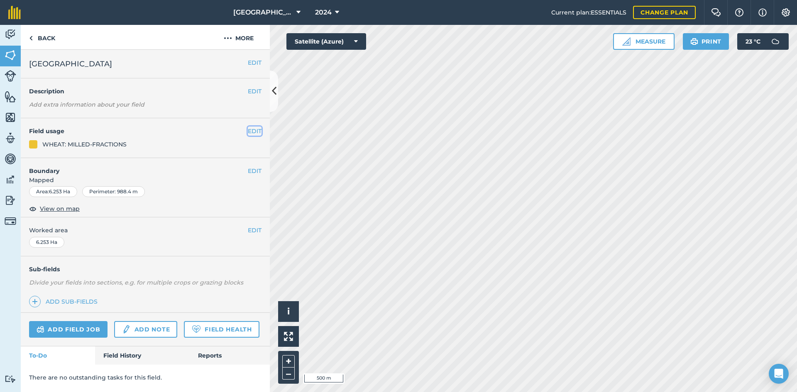
click at [248, 133] on button "EDIT" at bounding box center [255, 131] width 14 height 9
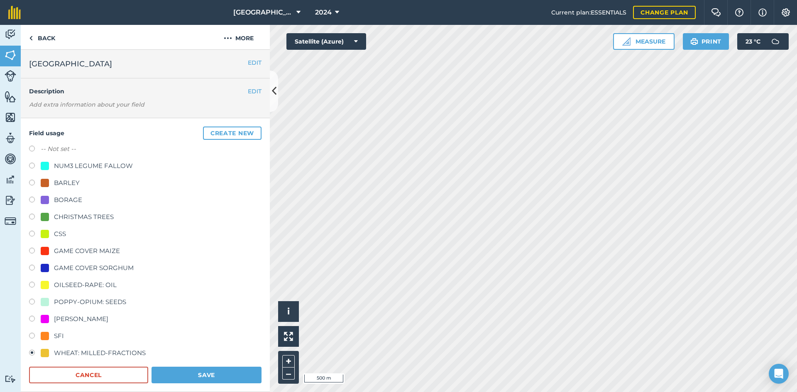
click at [34, 144] on div "-- Not set --" at bounding box center [145, 150] width 233 height 12
click at [34, 148] on label at bounding box center [35, 150] width 12 height 8
radio input "true"
radio input "false"
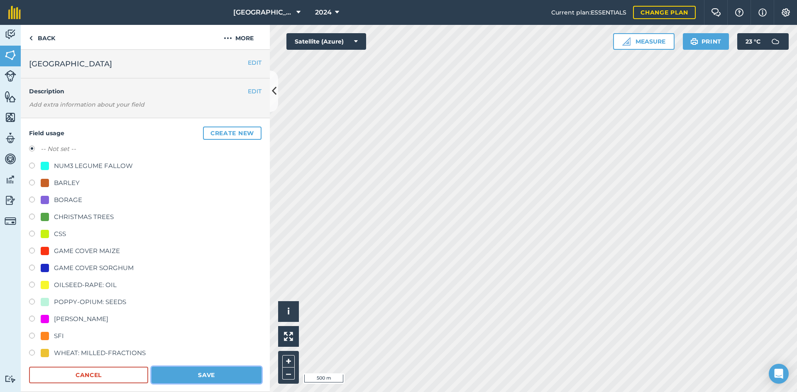
click at [226, 370] on button "Save" at bounding box center [207, 375] width 110 height 17
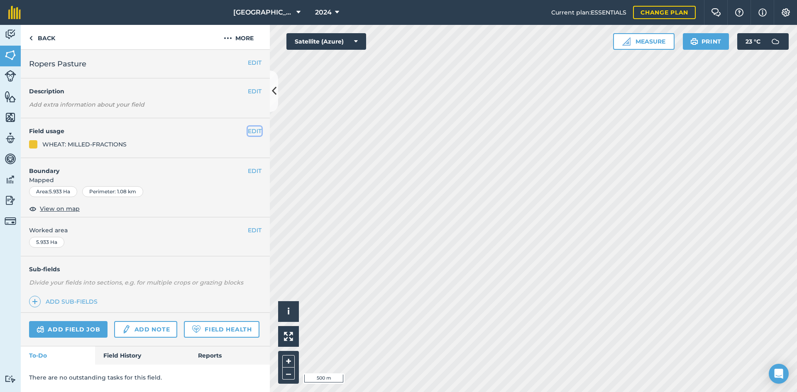
click at [252, 130] on button "EDIT" at bounding box center [255, 131] width 14 height 9
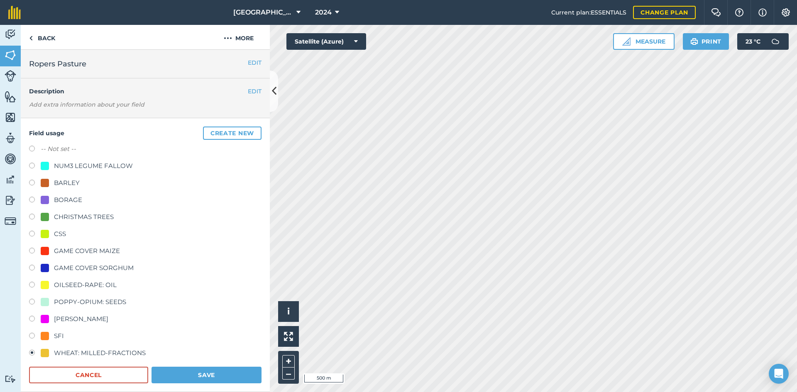
click at [36, 146] on label at bounding box center [35, 150] width 12 height 8
radio input "true"
radio input "false"
click at [188, 370] on button "Save" at bounding box center [207, 375] width 110 height 17
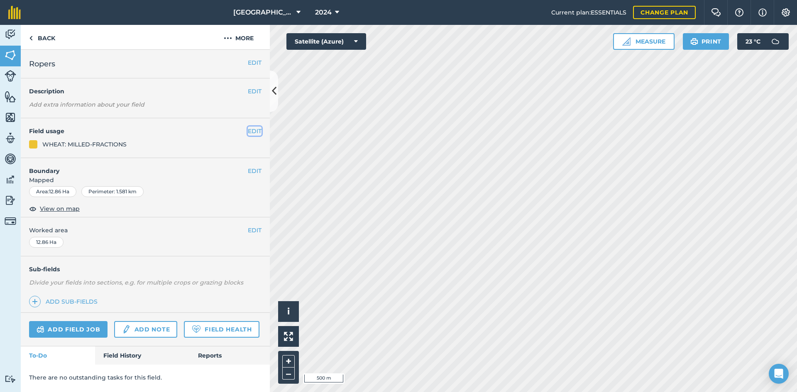
click at [253, 135] on button "EDIT" at bounding box center [255, 131] width 14 height 9
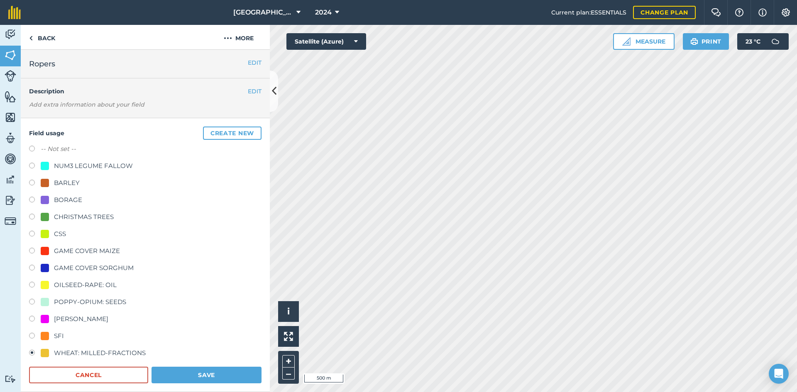
click at [39, 152] on label at bounding box center [35, 150] width 12 height 8
radio input "true"
radio input "false"
click at [218, 372] on button "Save" at bounding box center [207, 375] width 110 height 17
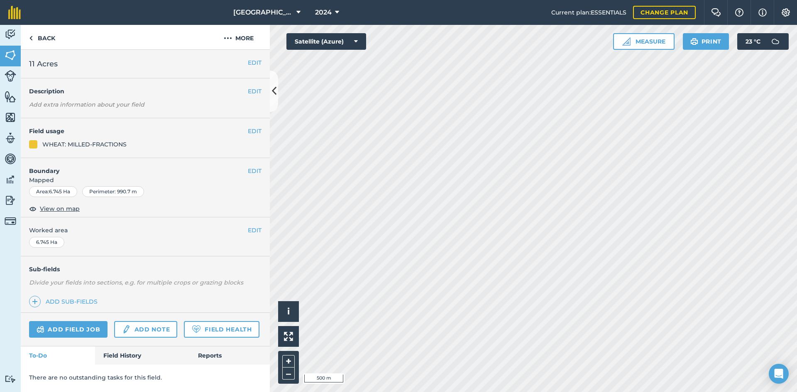
click at [249, 124] on div "EDIT Field usage WHEAT: MILLED-FRACTIONS" at bounding box center [145, 138] width 249 height 40
click at [250, 129] on button "EDIT" at bounding box center [255, 131] width 14 height 9
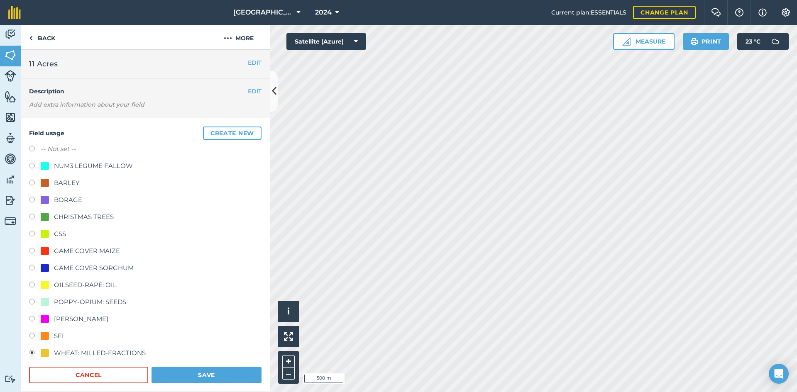
click at [56, 147] on label "-- Not set --" at bounding box center [58, 149] width 35 height 10
radio input "true"
radio input "false"
click at [194, 373] on button "Save" at bounding box center [207, 375] width 110 height 17
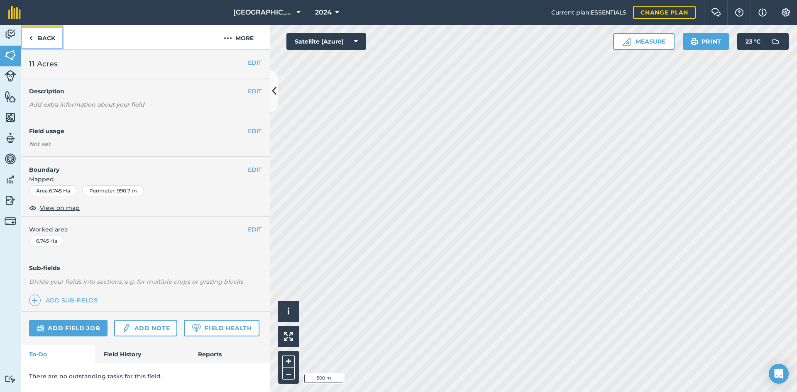
click at [29, 35] on img at bounding box center [31, 38] width 4 height 10
click at [255, 133] on button "EDIT" at bounding box center [255, 131] width 14 height 9
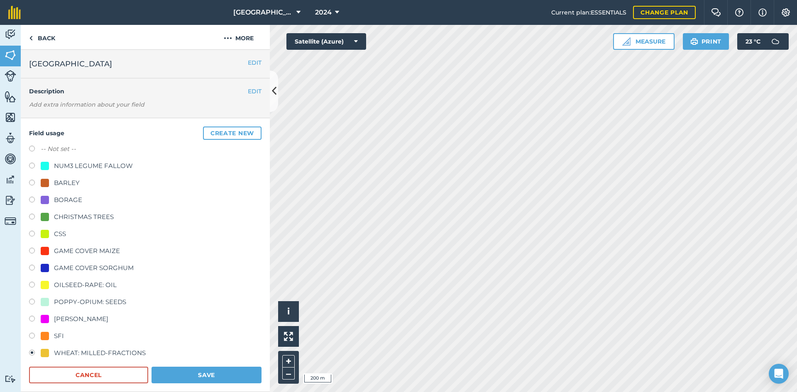
click at [44, 152] on label "-- Not set --" at bounding box center [58, 149] width 35 height 10
radio input "true"
radio input "false"
click at [205, 371] on button "Save" at bounding box center [207, 375] width 110 height 17
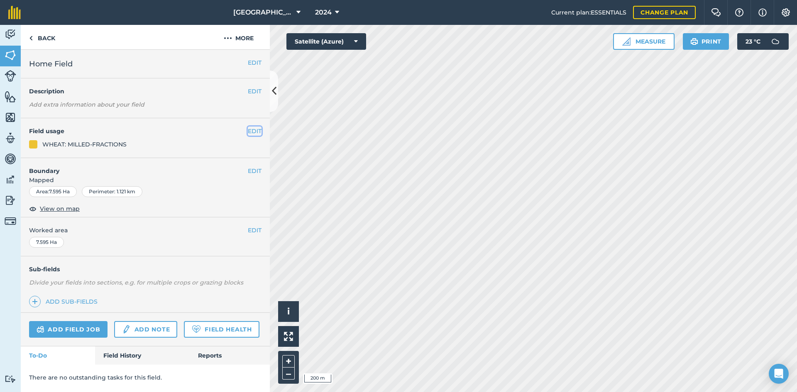
click at [252, 130] on button "EDIT" at bounding box center [255, 131] width 14 height 9
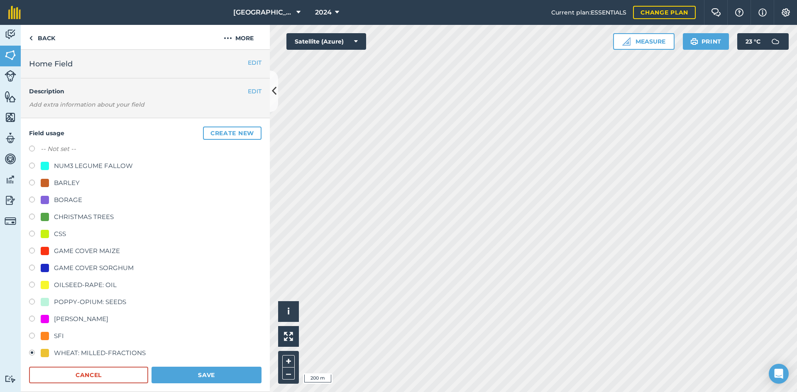
click at [43, 152] on label "-- Not set --" at bounding box center [58, 149] width 35 height 10
radio input "true"
radio input "false"
click at [200, 385] on div "Field usage Create new -- Not set -- NUM3 LEGUME FALLOW BARLEY BORAGE CHRISTMAS…" at bounding box center [145, 255] width 249 height 274
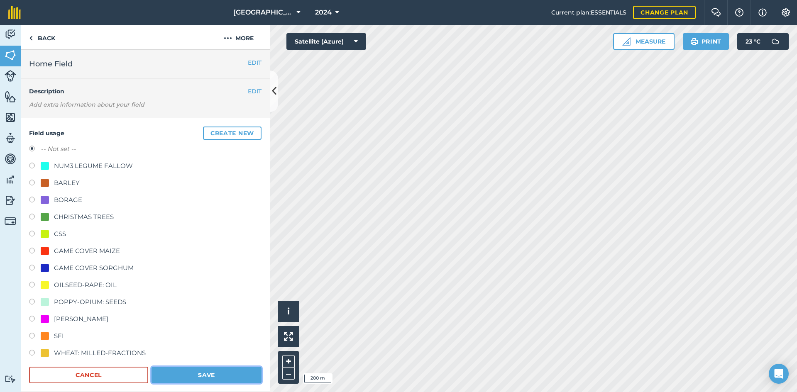
click at [202, 380] on button "Save" at bounding box center [207, 375] width 110 height 17
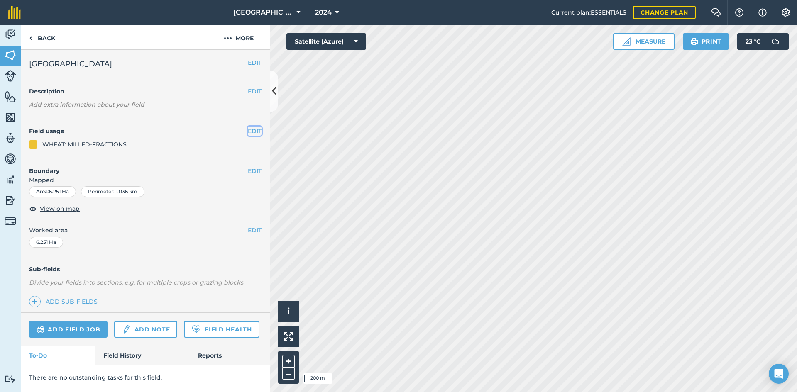
click at [255, 130] on button "EDIT" at bounding box center [255, 131] width 14 height 9
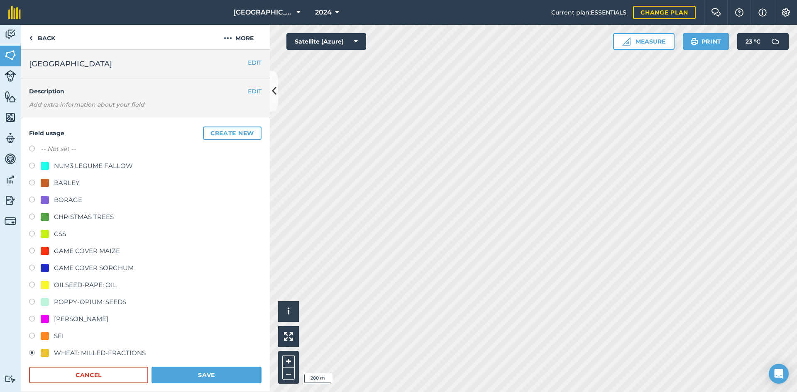
click at [68, 151] on label "-- Not set --" at bounding box center [58, 149] width 35 height 10
radio input "true"
radio input "false"
drag, startPoint x: 189, startPoint y: 370, endPoint x: 209, endPoint y: 366, distance: 21.1
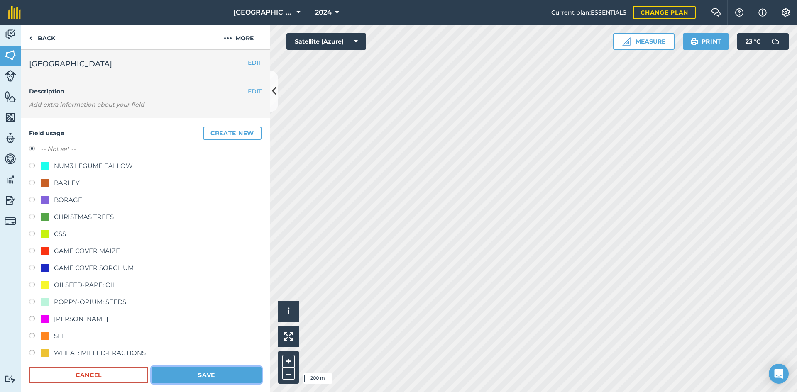
click at [189, 370] on button "Save" at bounding box center [207, 375] width 110 height 17
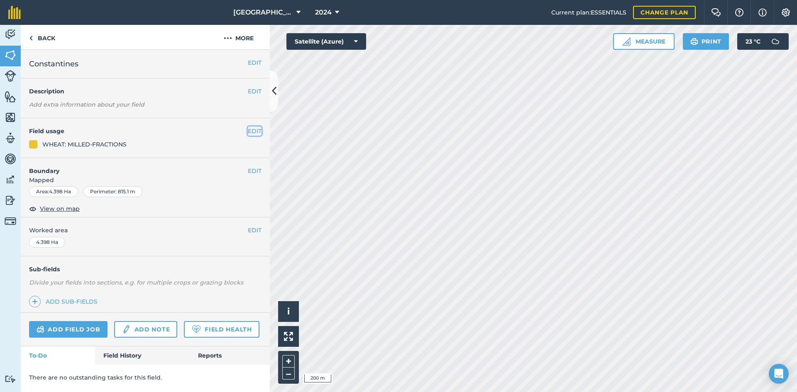
click at [261, 132] on button "EDIT" at bounding box center [255, 131] width 14 height 9
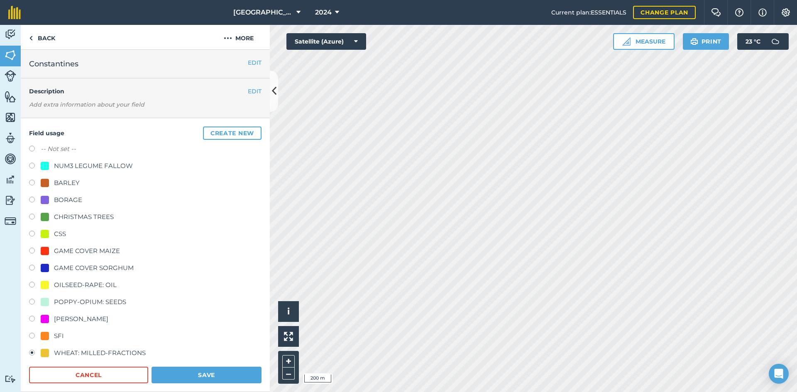
click at [42, 154] on div "-- Not set --" at bounding box center [145, 150] width 233 height 12
click at [42, 149] on label "-- Not set --" at bounding box center [58, 149] width 35 height 10
radio input "true"
radio input "false"
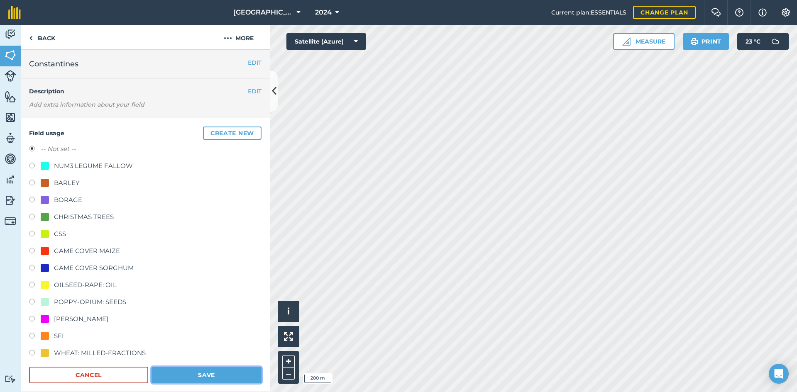
click at [217, 373] on button "Save" at bounding box center [207, 375] width 110 height 17
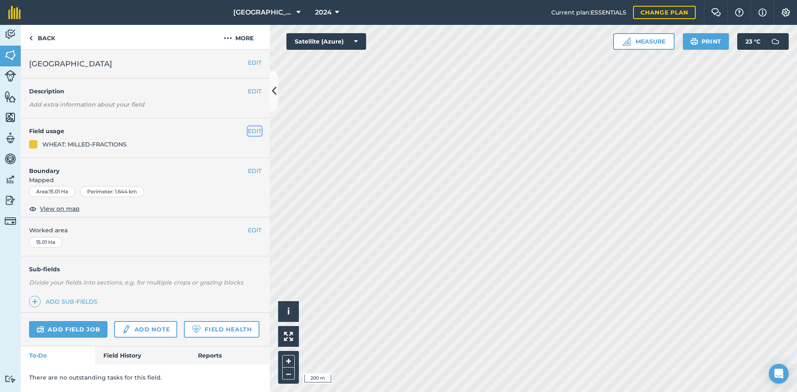
click at [248, 133] on button "EDIT" at bounding box center [255, 131] width 14 height 9
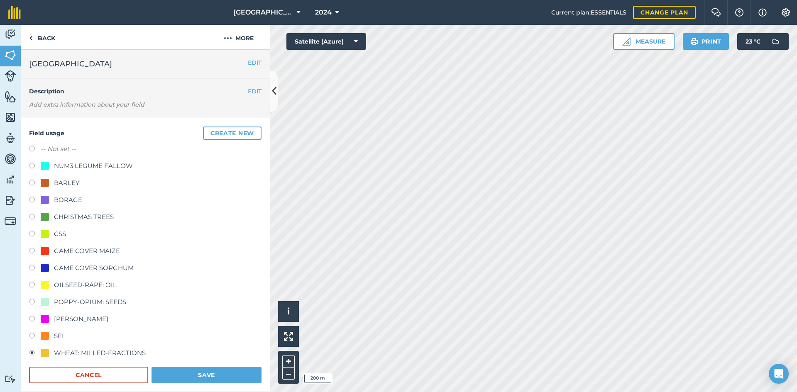
click at [52, 152] on label "-- Not set --" at bounding box center [58, 149] width 35 height 10
radio input "true"
radio input "false"
click at [217, 375] on button "Save" at bounding box center [207, 375] width 110 height 17
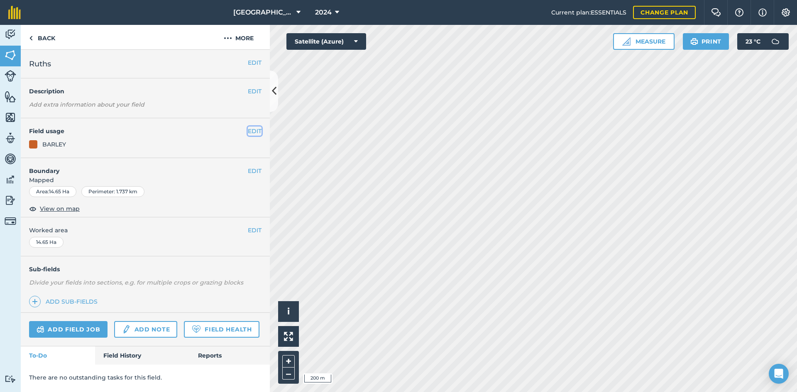
click at [255, 132] on button "EDIT" at bounding box center [255, 131] width 14 height 9
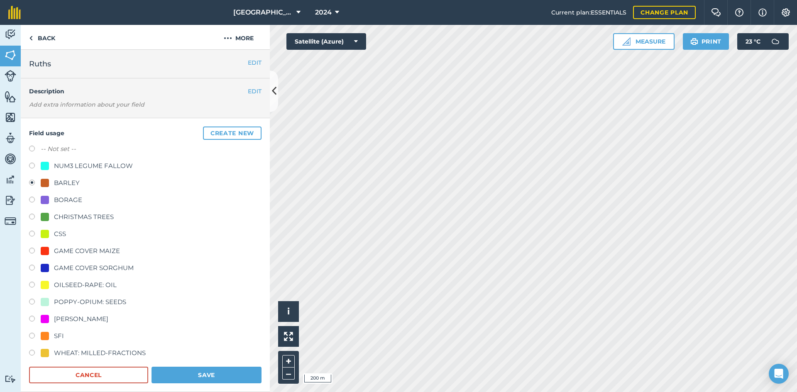
click at [58, 152] on label "-- Not set --" at bounding box center [58, 149] width 35 height 10
radio input "true"
radio input "false"
drag, startPoint x: 185, startPoint y: 367, endPoint x: 219, endPoint y: 365, distance: 33.7
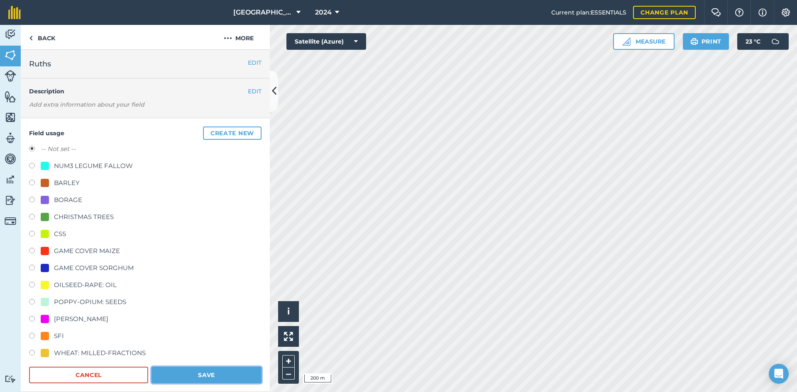
click at [185, 368] on button "Save" at bounding box center [207, 375] width 110 height 17
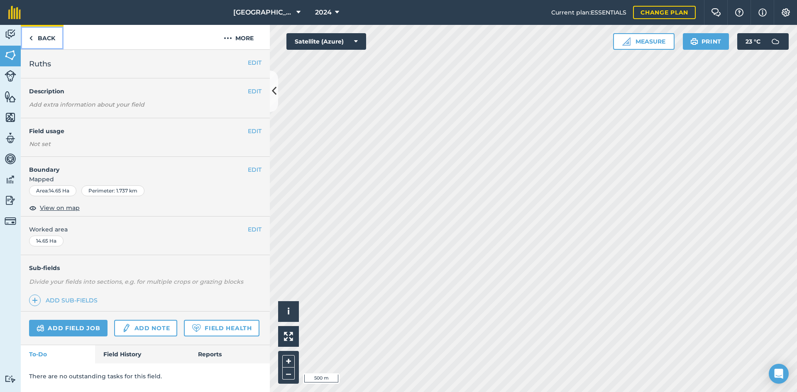
click at [32, 33] on img at bounding box center [31, 38] width 4 height 10
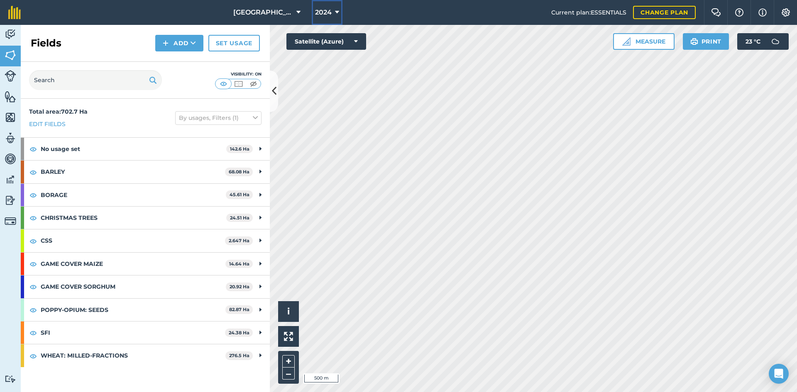
click at [329, 8] on button "2024" at bounding box center [327, 12] width 31 height 25
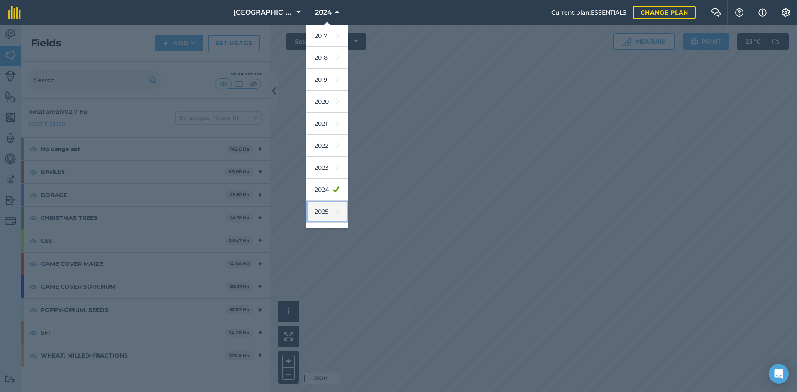
click at [327, 203] on link "2025" at bounding box center [327, 212] width 42 height 22
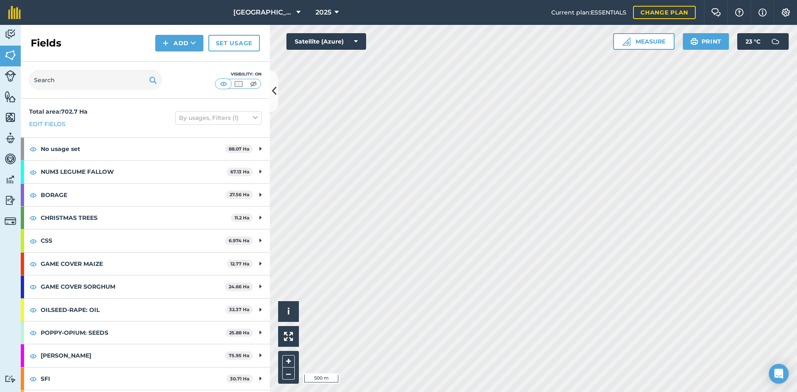
scroll to position [21, 0]
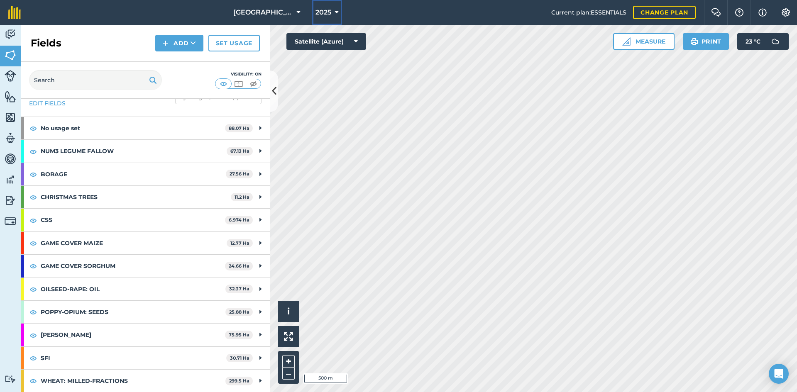
click at [324, 12] on span "2025" at bounding box center [324, 12] width 16 height 10
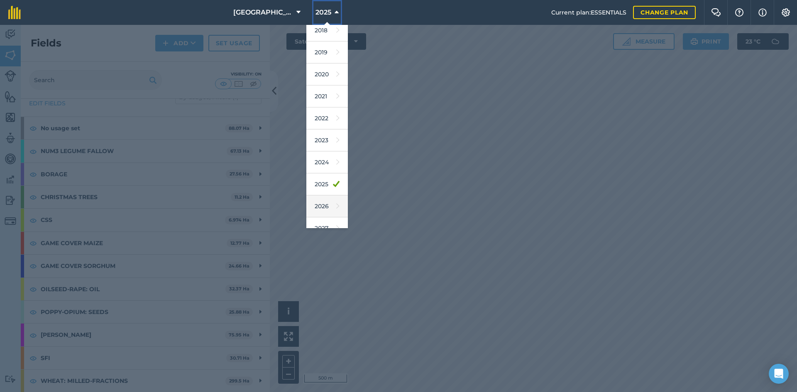
scroll to position [39, 0]
click at [317, 195] on link "2026" at bounding box center [327, 195] width 42 height 22
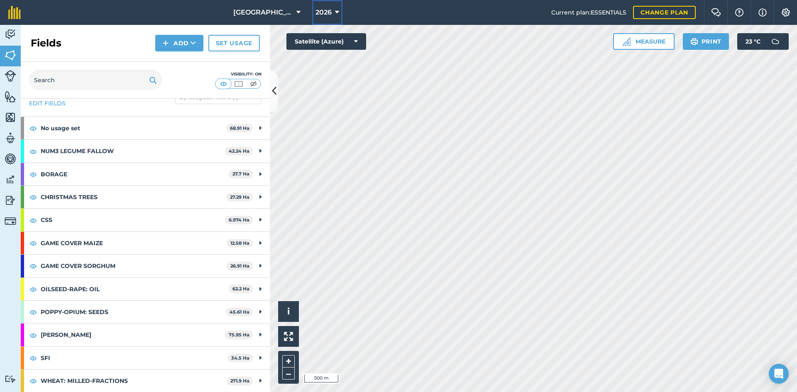
click at [329, 13] on button "2026" at bounding box center [327, 12] width 30 height 25
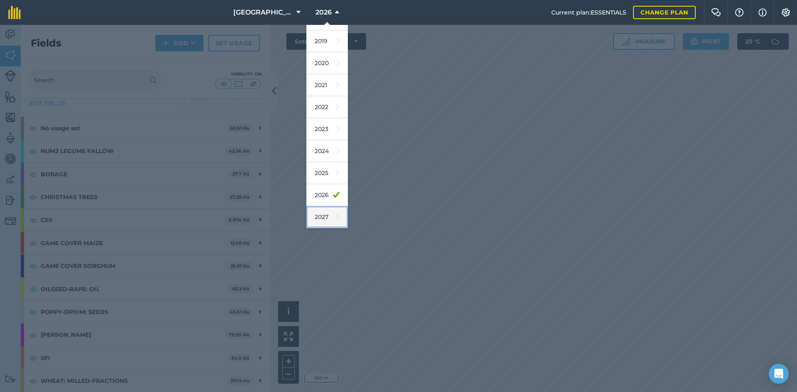
click at [329, 210] on link "2027" at bounding box center [327, 217] width 42 height 22
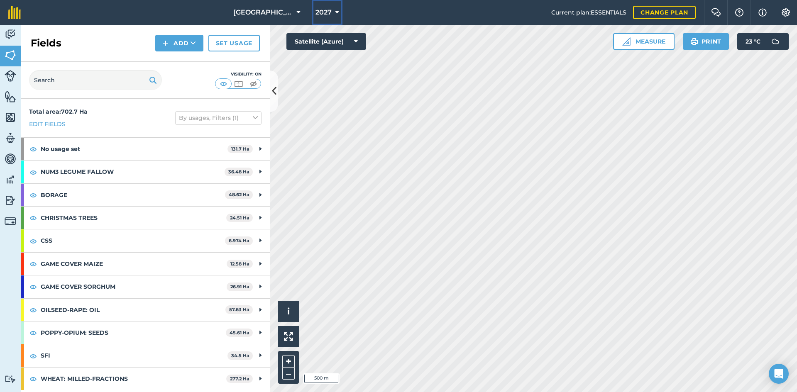
click at [327, 16] on span "2027" at bounding box center [324, 12] width 16 height 10
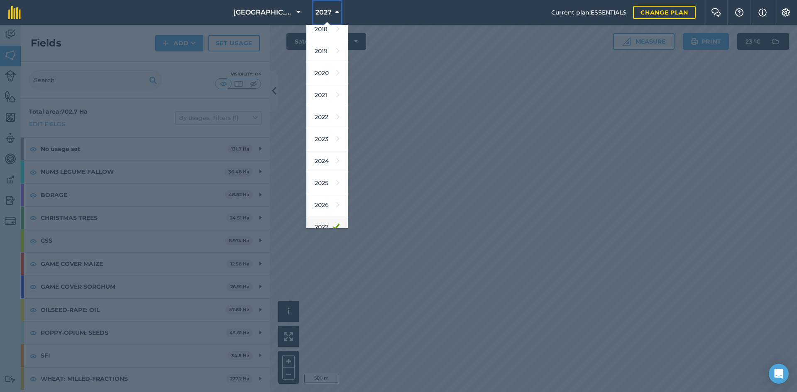
scroll to position [39, 0]
click at [336, 198] on icon at bounding box center [337, 195] width 3 height 12
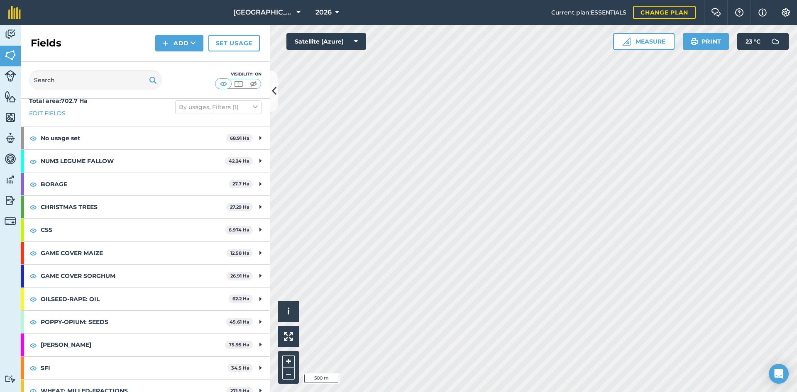
scroll to position [21, 0]
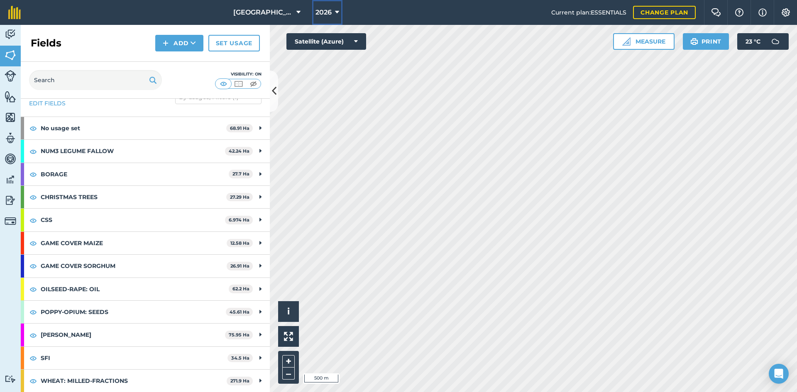
click at [322, 8] on span "2026" at bounding box center [324, 12] width 16 height 10
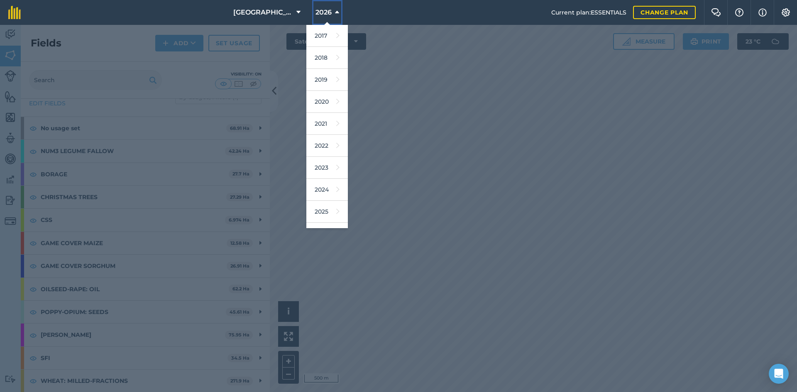
click at [322, 11] on span "2026" at bounding box center [324, 12] width 16 height 10
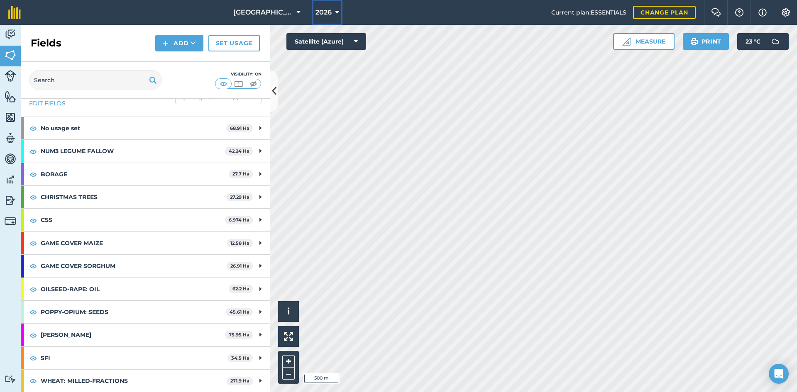
click at [322, 11] on span "2026" at bounding box center [324, 12] width 16 height 10
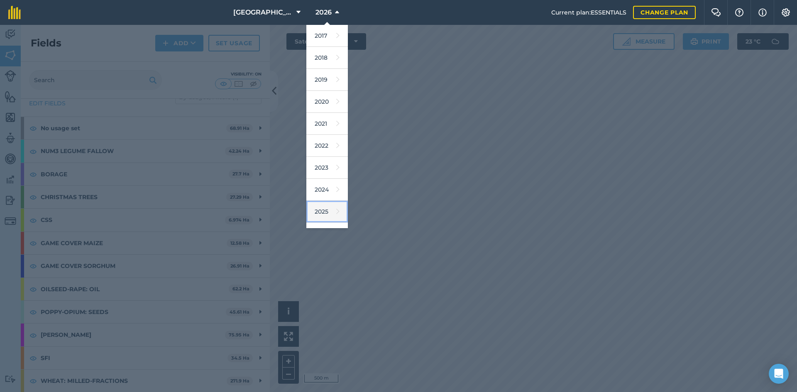
click at [325, 203] on link "2025" at bounding box center [327, 212] width 42 height 22
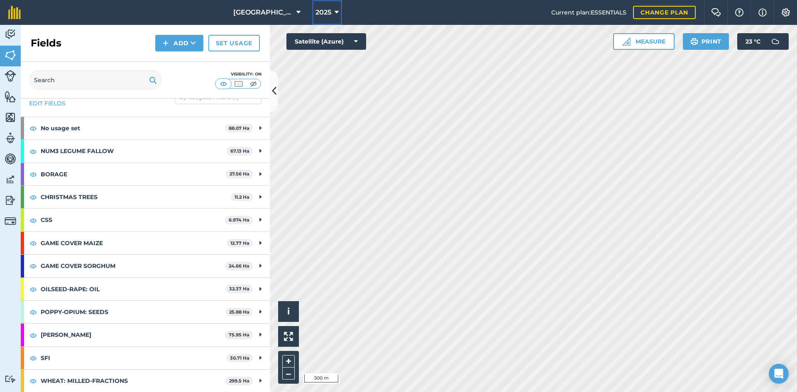
click at [327, 12] on span "2025" at bounding box center [324, 12] width 16 height 10
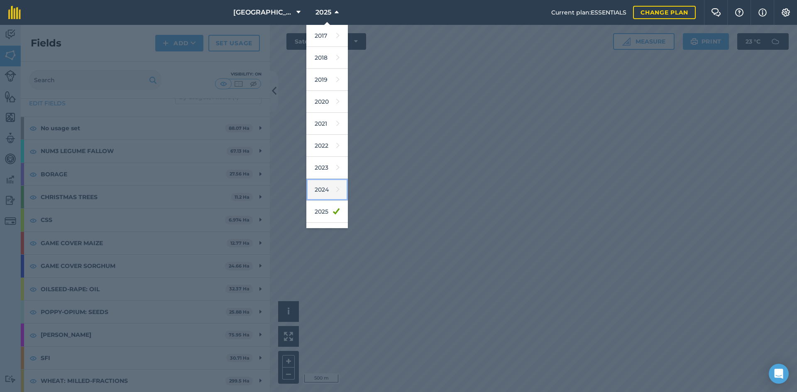
click at [336, 186] on icon at bounding box center [337, 190] width 3 height 12
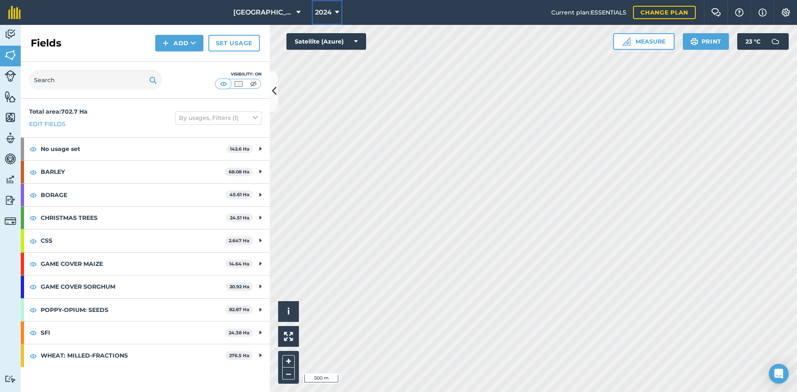
click at [331, 7] on button "2024" at bounding box center [327, 12] width 31 height 25
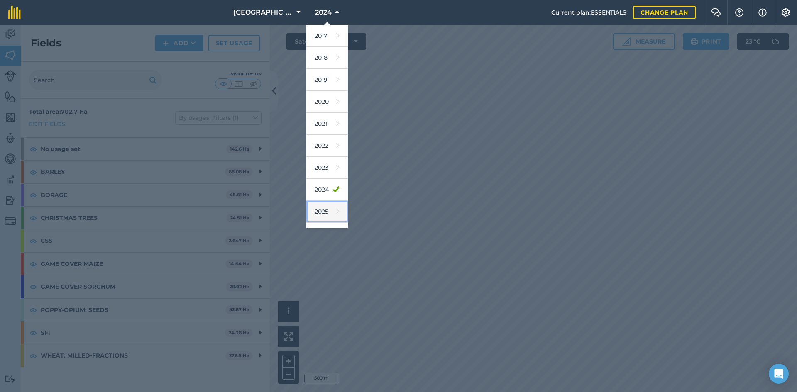
click at [336, 214] on icon at bounding box center [337, 212] width 3 height 12
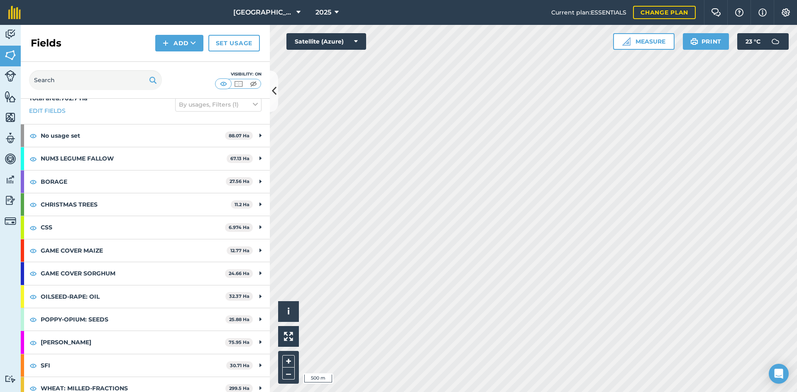
scroll to position [21, 0]
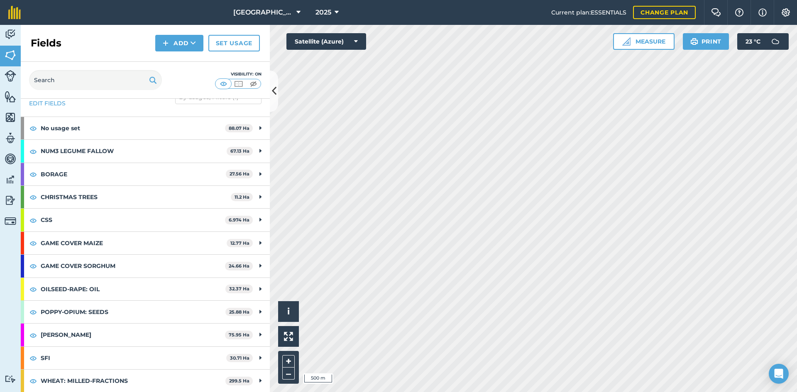
click at [500, 392] on html "[GEOGRAPHIC_DATA] 2025 Current plan : ESSENTIALS Change plan Farm Chat Help Inf…" at bounding box center [398, 196] width 797 height 392
click at [321, 12] on span "2025" at bounding box center [324, 12] width 16 height 10
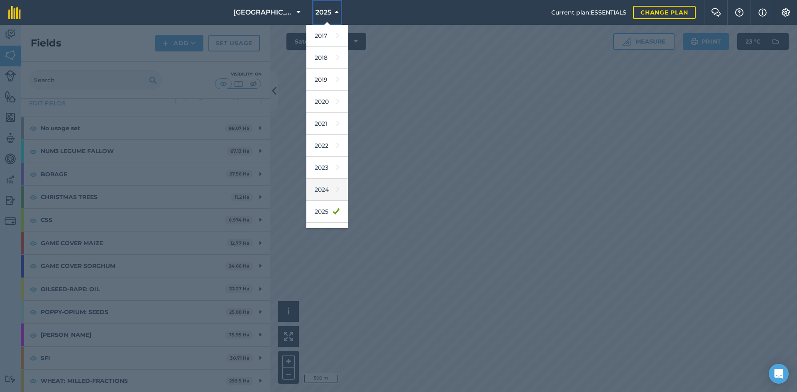
scroll to position [39, 0]
click at [336, 196] on icon at bounding box center [337, 195] width 3 height 12
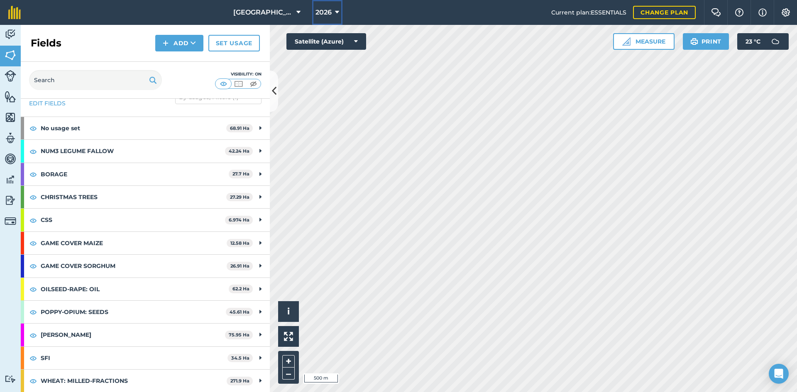
click at [338, 11] on button "2026" at bounding box center [327, 12] width 30 height 25
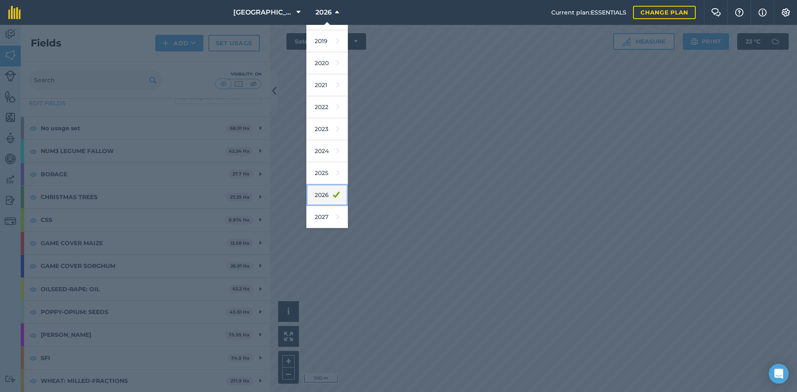
click at [324, 194] on link "2026" at bounding box center [327, 195] width 42 height 22
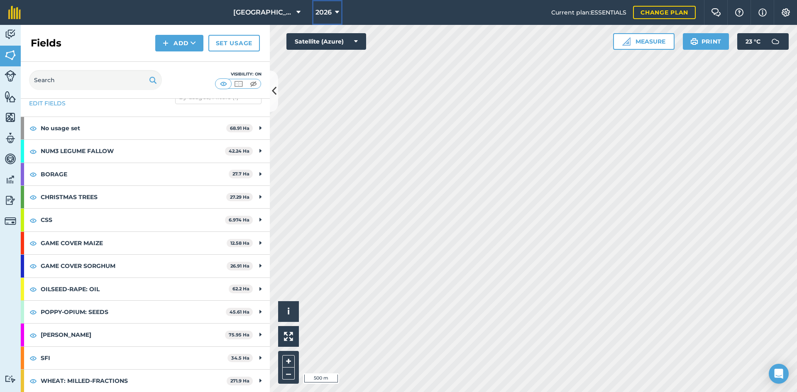
click at [336, 15] on button "2026" at bounding box center [327, 12] width 30 height 25
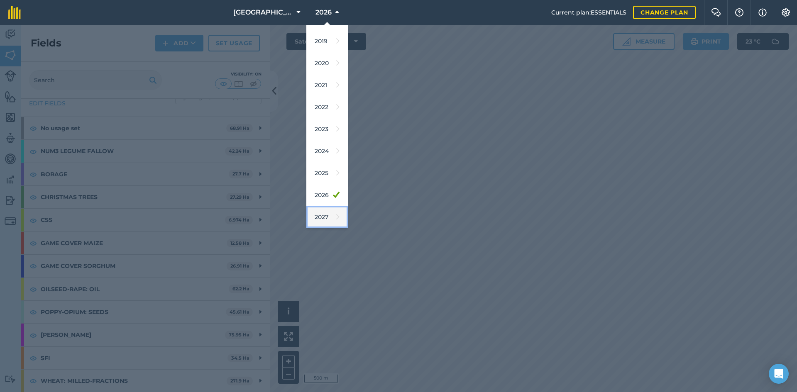
click at [336, 218] on icon at bounding box center [337, 217] width 3 height 12
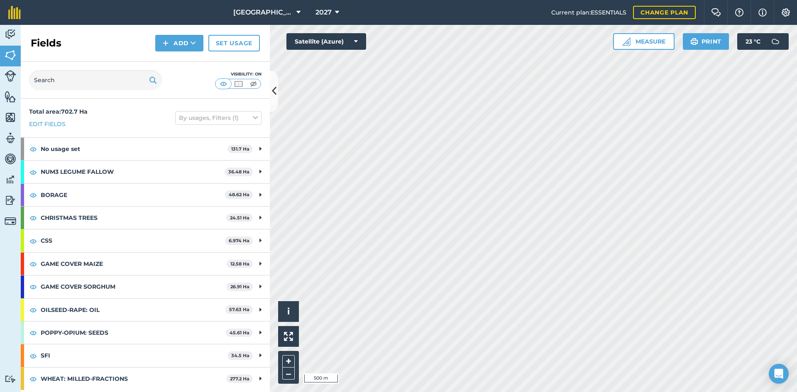
scroll to position [0, 0]
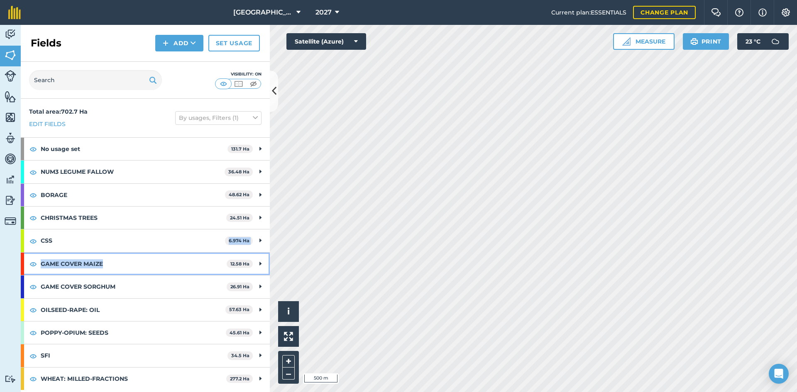
drag, startPoint x: 193, startPoint y: 274, endPoint x: 188, endPoint y: 230, distance: 44.3
click at [188, 230] on div "Total area : 702.7 Ha Edit fields By usages, Filters (1) No usage set 131.7 Ha …" at bounding box center [145, 246] width 249 height 294
click at [316, 11] on span "2027" at bounding box center [324, 12] width 16 height 10
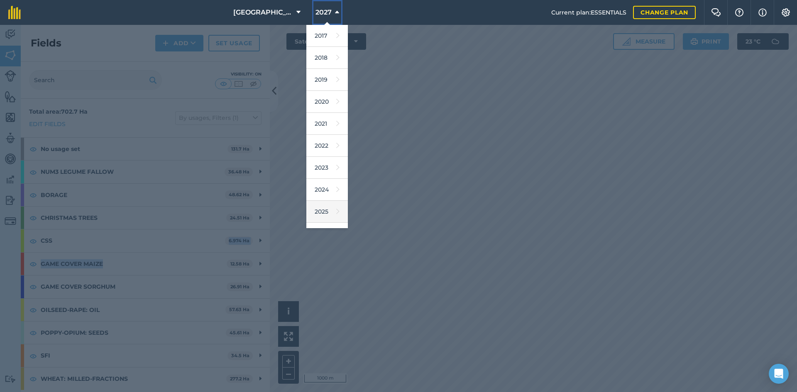
scroll to position [39, 0]
click at [327, 202] on link "2026" at bounding box center [327, 195] width 42 height 22
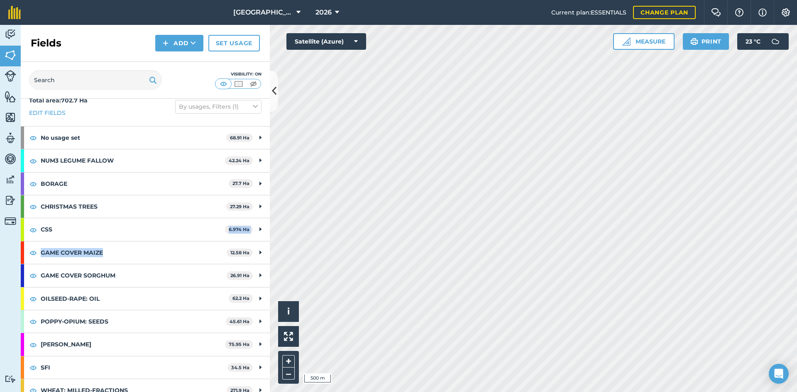
scroll to position [21, 0]
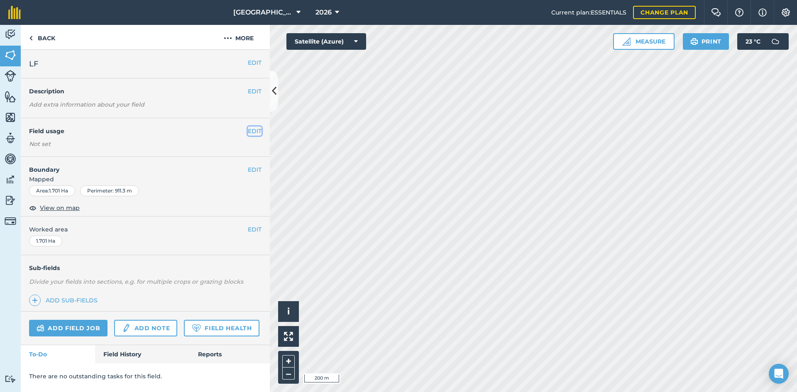
click at [258, 130] on button "EDIT" at bounding box center [255, 131] width 14 height 9
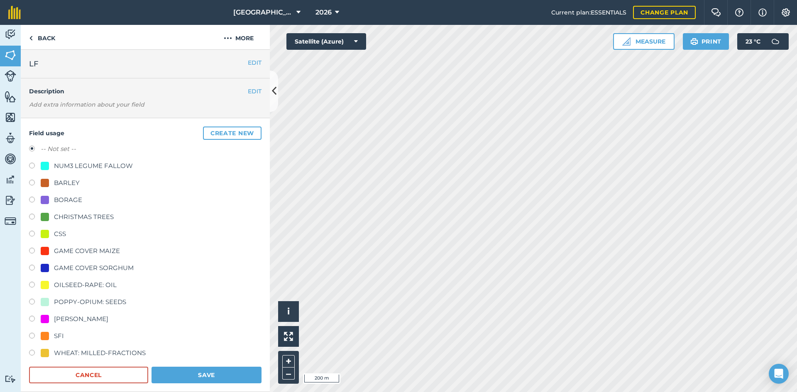
click at [52, 351] on div "WHEAT: MILLED-FRACTIONS" at bounding box center [93, 353] width 105 height 10
radio input "true"
radio input "false"
click at [195, 375] on button "Save" at bounding box center [207, 375] width 110 height 17
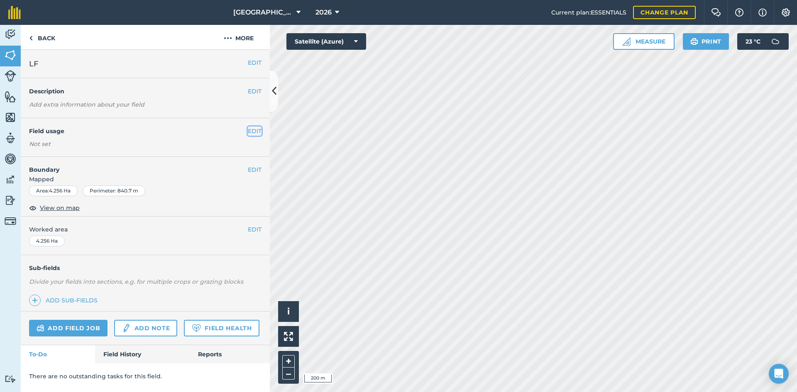
click at [257, 130] on button "EDIT" at bounding box center [255, 131] width 14 height 9
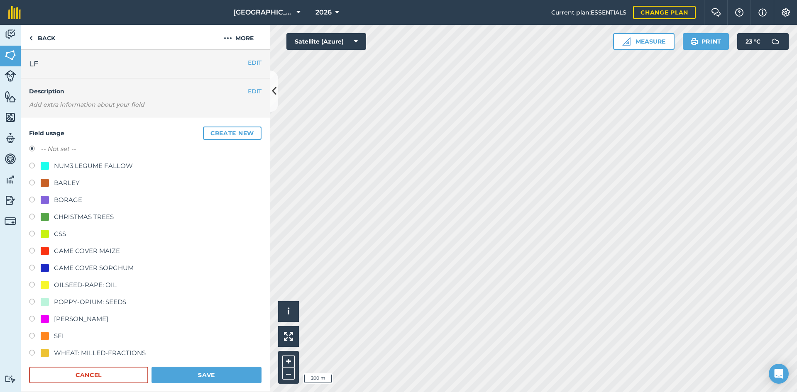
click at [65, 353] on div "WHEAT: MILLED-FRACTIONS" at bounding box center [100, 353] width 92 height 10
radio input "true"
radio input "false"
click at [184, 375] on button "Save" at bounding box center [207, 375] width 110 height 17
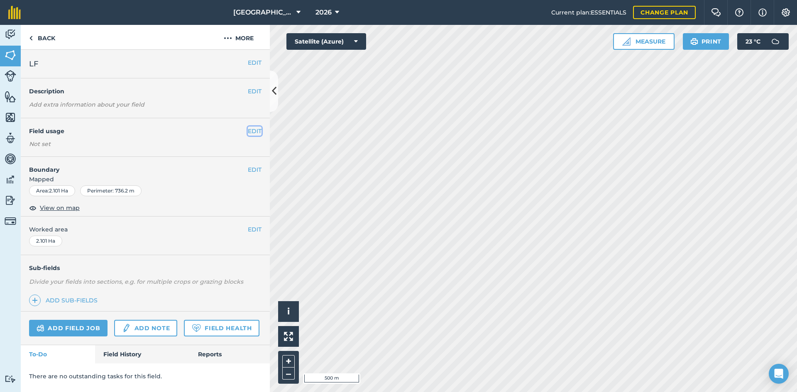
click at [248, 133] on button "EDIT" at bounding box center [255, 131] width 14 height 9
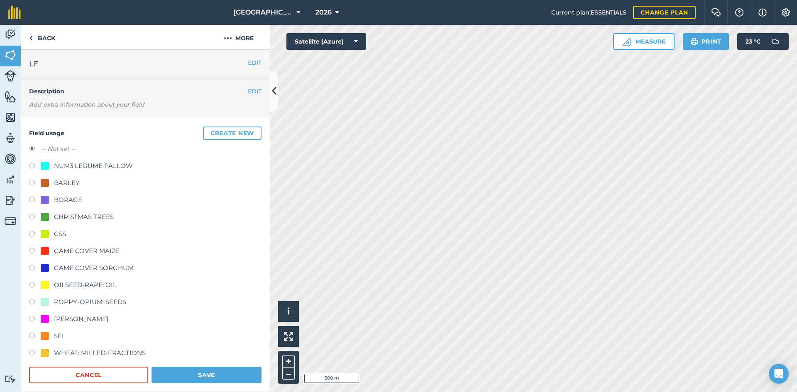
click at [58, 280] on div "OILSEED-RAPE: OIL" at bounding box center [85, 285] width 63 height 10
radio input "true"
radio input "false"
click at [185, 382] on button "Save" at bounding box center [207, 375] width 110 height 17
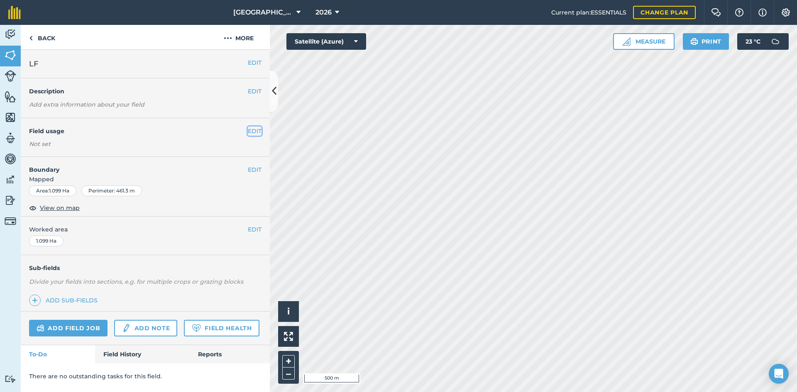
click at [251, 130] on button "EDIT" at bounding box center [255, 131] width 14 height 9
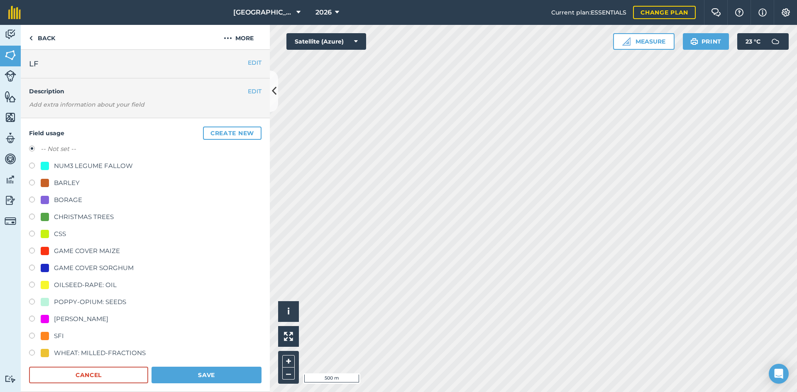
click at [63, 351] on div "WHEAT: MILLED-FRACTIONS" at bounding box center [100, 353] width 92 height 10
radio input "true"
radio input "false"
click at [196, 370] on button "Save" at bounding box center [207, 375] width 110 height 17
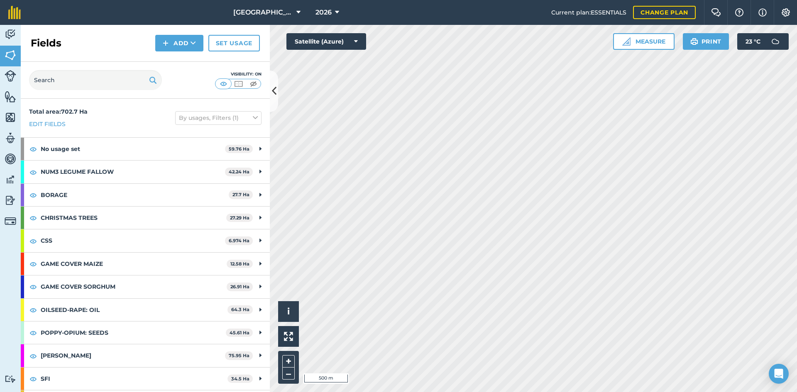
click at [473, 392] on html "[GEOGRAPHIC_DATA] 2026 Current plan : ESSENTIALS Change plan Farm Chat Help Inf…" at bounding box center [398, 196] width 797 height 392
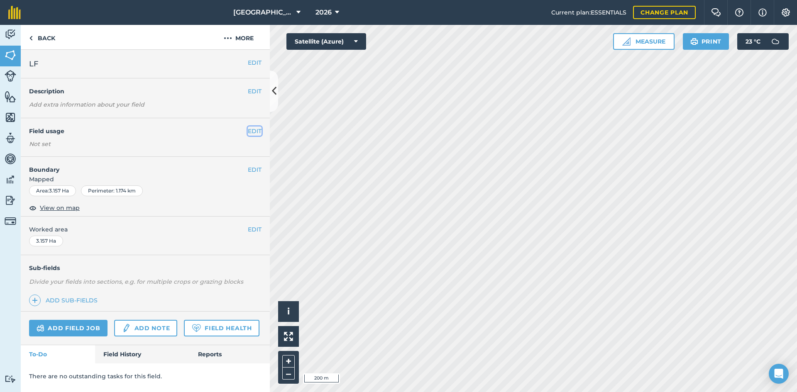
click at [259, 135] on button "EDIT" at bounding box center [255, 131] width 14 height 9
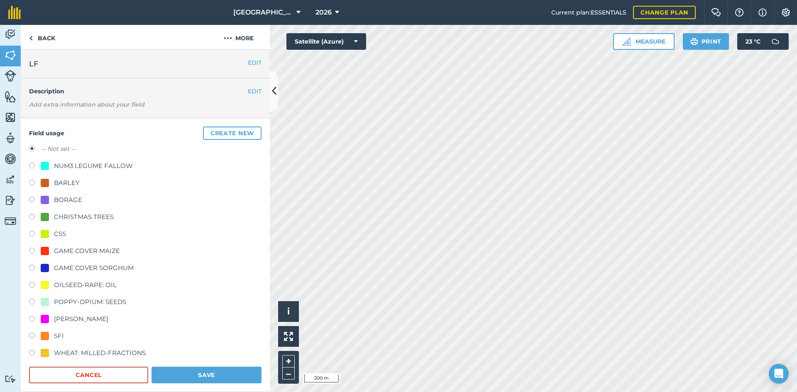
click at [56, 348] on div "WHEAT: MILLED-FRACTIONS" at bounding box center [100, 353] width 92 height 10
radio input "true"
radio input "false"
click at [170, 372] on button "Save" at bounding box center [207, 375] width 110 height 17
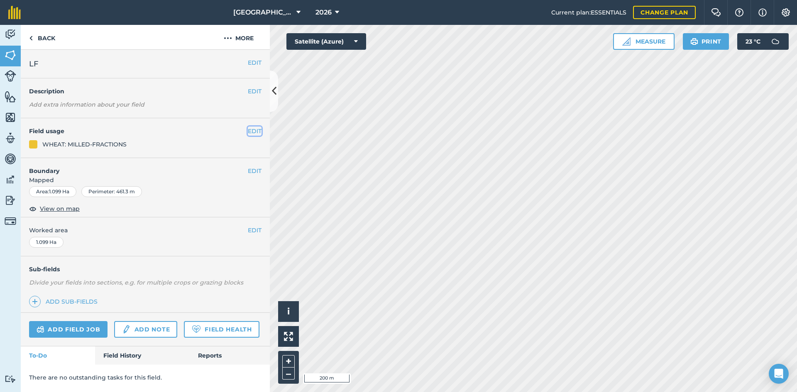
click at [253, 129] on button "EDIT" at bounding box center [255, 131] width 14 height 9
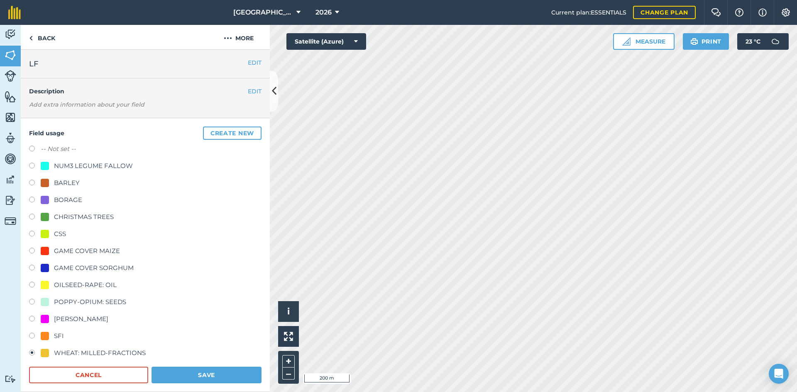
click at [56, 288] on div "OILSEED-RAPE: OIL" at bounding box center [85, 285] width 63 height 10
radio input "true"
radio input "false"
click at [209, 381] on button "Save" at bounding box center [207, 375] width 110 height 17
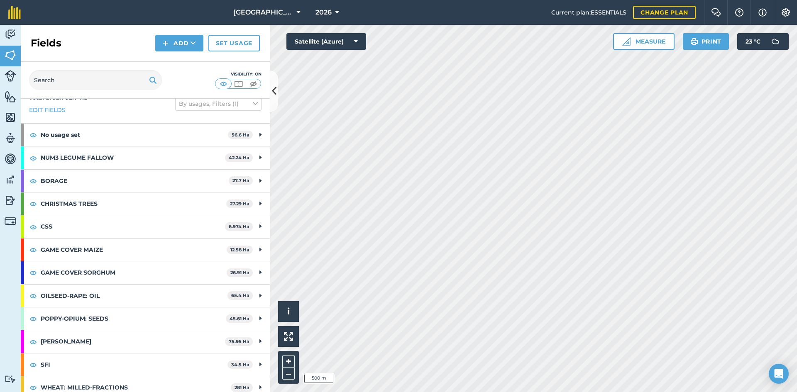
scroll to position [21, 0]
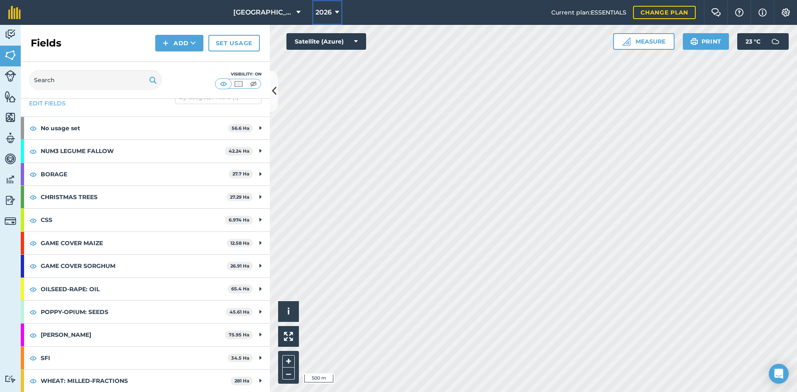
click at [325, 7] on span "2026" at bounding box center [324, 12] width 16 height 10
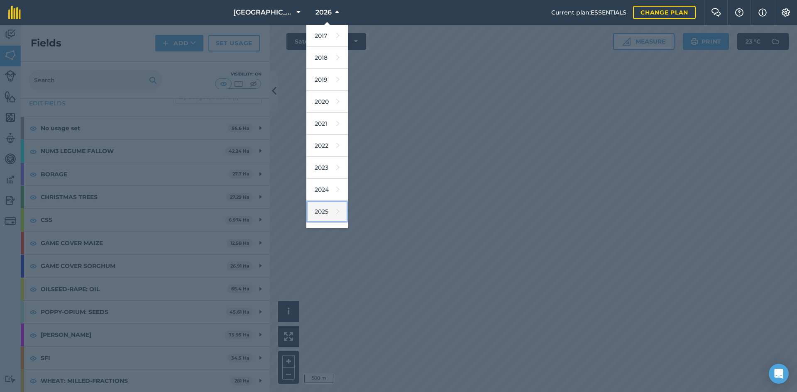
click at [324, 213] on link "2025" at bounding box center [327, 212] width 42 height 22
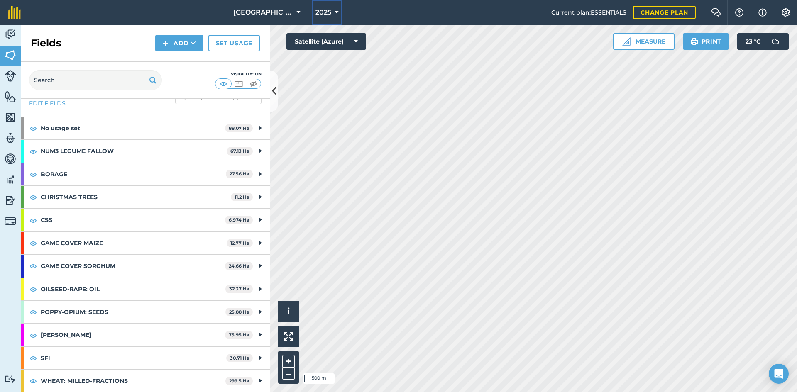
click at [316, 14] on span "2025" at bounding box center [324, 12] width 16 height 10
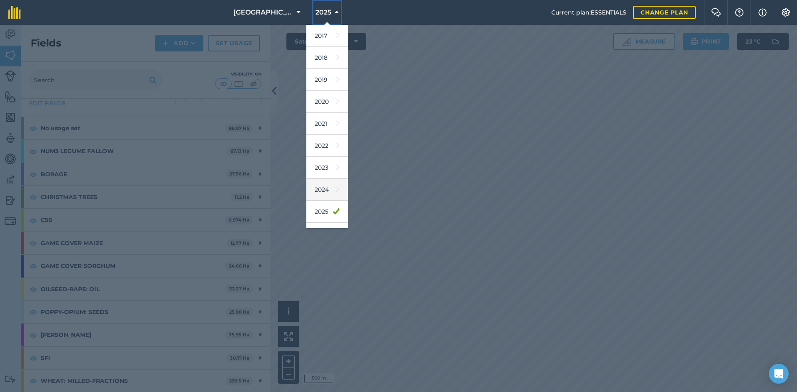
scroll to position [39, 0]
click at [336, 198] on icon at bounding box center [337, 195] width 3 height 12
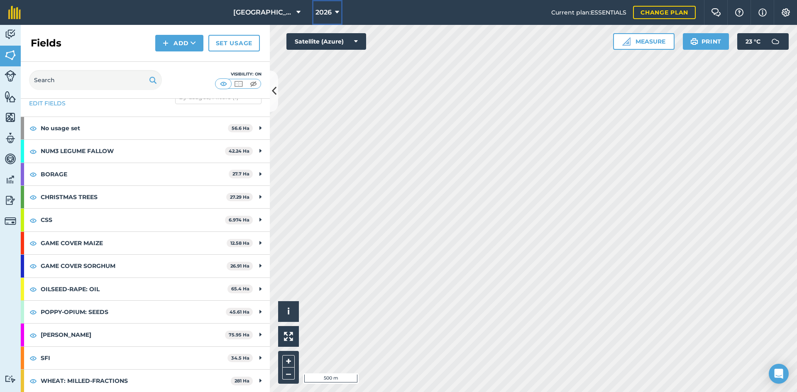
click at [318, 18] on button "2026" at bounding box center [327, 12] width 30 height 25
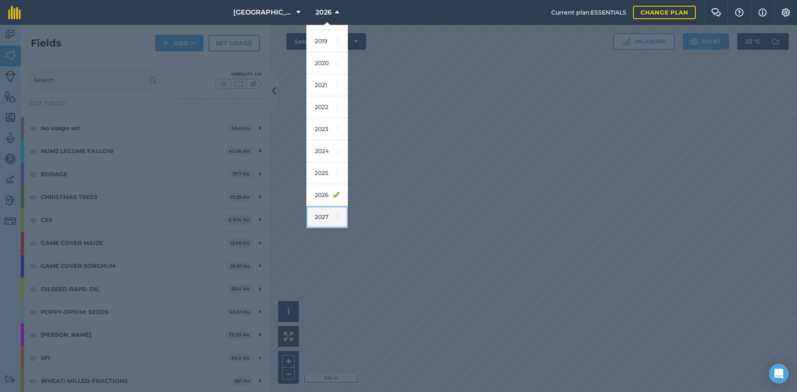
click at [326, 217] on link "2027" at bounding box center [327, 217] width 42 height 22
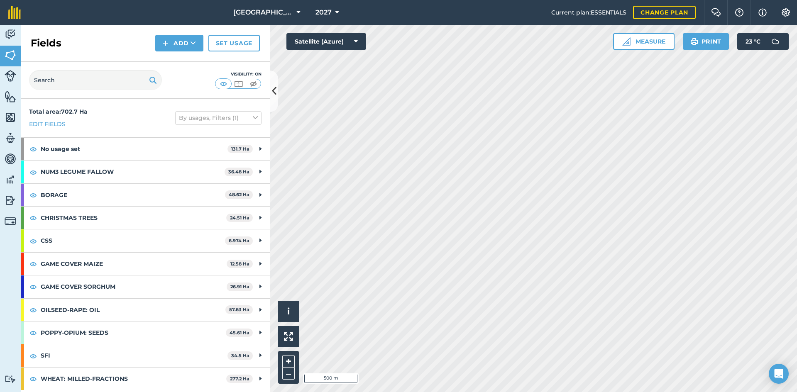
scroll to position [0, 0]
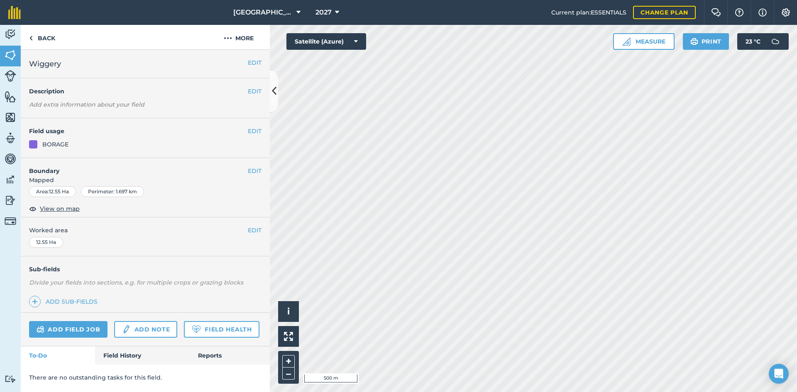
click at [262, 129] on div "EDIT Field usage BORAGE" at bounding box center [145, 138] width 249 height 40
click at [261, 131] on button "EDIT" at bounding box center [255, 131] width 14 height 9
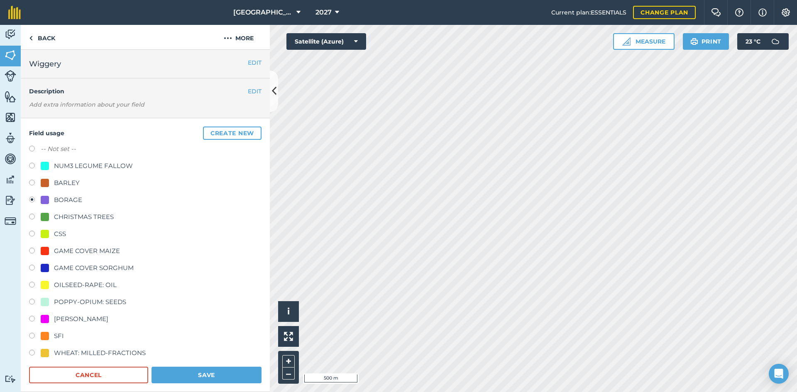
click at [50, 353] on div "WHEAT: MILLED-FRACTIONS" at bounding box center [93, 353] width 105 height 10
radio input "true"
radio input "false"
click at [183, 377] on button "Save" at bounding box center [207, 375] width 110 height 17
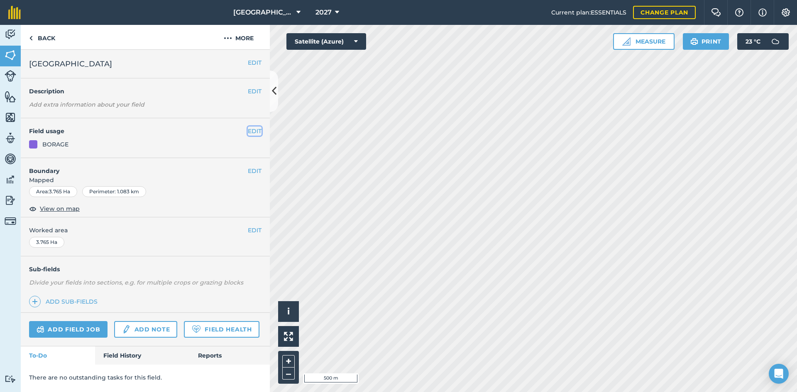
click at [258, 134] on button "EDIT" at bounding box center [255, 131] width 14 height 9
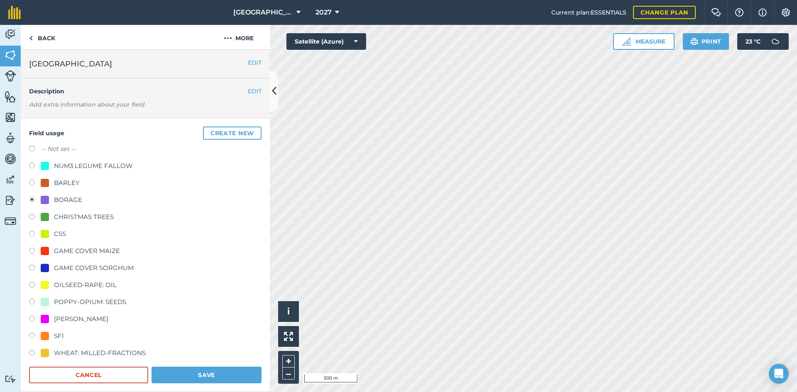
click at [65, 351] on div "WHEAT: MILLED-FRACTIONS" at bounding box center [100, 353] width 92 height 10
radio input "true"
radio input "false"
drag, startPoint x: 186, startPoint y: 373, endPoint x: 231, endPoint y: 337, distance: 58.2
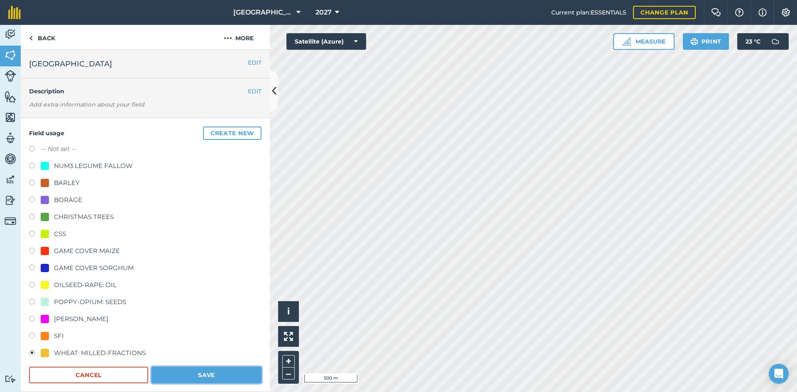
click at [186, 373] on button "Save" at bounding box center [207, 375] width 110 height 17
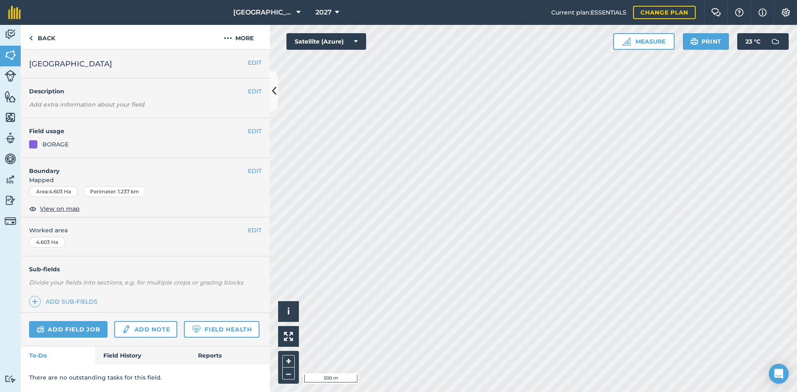
click at [246, 132] on h4 "Field usage" at bounding box center [138, 131] width 219 height 9
click at [248, 131] on button "EDIT" at bounding box center [255, 131] width 14 height 9
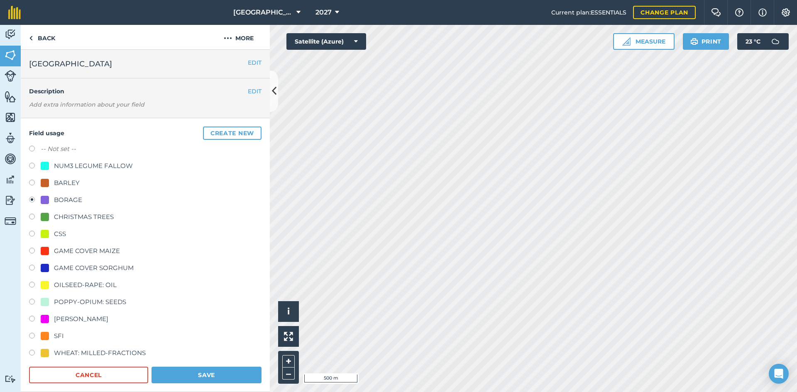
click at [63, 351] on div "WHEAT: MILLED-FRACTIONS" at bounding box center [100, 353] width 92 height 10
radio input "true"
radio input "false"
click at [172, 368] on button "Save" at bounding box center [207, 375] width 110 height 17
